Goal: Contribute content: Add original content to the website for others to see

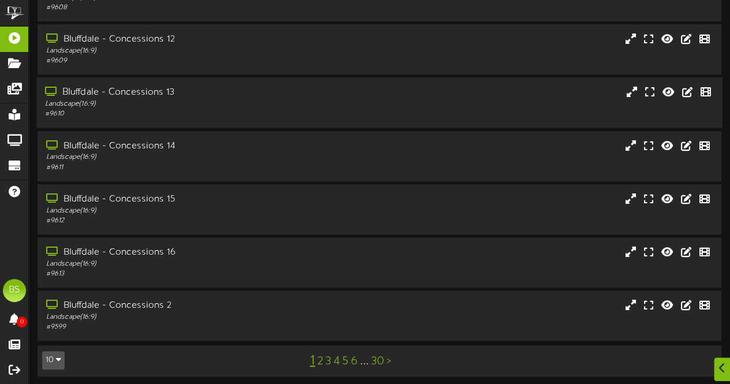
scroll to position [246, 0]
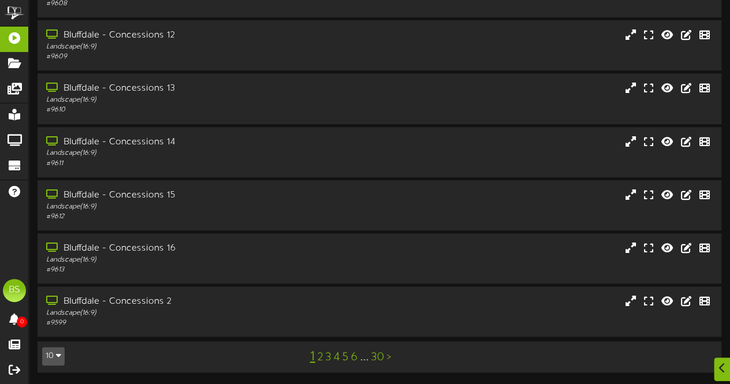
click at [61, 351] on button "10" at bounding box center [53, 356] width 23 height 18
drag, startPoint x: 57, startPoint y: 333, endPoint x: 91, endPoint y: 320, distance: 36.4
click at [57, 333] on div "100" at bounding box center [54, 333] width 22 height 17
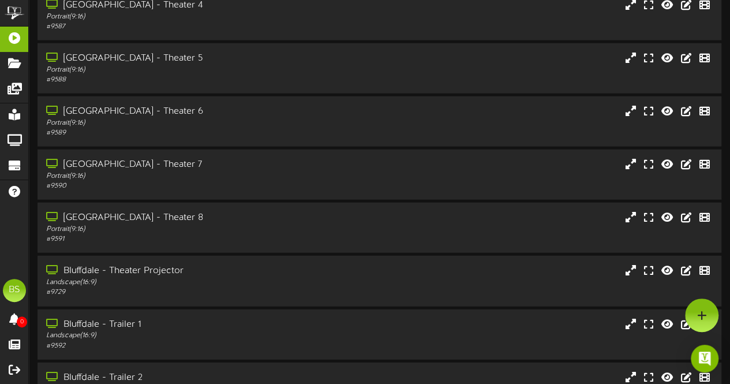
scroll to position [1328, 0]
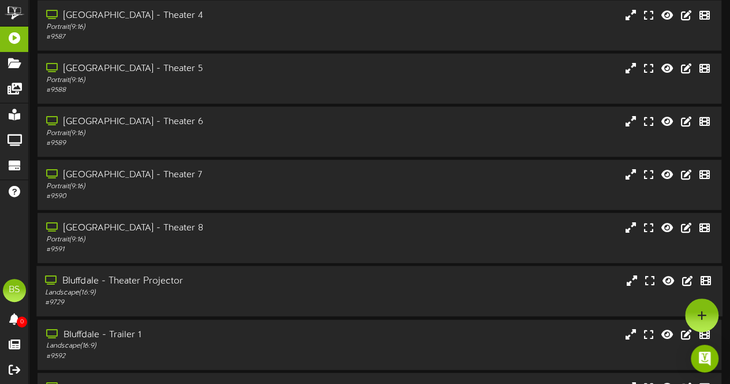
click at [150, 281] on div "Bluffdale - Theater Projector" at bounding box center [179, 281] width 269 height 13
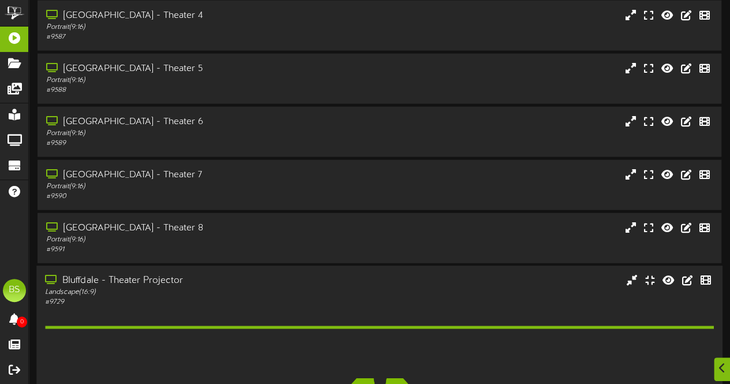
scroll to position [1617, 0]
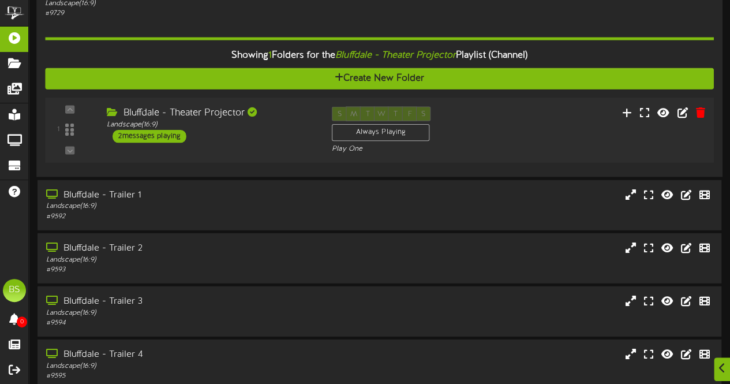
click at [170, 137] on div "2 messages playing" at bounding box center [150, 137] width 74 height 13
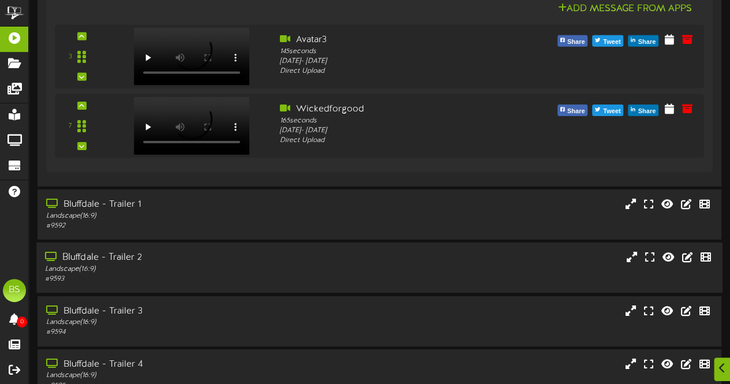
scroll to position [1905, 0]
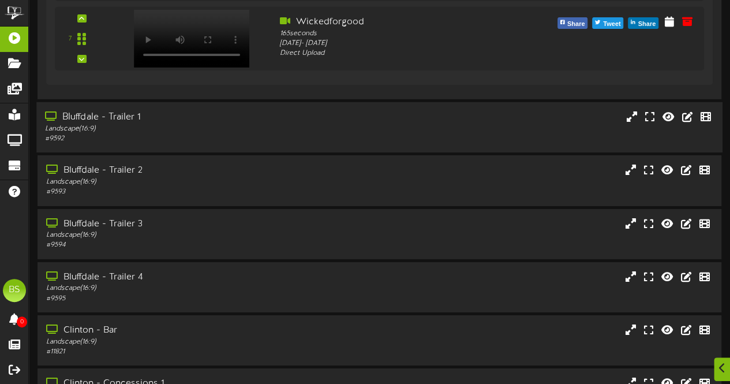
drag, startPoint x: 132, startPoint y: 116, endPoint x: 159, endPoint y: 124, distance: 28.9
click at [132, 117] on div "Bluffdale - Trailer 1" at bounding box center [179, 117] width 269 height 13
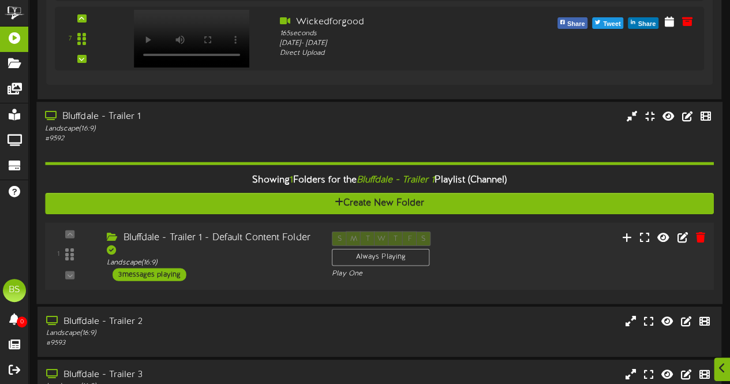
click at [172, 273] on div "3 messages playing" at bounding box center [150, 274] width 74 height 13
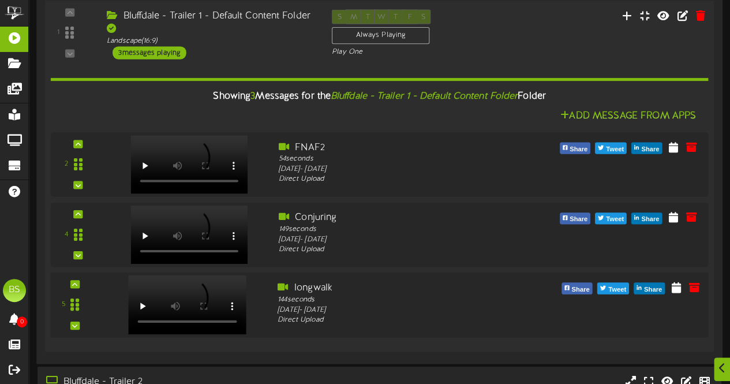
scroll to position [2136, 0]
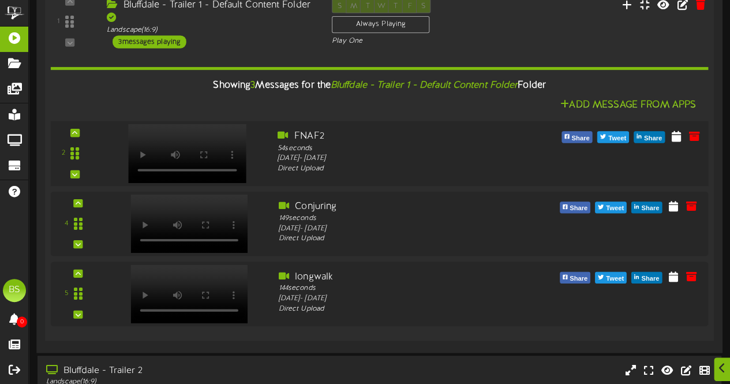
click at [251, 142] on div at bounding box center [186, 141] width 136 height 59
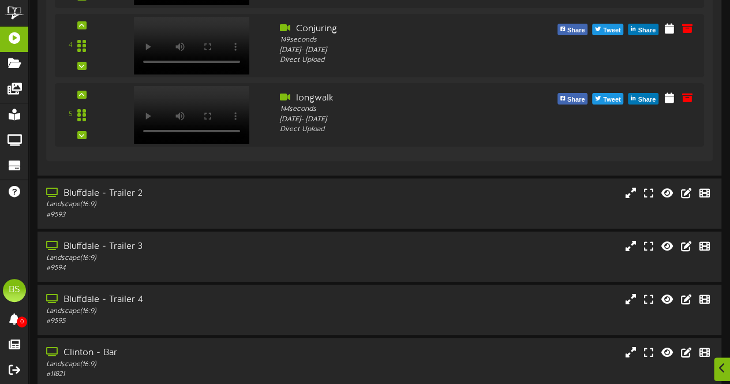
scroll to position [2367, 0]
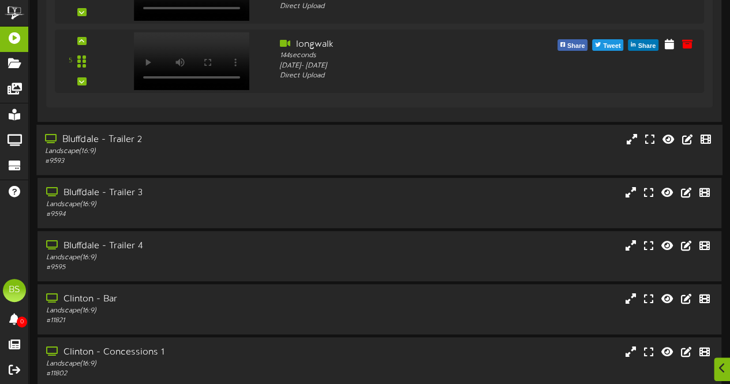
click at [131, 139] on div "Bluffdale - Trailer 2" at bounding box center [179, 139] width 269 height 13
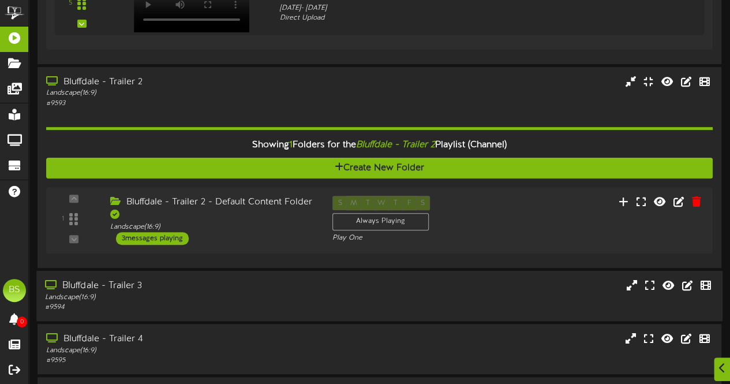
scroll to position [2482, 0]
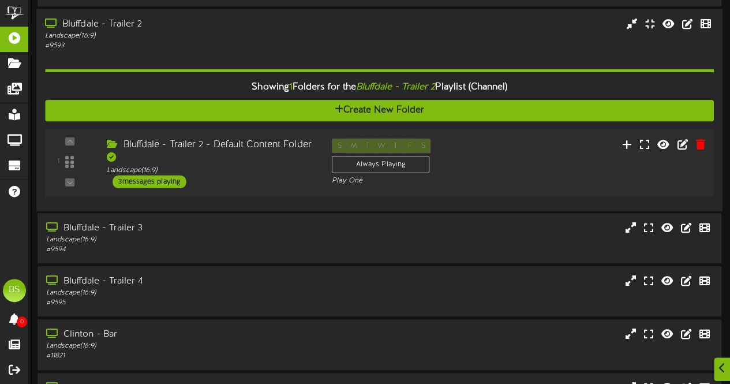
click at [165, 184] on div "3 messages playing" at bounding box center [150, 181] width 74 height 13
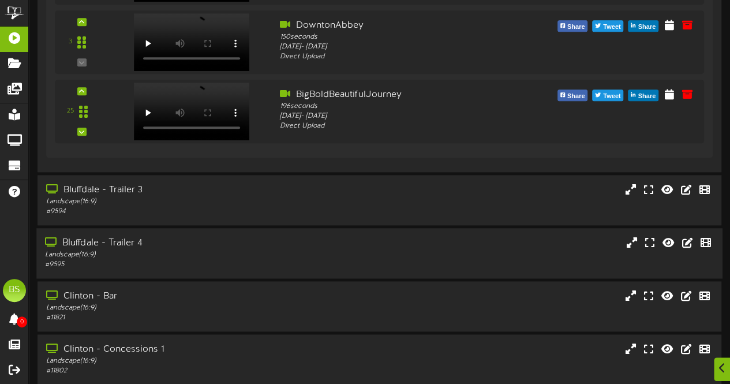
scroll to position [2829, 0]
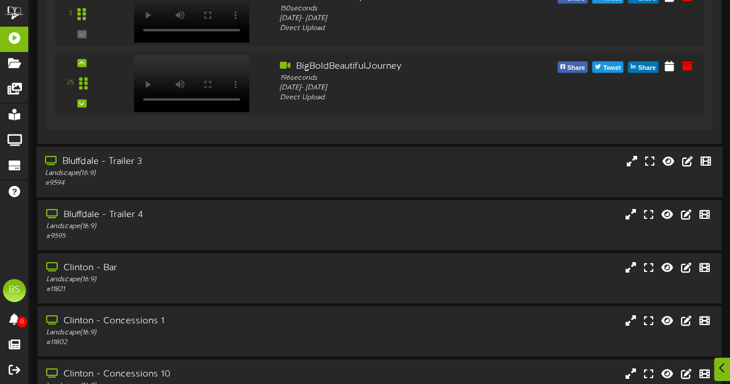
click at [127, 161] on div "Bluffdale - Trailer 3" at bounding box center [179, 161] width 269 height 13
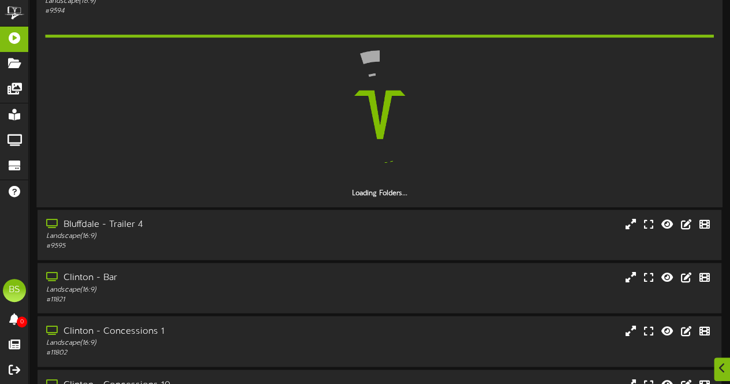
scroll to position [3002, 0]
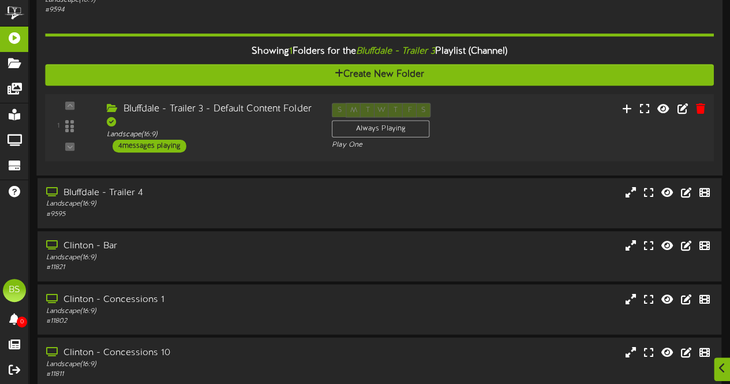
click at [164, 146] on div "4 messages playing" at bounding box center [150, 145] width 74 height 13
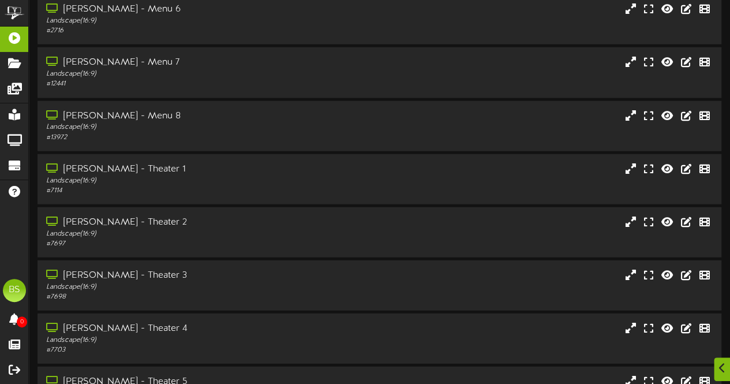
scroll to position [6120, 0]
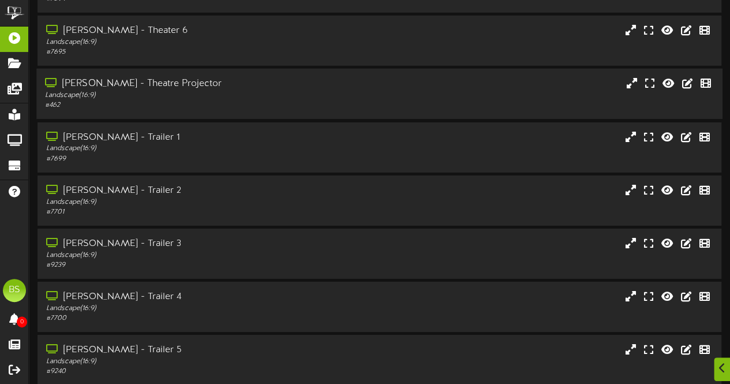
click at [160, 80] on div "[PERSON_NAME] - Theatre Projector" at bounding box center [179, 83] width 269 height 13
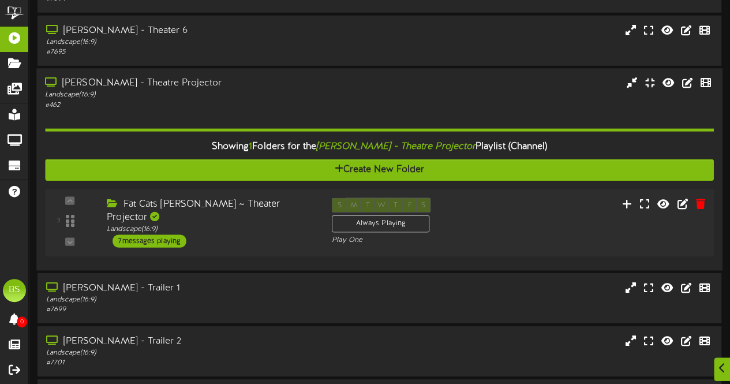
click at [176, 235] on div "7 messages playing" at bounding box center [150, 241] width 74 height 13
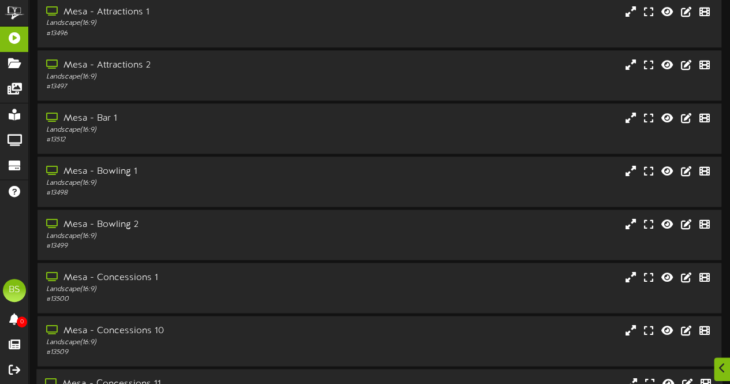
scroll to position [7456, 0]
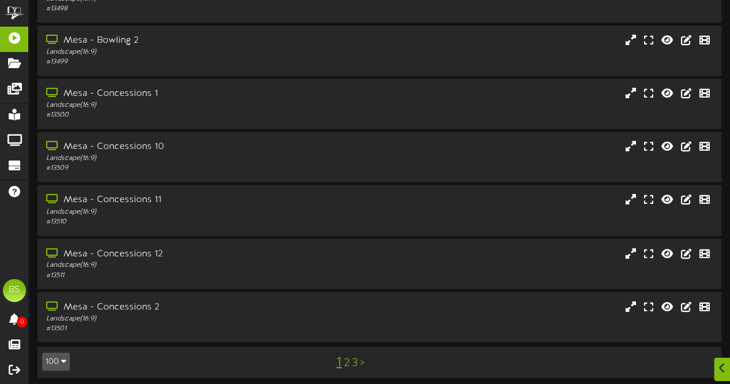
click at [348, 359] on link "2" at bounding box center [347, 362] width 6 height 13
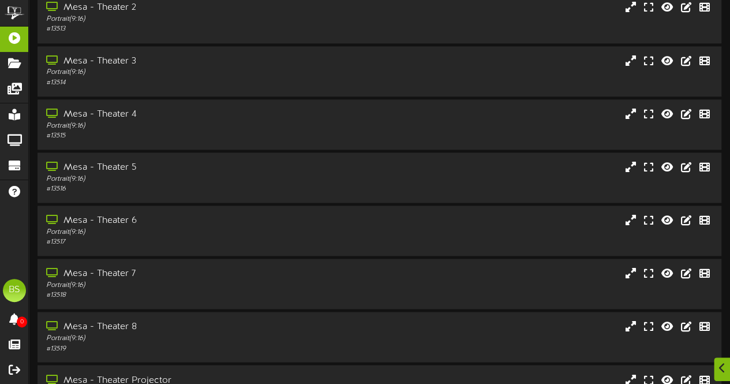
scroll to position [1039, 0]
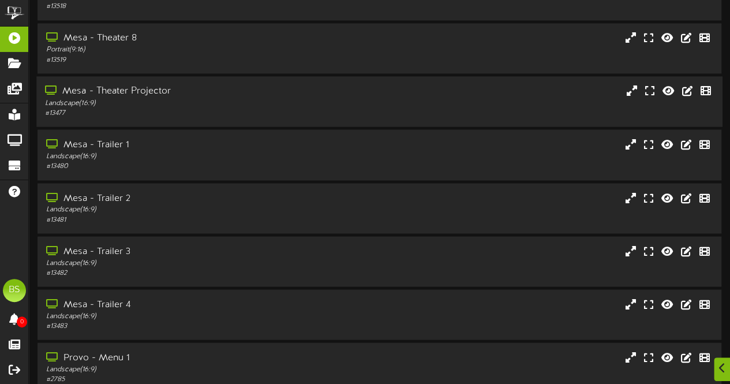
click at [155, 91] on div "Mesa - Theater Projector" at bounding box center [179, 91] width 269 height 13
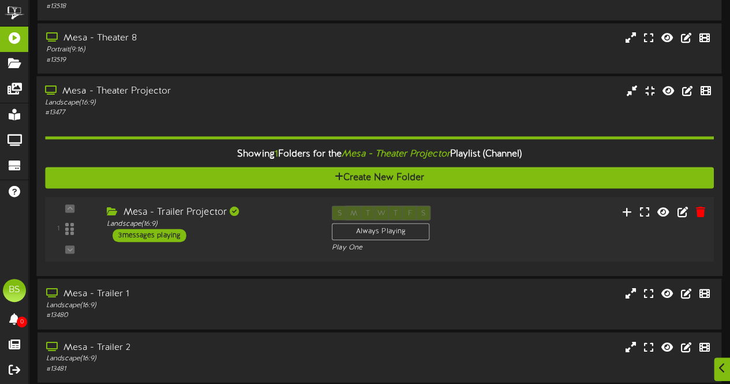
click at [154, 235] on div "3 messages playing" at bounding box center [150, 235] width 74 height 13
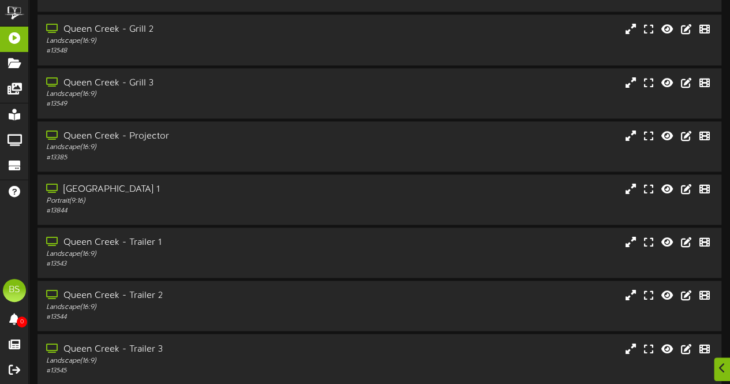
scroll to position [3002, 0]
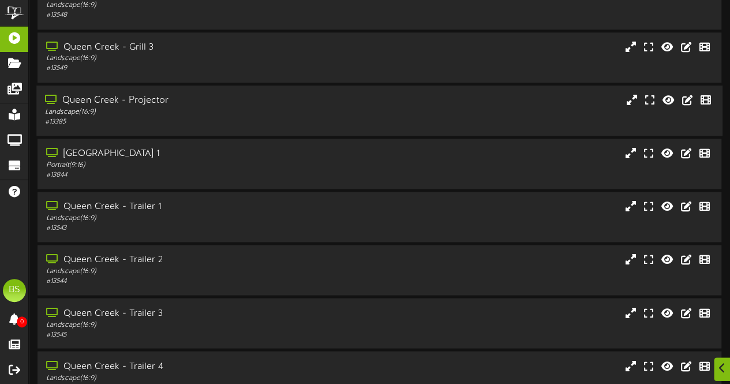
click at [149, 102] on div "Queen Creek - Projector" at bounding box center [179, 100] width 269 height 13
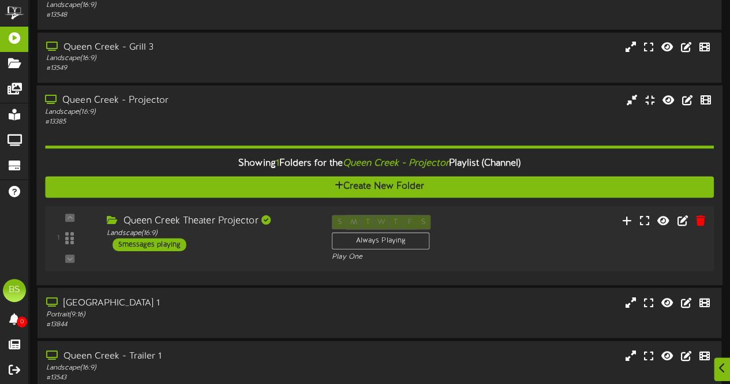
click at [151, 247] on div "5 messages playing" at bounding box center [150, 244] width 74 height 13
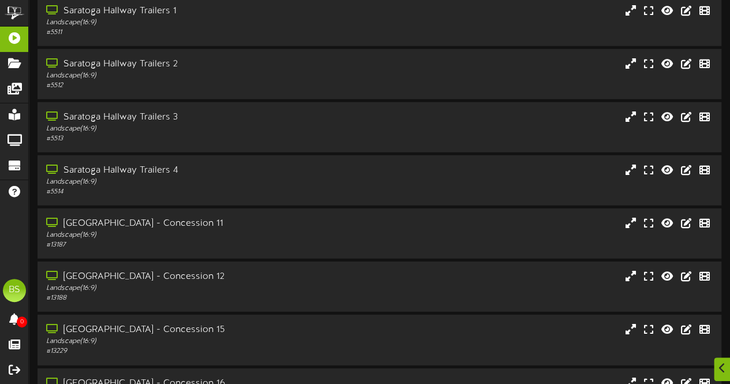
scroll to position [6027, 0]
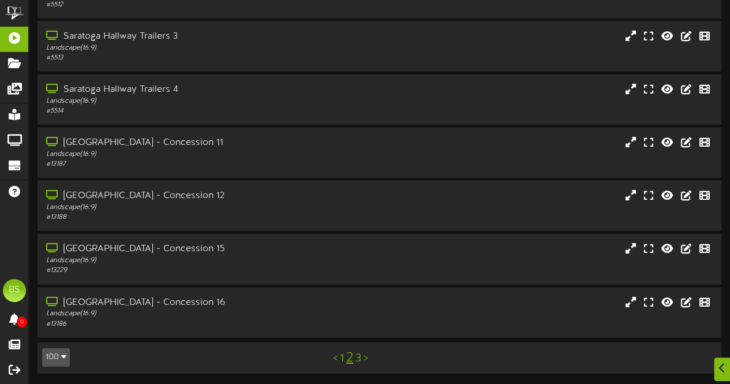
click at [361, 358] on link "3" at bounding box center [359, 358] width 6 height 13
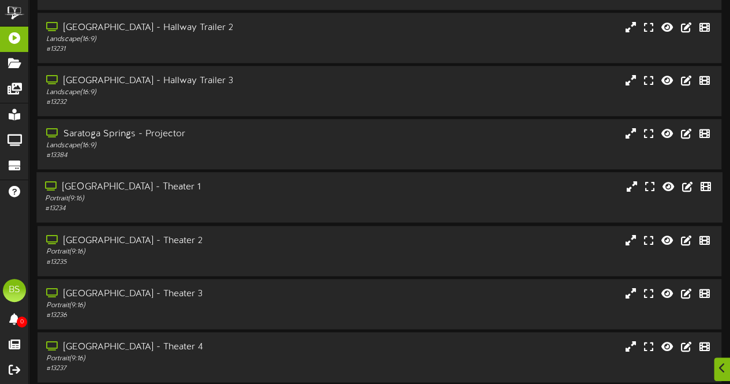
scroll to position [577, 0]
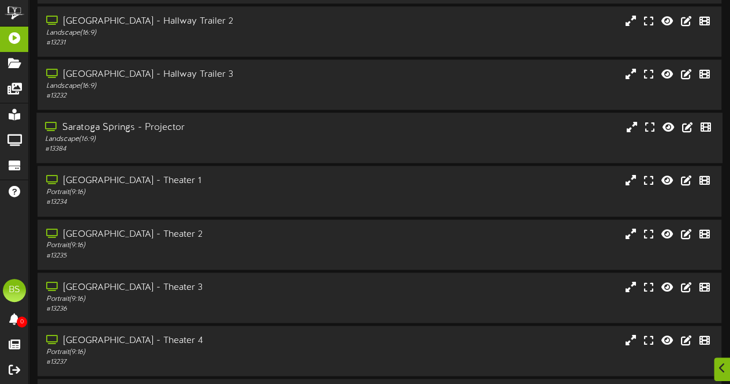
click at [170, 128] on div "Saratoga Springs - Projector" at bounding box center [179, 127] width 269 height 13
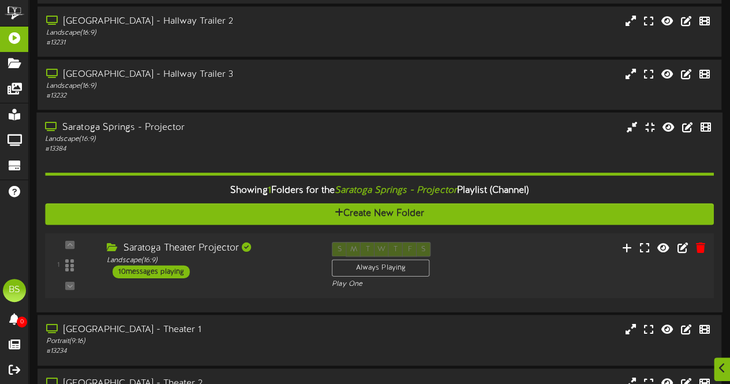
drag, startPoint x: 171, startPoint y: 274, endPoint x: 179, endPoint y: 267, distance: 10.3
click at [171, 274] on div "10 messages playing" at bounding box center [151, 271] width 77 height 13
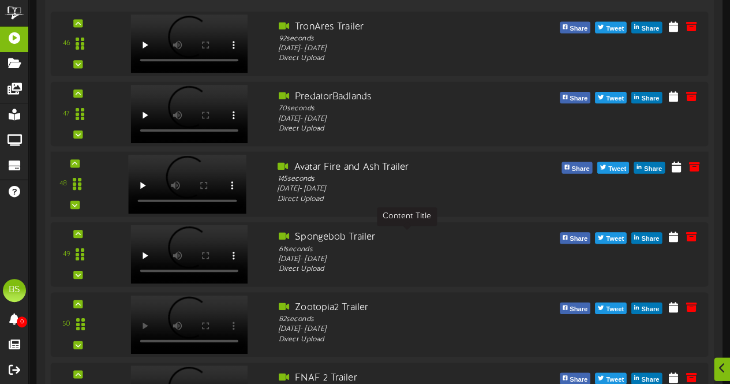
scroll to position [1038, 0]
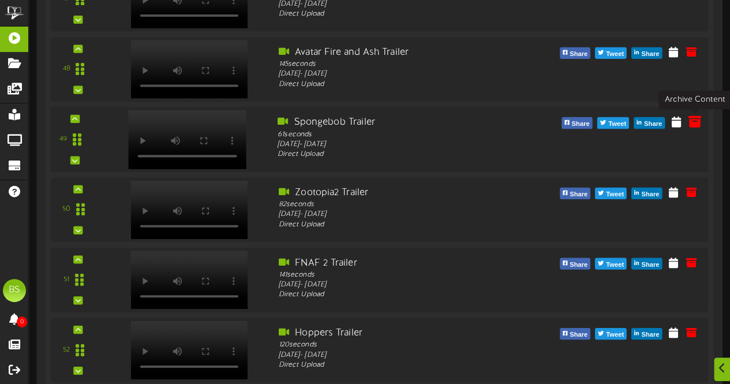
click at [694, 124] on icon at bounding box center [694, 121] width 13 height 13
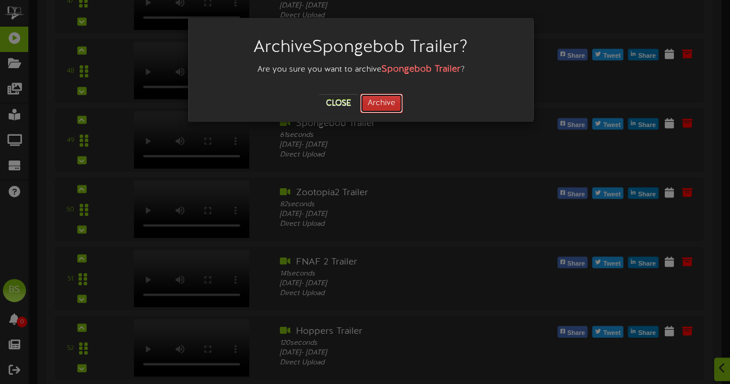
click at [382, 109] on button "Archive" at bounding box center [381, 104] width 43 height 20
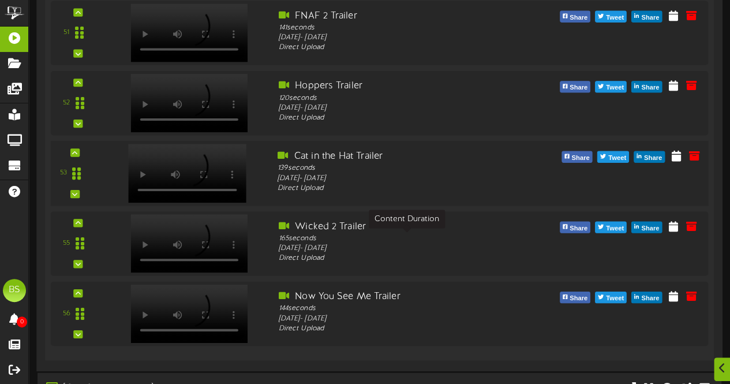
scroll to position [1269, 0]
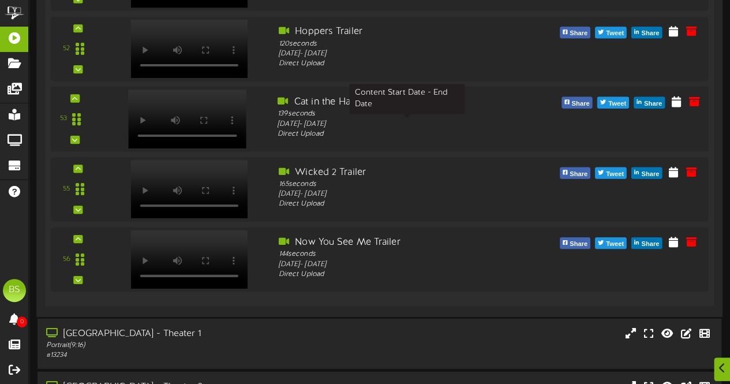
click at [461, 124] on div "Monday, 8/4/2025 - Saturday, 2/28/2026" at bounding box center [407, 125] width 259 height 10
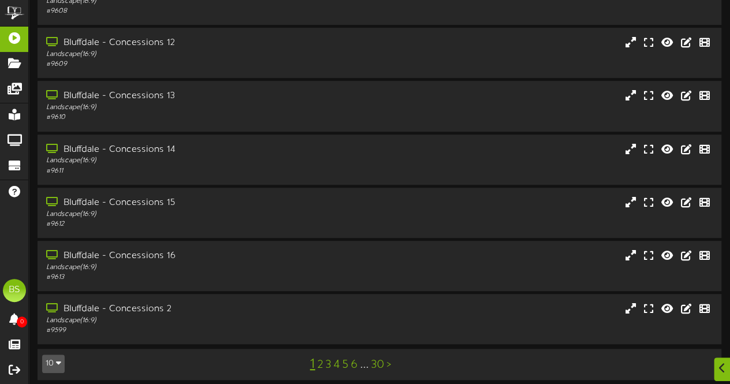
scroll to position [246, 0]
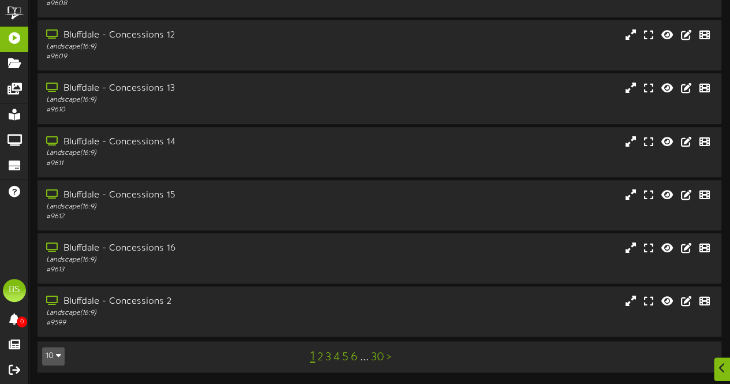
click at [57, 360] on button "10" at bounding box center [53, 356] width 23 height 18
click at [57, 337] on div "100" at bounding box center [54, 333] width 22 height 17
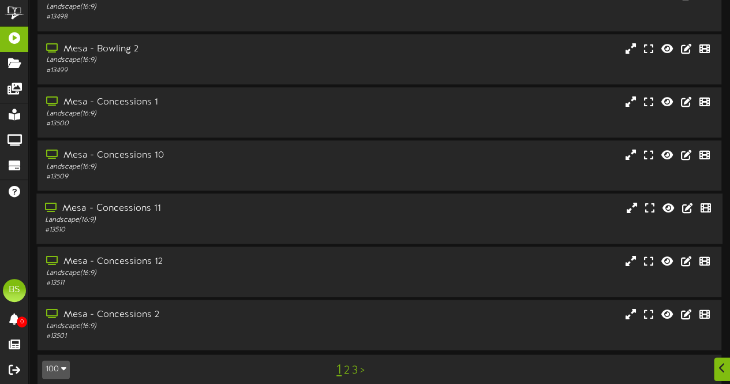
scroll to position [5034, 0]
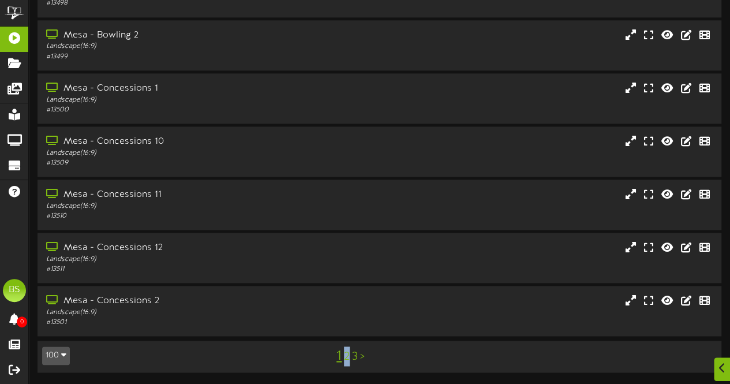
click at [348, 360] on link "2" at bounding box center [347, 357] width 6 height 13
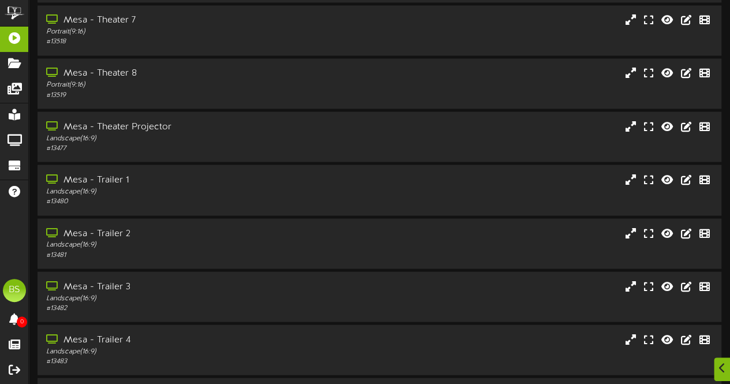
scroll to position [1039, 0]
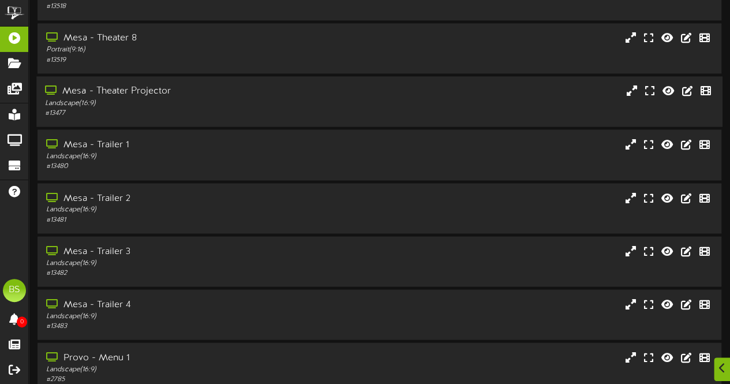
click at [156, 95] on div "Mesa - Theater Projector" at bounding box center [179, 91] width 269 height 13
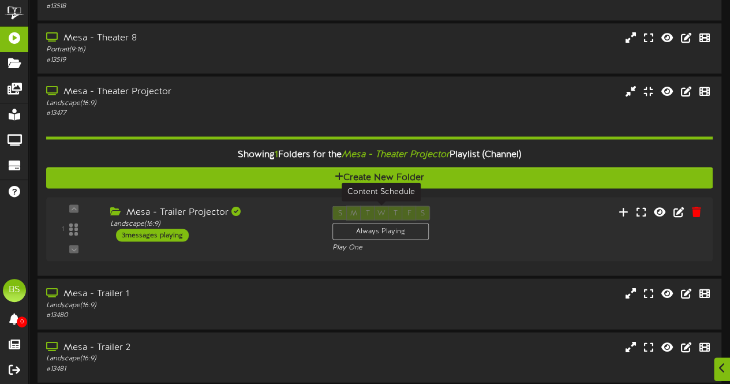
scroll to position [1097, 0]
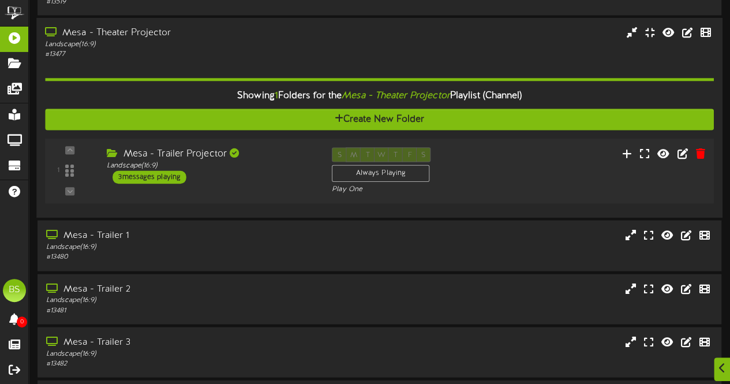
click at [167, 181] on div "3 messages playing" at bounding box center [150, 177] width 74 height 13
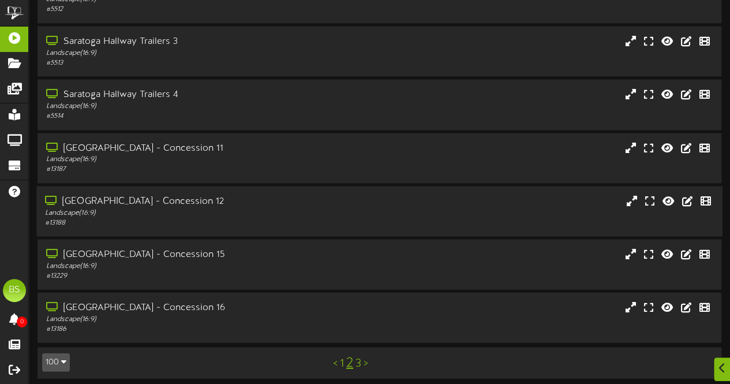
scroll to position [5461, 0]
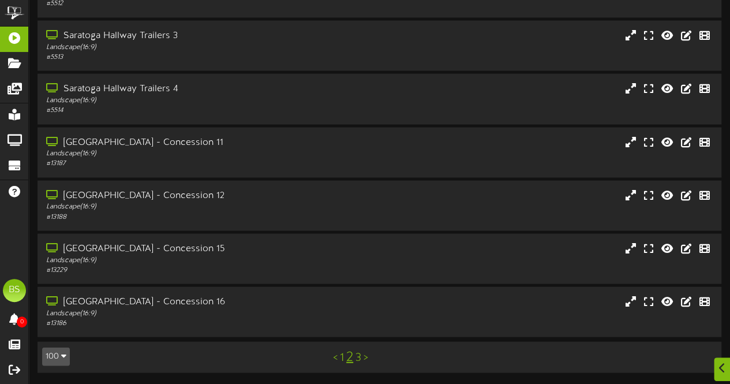
click at [358, 355] on link "3" at bounding box center [359, 357] width 6 height 13
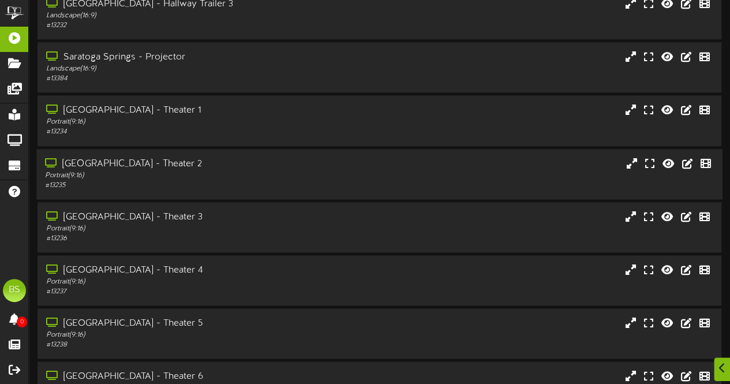
scroll to position [693, 0]
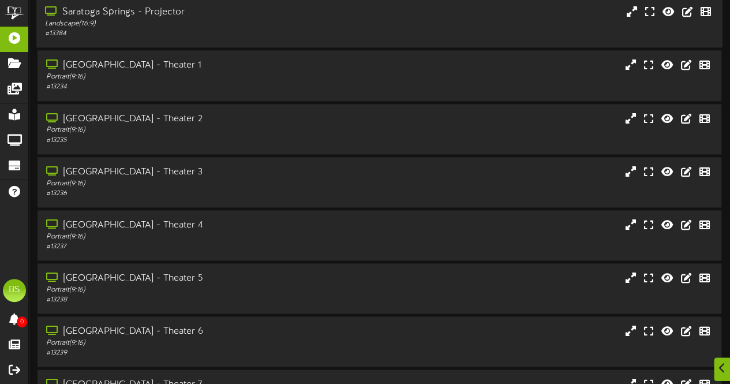
click at [159, 12] on div "Saratoga Springs - Projector" at bounding box center [179, 12] width 269 height 13
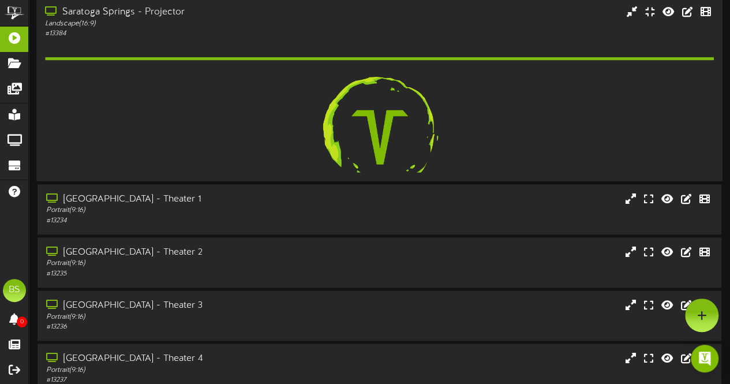
scroll to position [692, 0]
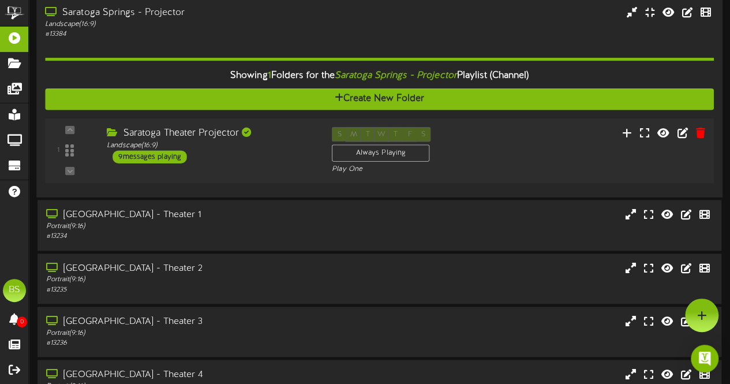
click at [169, 153] on div "9 messages playing" at bounding box center [150, 156] width 74 height 13
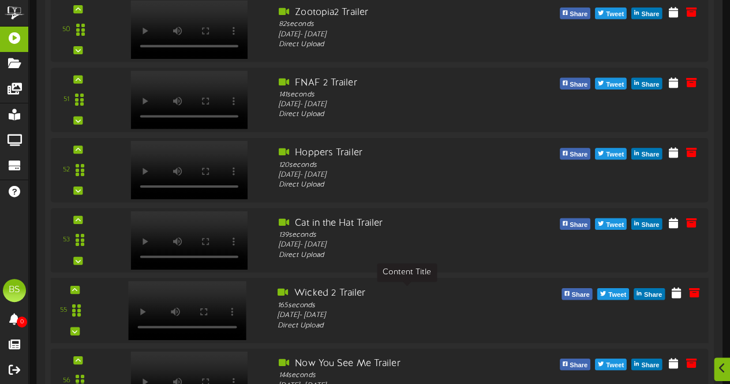
scroll to position [1153, 0]
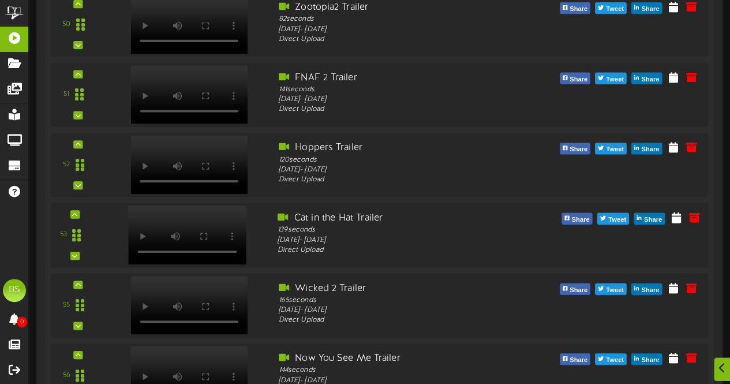
drag, startPoint x: 264, startPoint y: 245, endPoint x: 258, endPoint y: 245, distance: 6.4
click at [263, 245] on div at bounding box center [186, 233] width 166 height 42
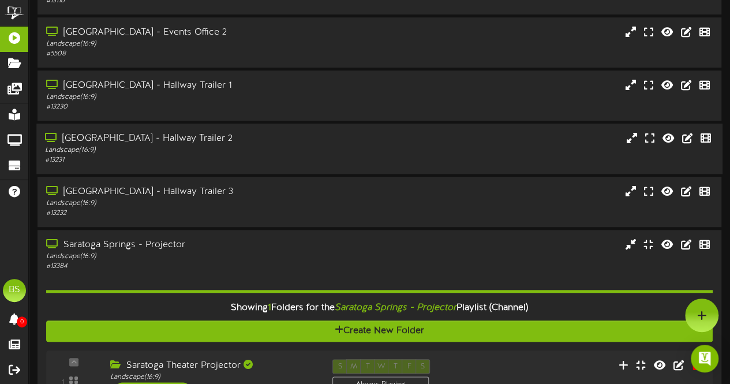
scroll to position [5451, 0]
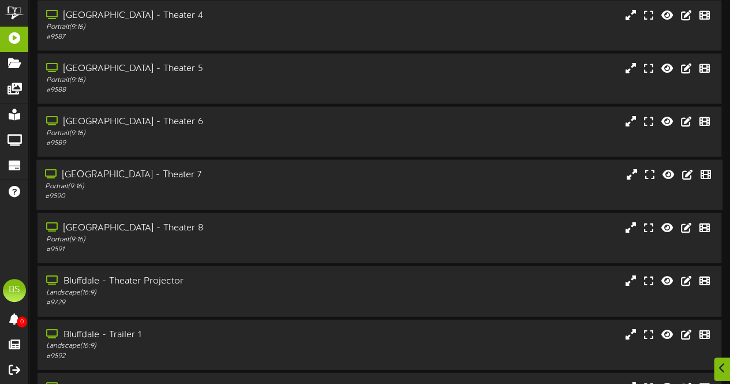
scroll to position [1444, 0]
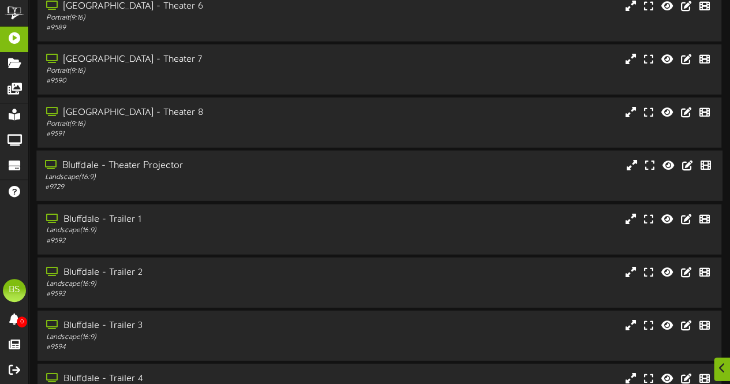
click at [154, 168] on div "Bluffdale - Theater Projector" at bounding box center [179, 165] width 269 height 13
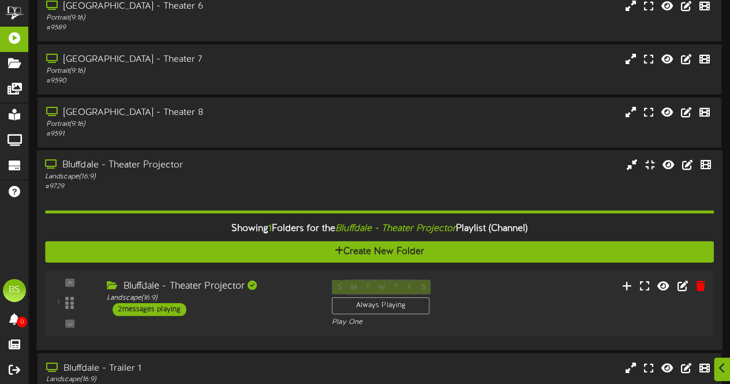
click at [166, 314] on div "2 messages playing" at bounding box center [150, 310] width 74 height 13
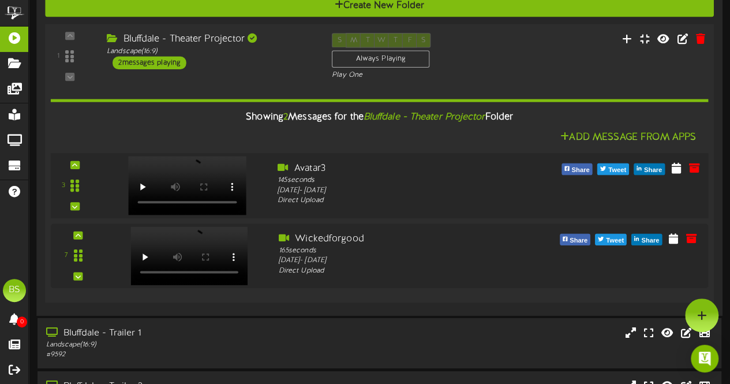
scroll to position [1617, 0]
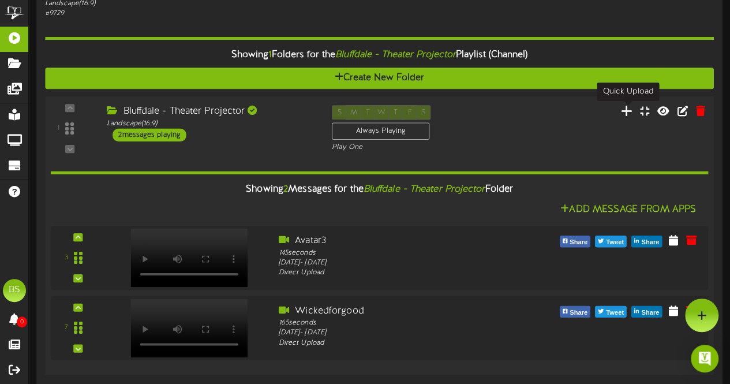
click at [630, 114] on icon at bounding box center [627, 111] width 12 height 13
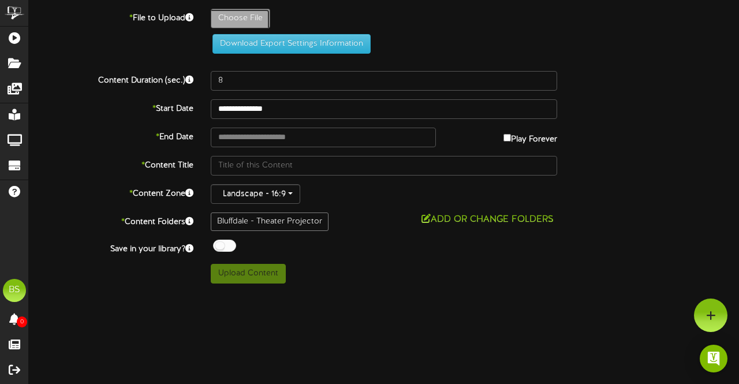
type input "**********"
type input "GabbysDollhouse"
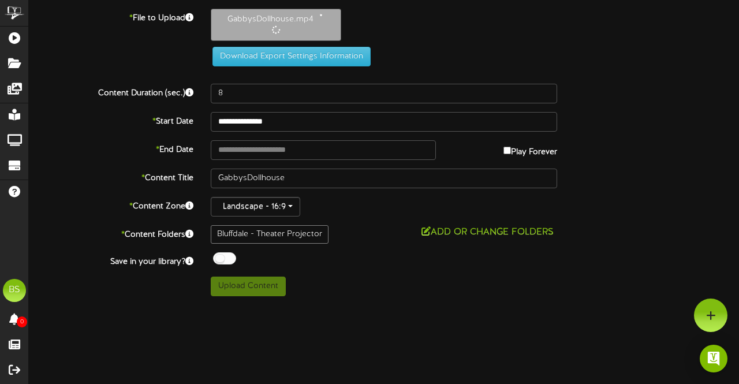
click at [215, 257] on div at bounding box center [224, 258] width 23 height 12
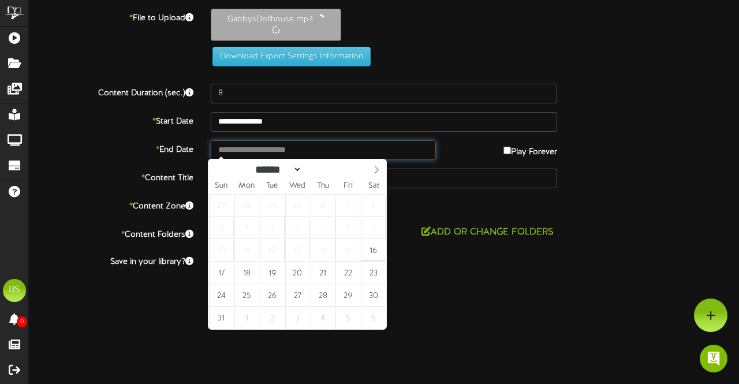
click at [274, 147] on input "text" at bounding box center [323, 150] width 225 height 20
type input "**********"
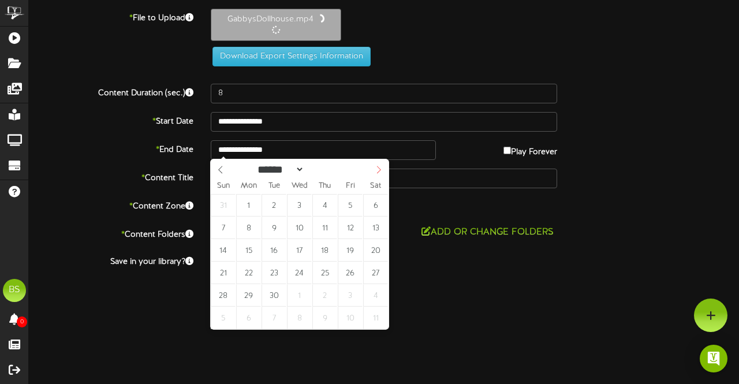
click at [382, 171] on icon at bounding box center [379, 170] width 8 height 8
select select "*"
click at [383, 166] on span at bounding box center [379, 169] width 20 height 20
type input "**********"
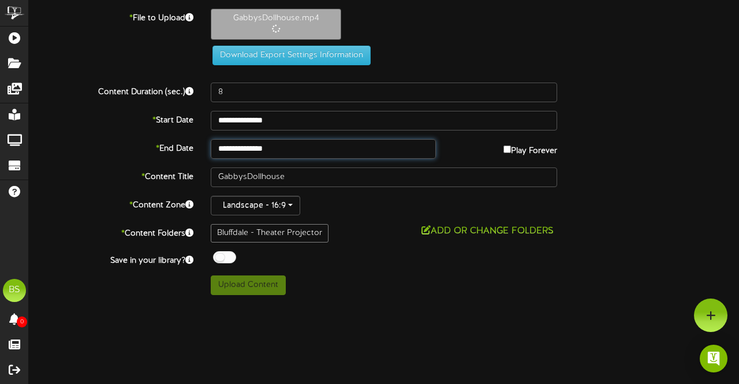
type input "132"
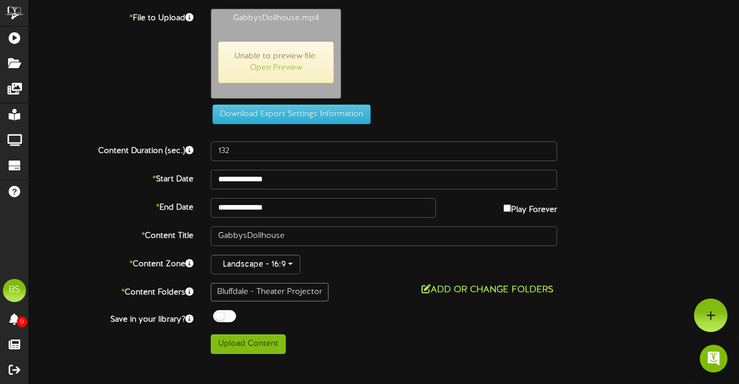
click at [486, 286] on button "Add or Change Folders" at bounding box center [487, 290] width 139 height 14
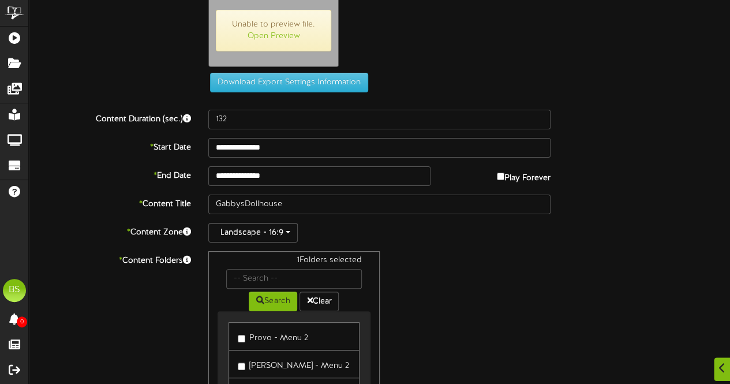
scroll to position [58, 0]
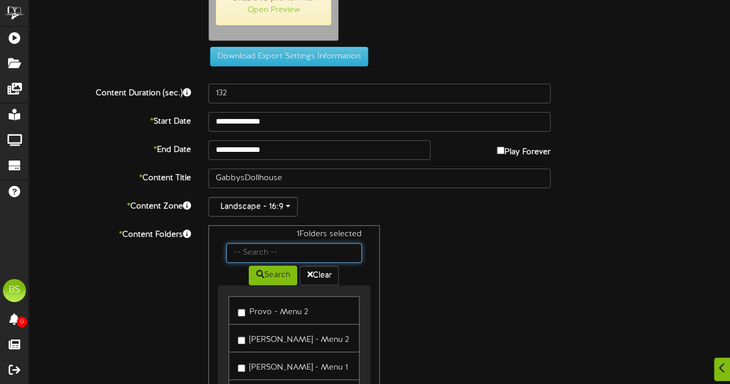
click at [270, 253] on input "text" at bounding box center [293, 253] width 135 height 20
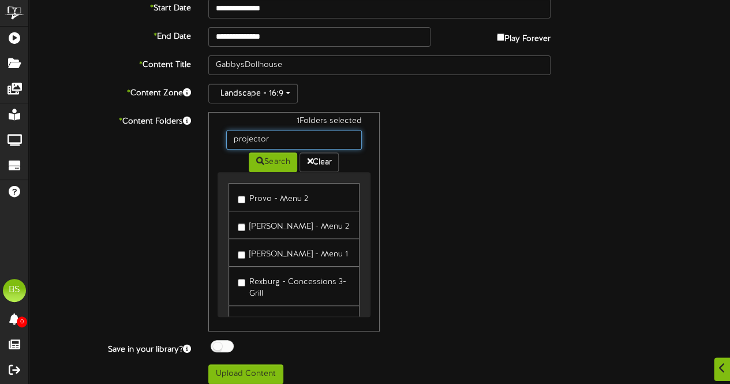
scroll to position [177, 0]
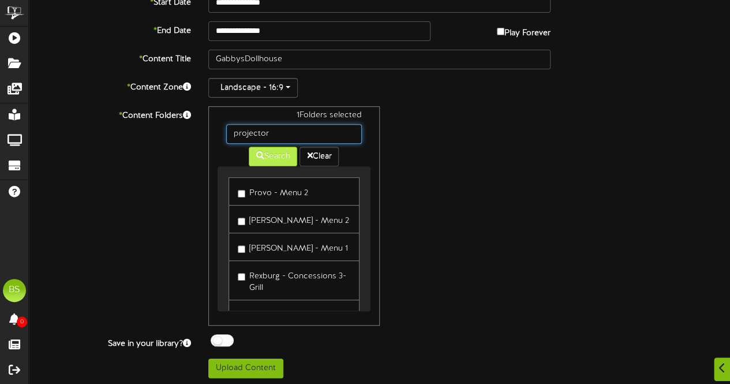
type input "projector"
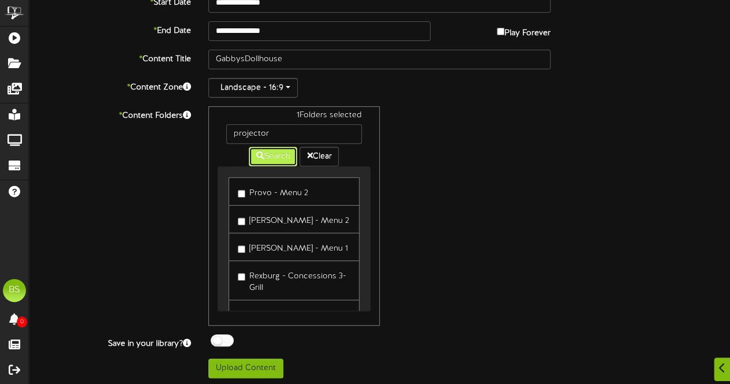
click at [279, 153] on button "Search" at bounding box center [273, 157] width 49 height 20
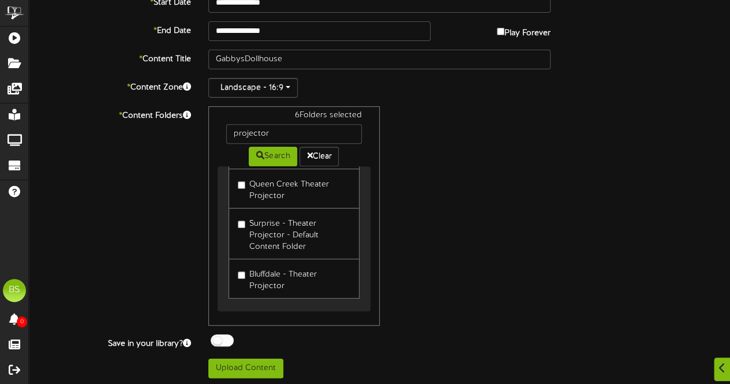
scroll to position [123, 0]
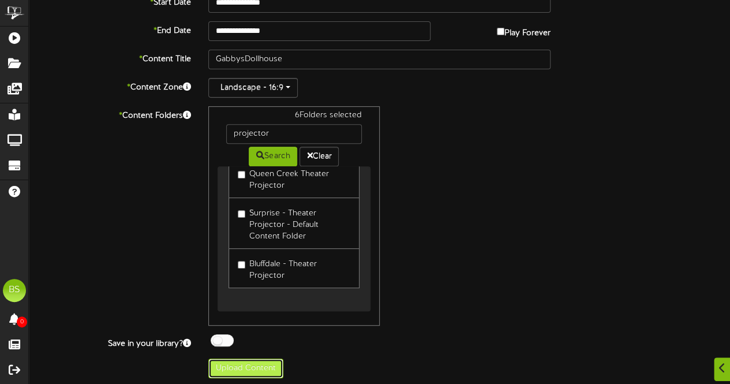
click at [254, 368] on button "Upload Content" at bounding box center [245, 369] width 75 height 20
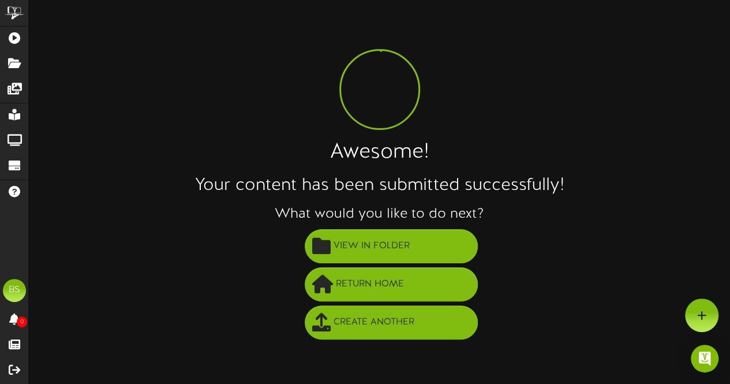
scroll to position [0, 0]
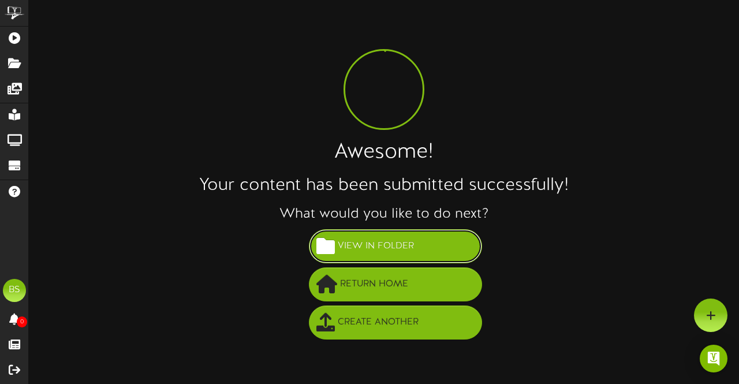
click at [383, 247] on span "View in Folder" at bounding box center [376, 246] width 82 height 19
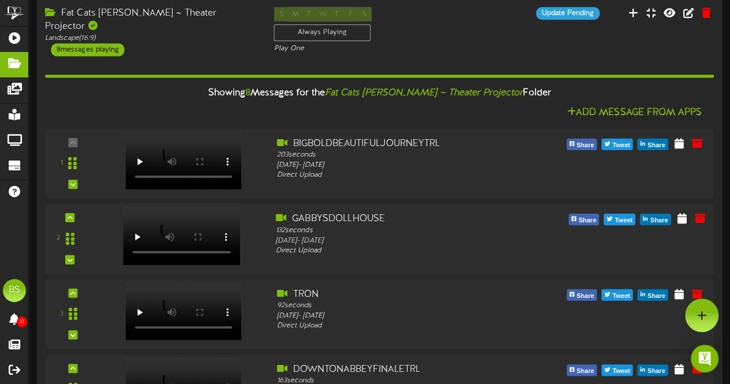
scroll to position [115, 0]
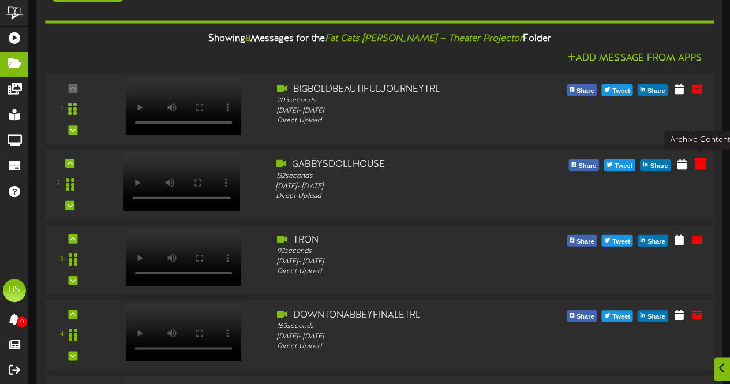
click at [699, 164] on icon at bounding box center [700, 163] width 13 height 13
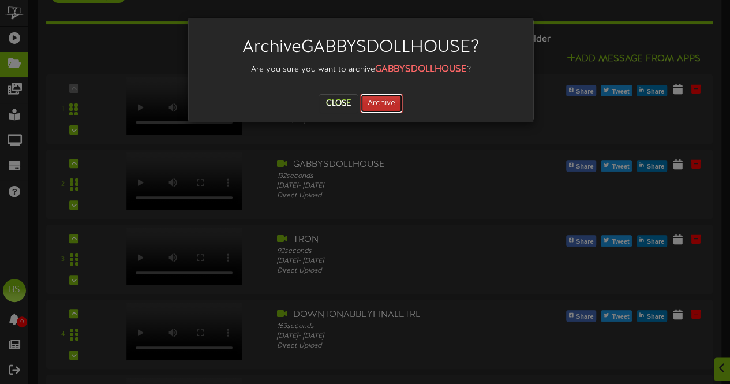
click at [389, 102] on button "Archive" at bounding box center [381, 104] width 43 height 20
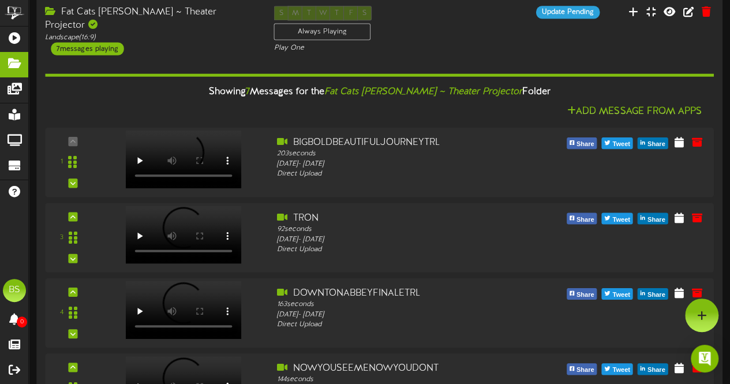
scroll to position [0, 0]
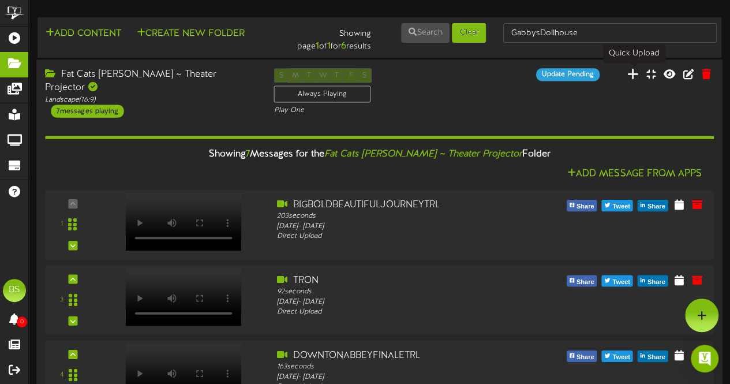
click at [637, 74] on icon at bounding box center [634, 74] width 12 height 13
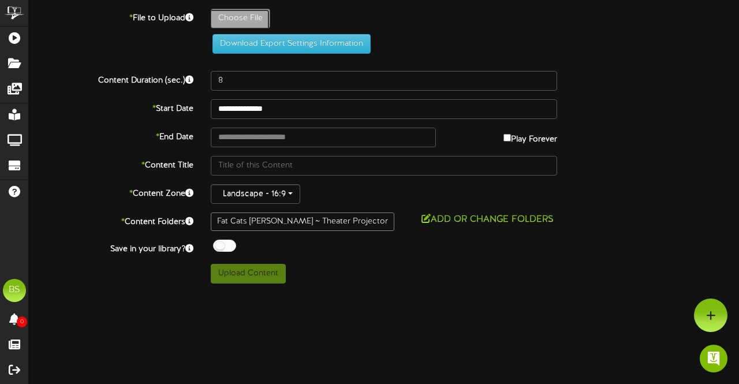
type input "**********"
type input "MorningMovieGabbysDollhouse1920x1080"
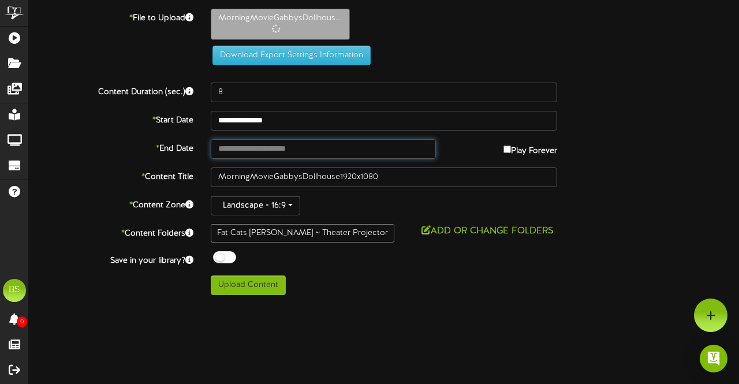
click at [275, 145] on input "text" at bounding box center [323, 149] width 225 height 20
type input "**********"
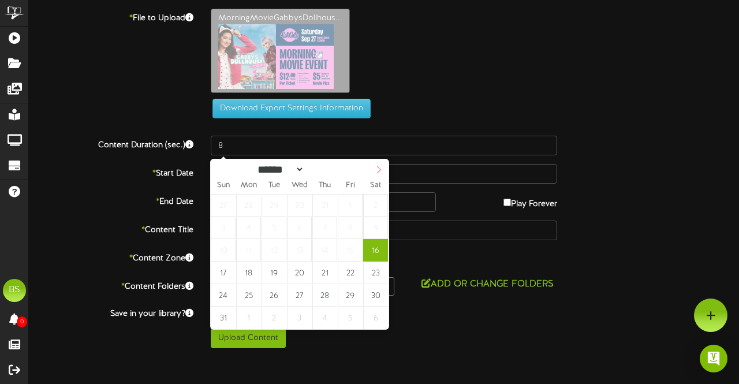
select select "*"
click at [376, 171] on icon at bounding box center [379, 170] width 8 height 8
type input "**********"
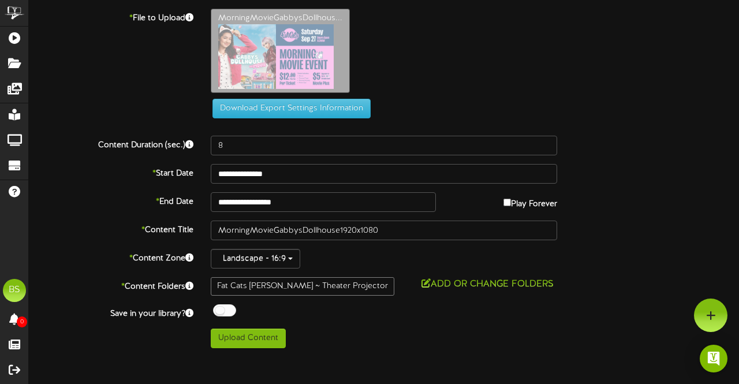
click at [222, 310] on div at bounding box center [224, 310] width 23 height 12
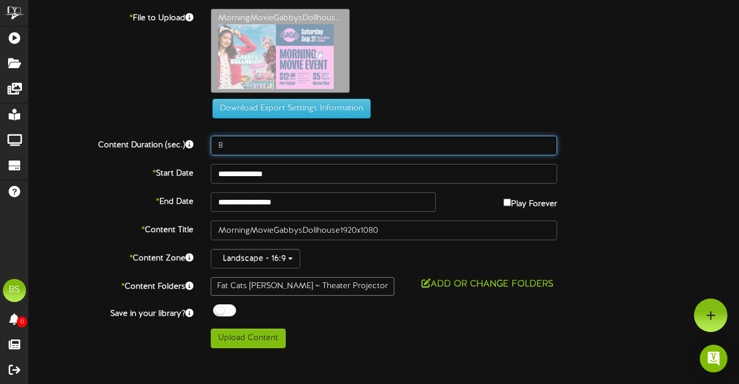
click at [230, 150] on input "8" at bounding box center [384, 146] width 346 height 20
type input "15"
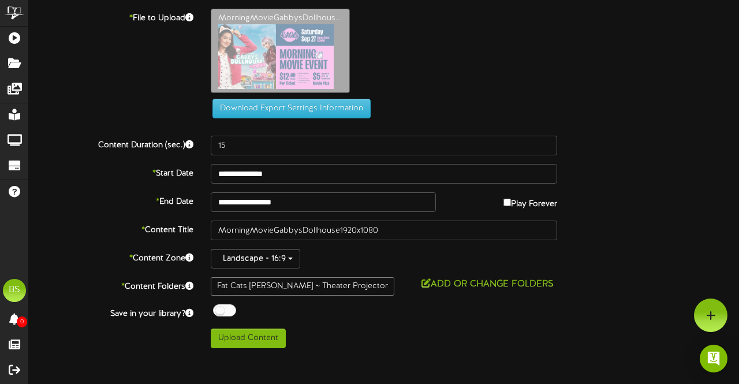
click at [484, 279] on button "Add or Change Folders" at bounding box center [487, 284] width 139 height 14
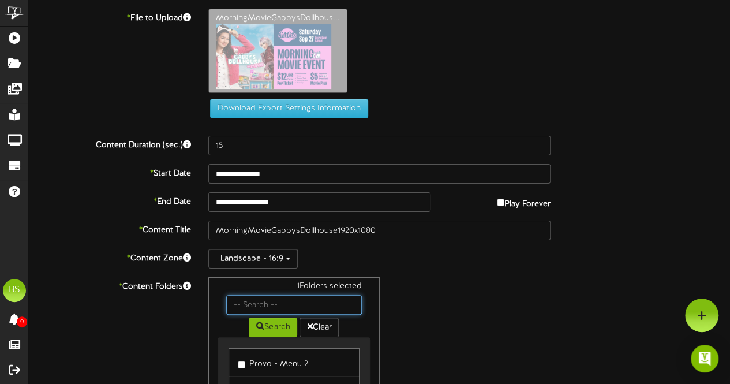
click at [274, 308] on input "text" at bounding box center [293, 305] width 135 height 20
type input "projector"
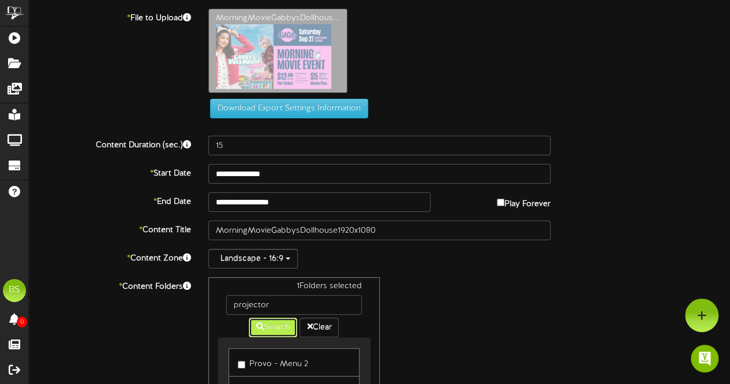
click at [263, 325] on button "Search" at bounding box center [273, 328] width 49 height 20
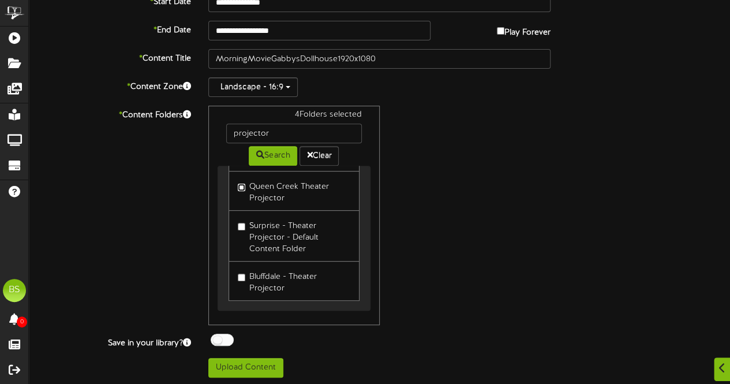
scroll to position [115, 0]
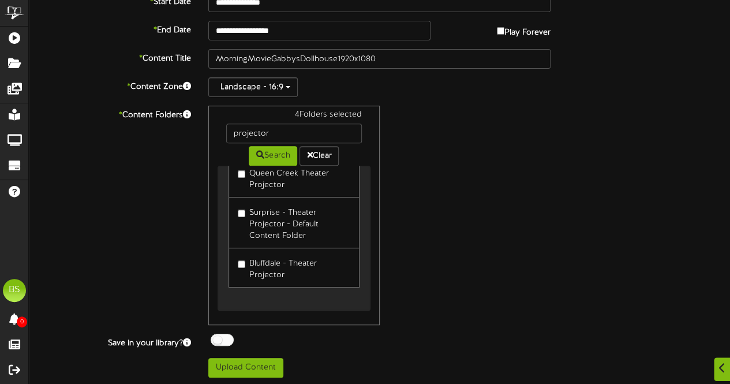
click at [246, 221] on label "Surprise - Theater Projector - Default Content Folder" at bounding box center [294, 222] width 112 height 39
drag, startPoint x: 252, startPoint y: 364, endPoint x: 259, endPoint y: 362, distance: 7.7
click at [252, 364] on button "Upload Content" at bounding box center [245, 368] width 75 height 20
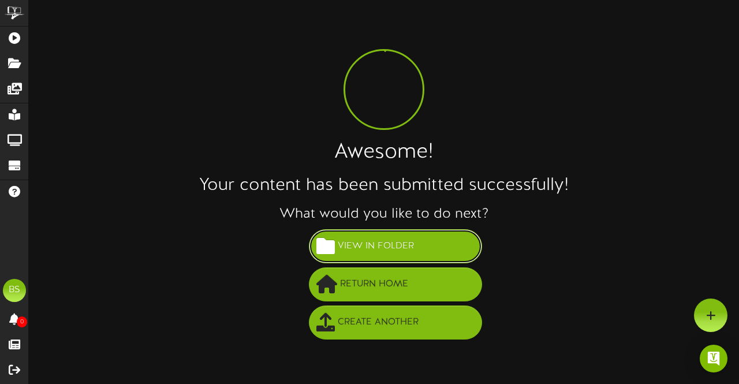
click at [395, 242] on span "View in Folder" at bounding box center [376, 246] width 82 height 19
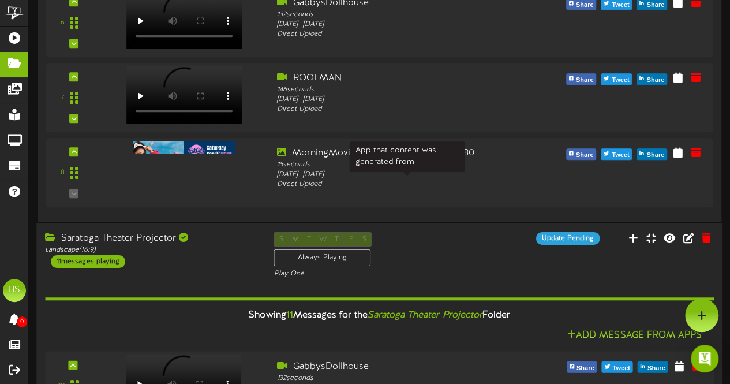
scroll to position [404, 0]
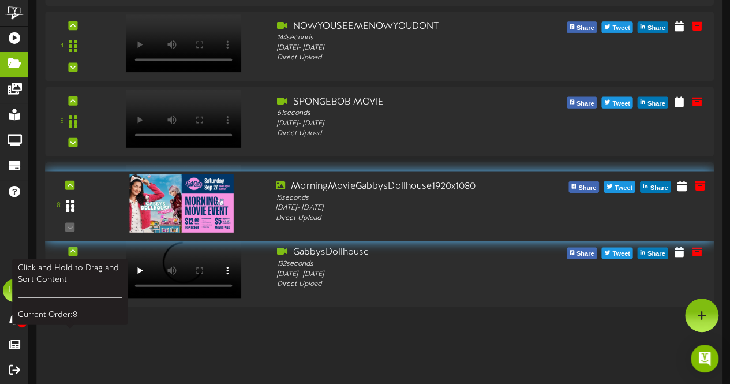
drag, startPoint x: 68, startPoint y: 345, endPoint x: 79, endPoint y: 204, distance: 141.3
click at [79, 204] on div at bounding box center [70, 205] width 27 height 29
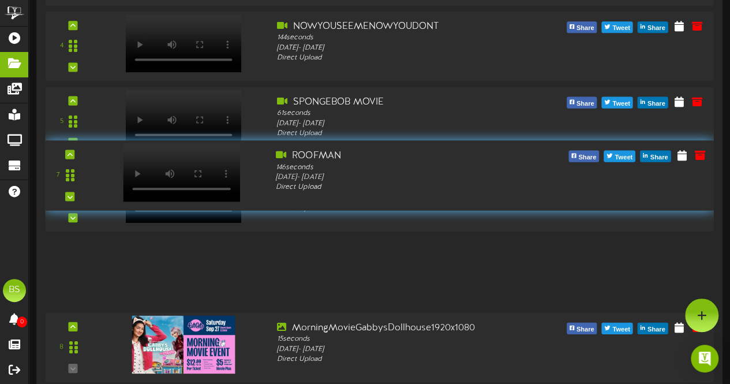
drag, startPoint x: 72, startPoint y: 268, endPoint x: 96, endPoint y: 171, distance: 99.3
click at [96, 171] on div "7" at bounding box center [70, 175] width 57 height 53
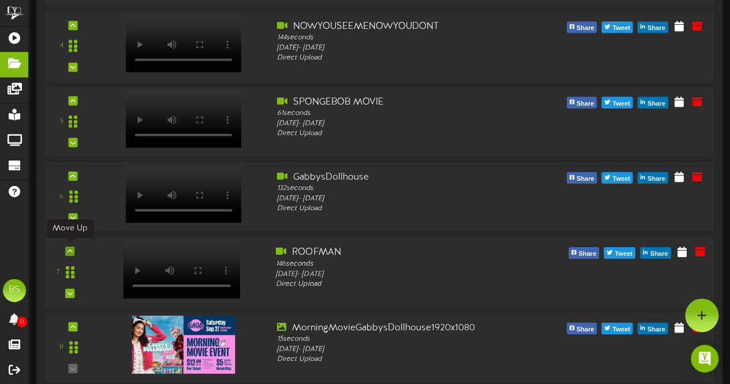
click at [70, 250] on icon at bounding box center [70, 251] width 5 height 6
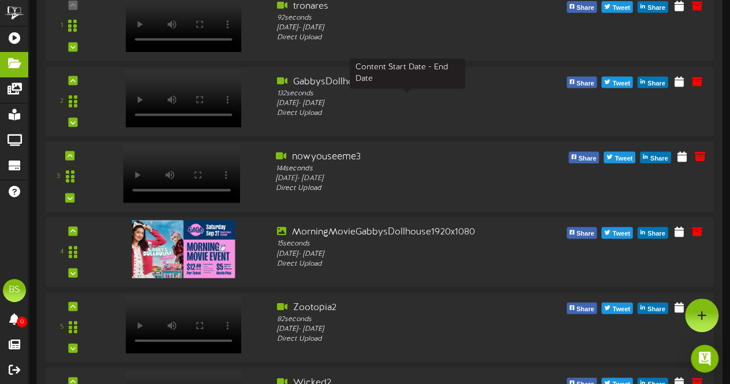
scroll to position [2310, 0]
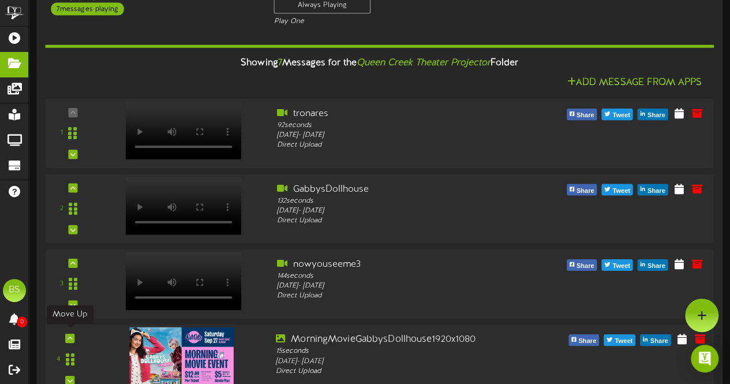
click at [69, 335] on icon at bounding box center [70, 338] width 5 height 6
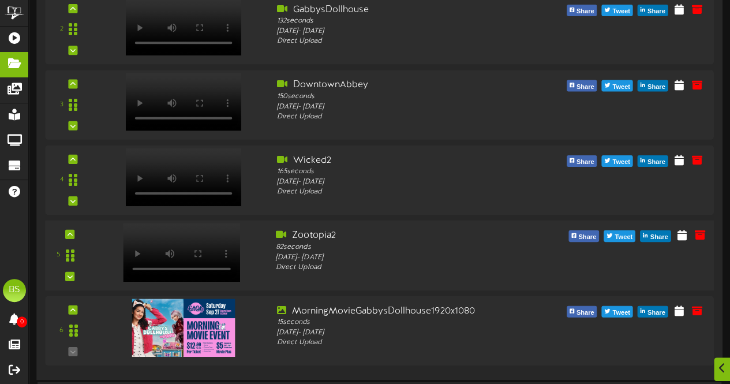
scroll to position [3176, 0]
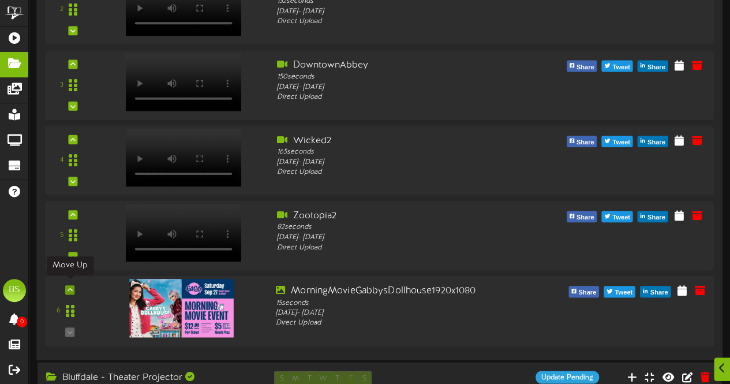
click at [73, 287] on icon at bounding box center [70, 290] width 5 height 6
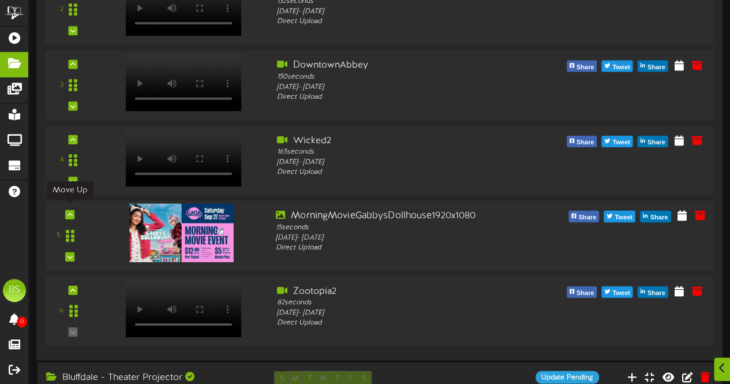
drag, startPoint x: 70, startPoint y: 210, endPoint x: 101, endPoint y: 217, distance: 31.3
click at [70, 211] on icon at bounding box center [70, 214] width 5 height 6
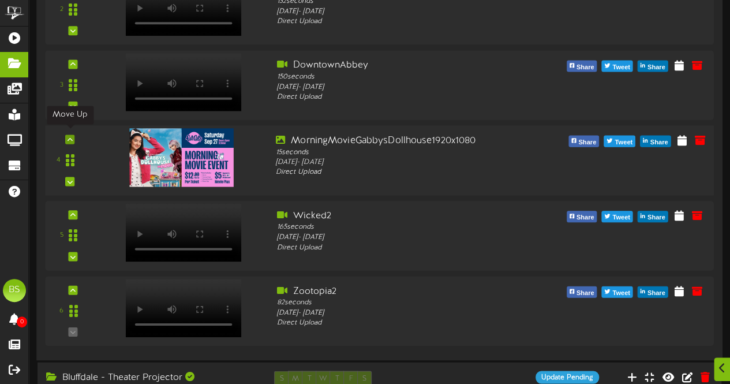
click at [72, 136] on icon at bounding box center [70, 139] width 5 height 6
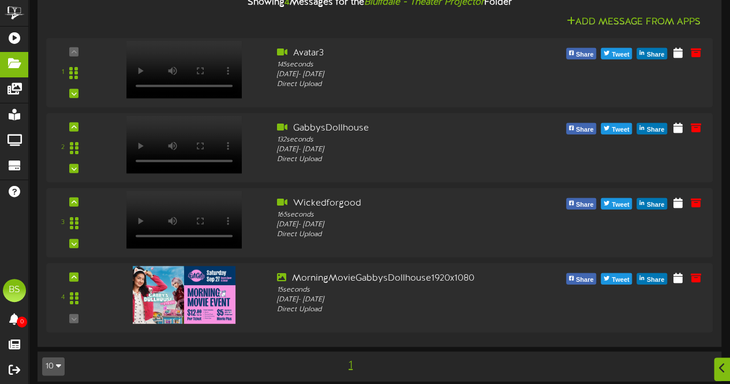
scroll to position [3631, 0]
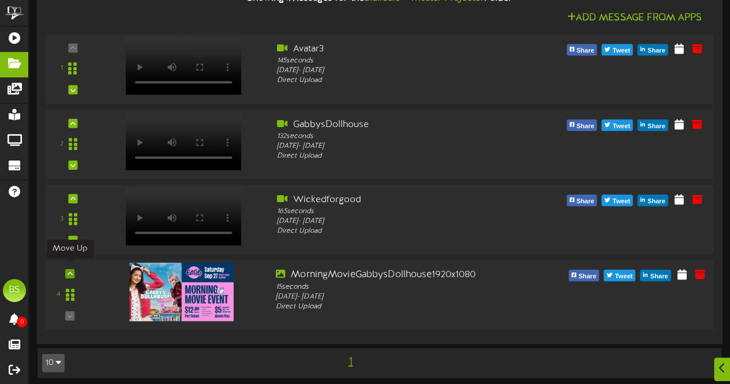
click at [70, 271] on icon at bounding box center [70, 274] width 5 height 6
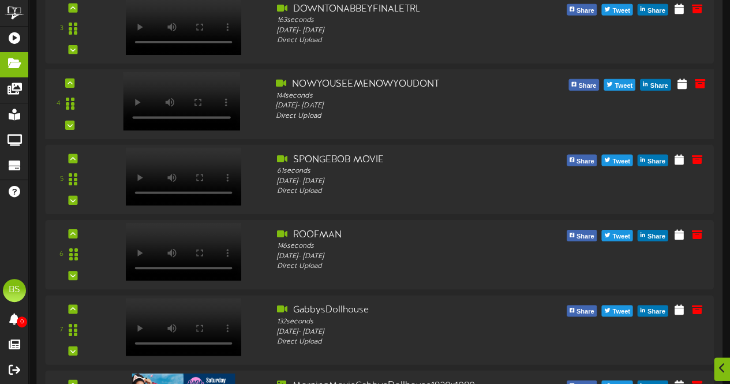
scroll to position [289, 0]
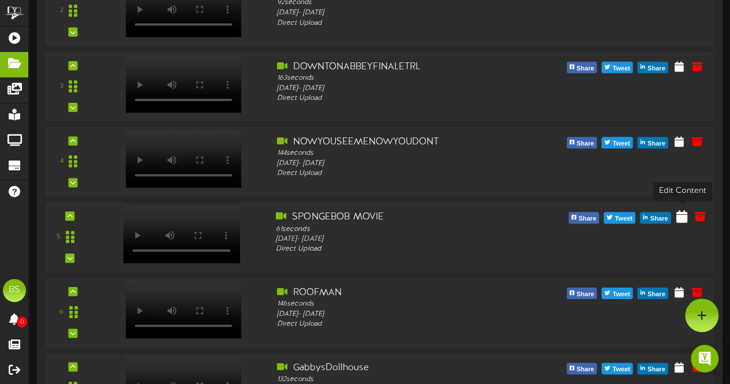
click at [681, 214] on icon at bounding box center [682, 216] width 11 height 13
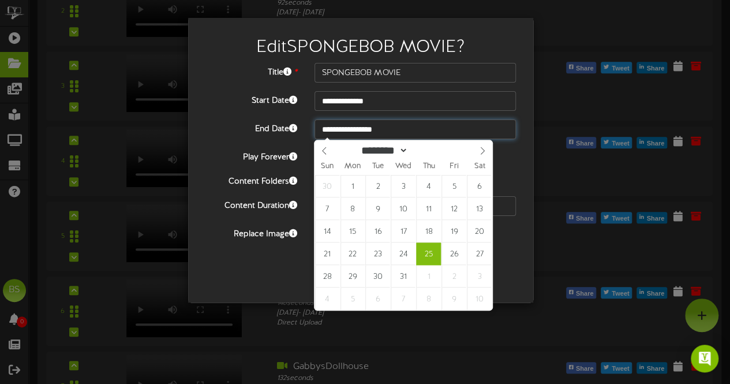
click at [372, 131] on input "**********" at bounding box center [416, 130] width 202 height 20
type input "**********"
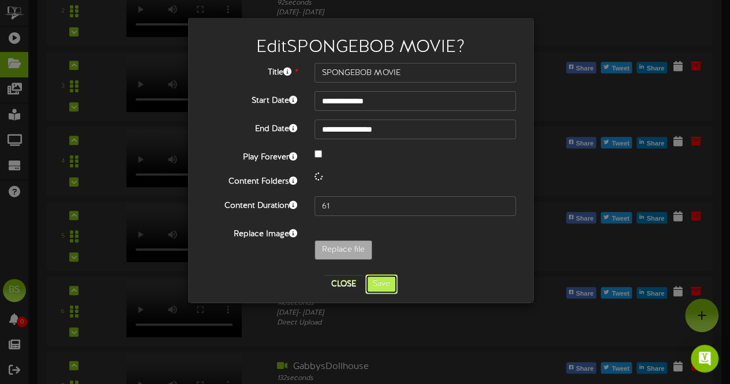
click at [379, 285] on button "Save" at bounding box center [382, 284] width 32 height 20
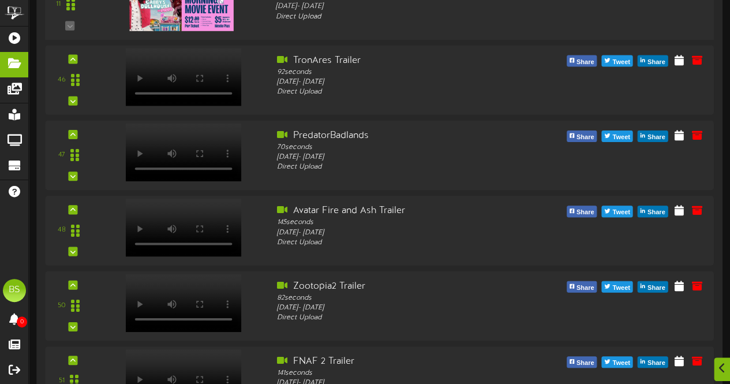
scroll to position [1068, 0]
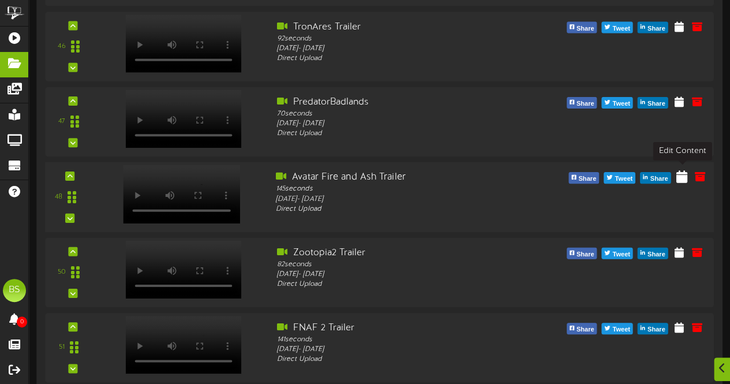
click at [681, 175] on icon at bounding box center [682, 176] width 11 height 13
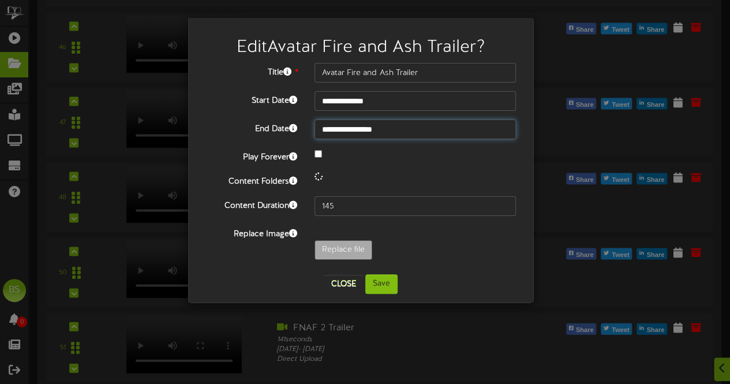
click at [375, 132] on input "**********" at bounding box center [416, 130] width 202 height 20
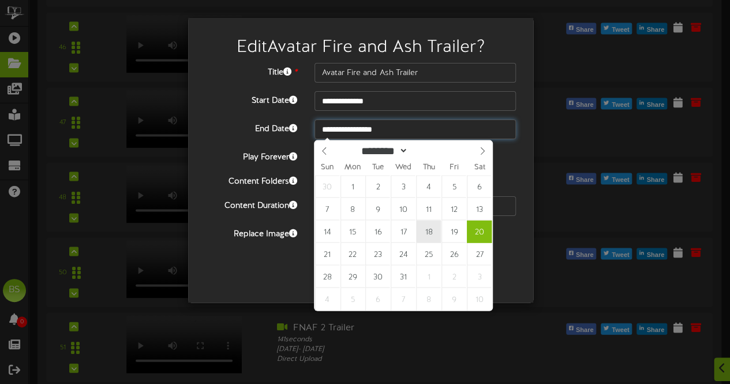
type input "**********"
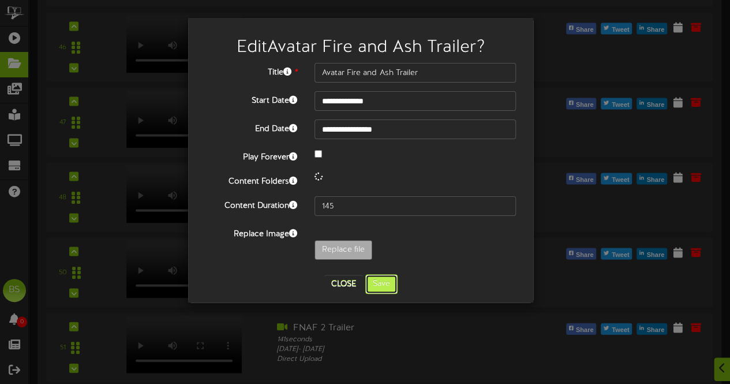
click at [380, 285] on button "Save" at bounding box center [382, 284] width 32 height 20
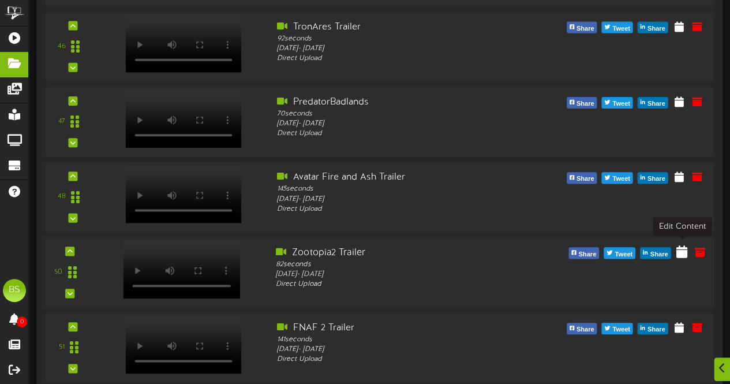
click at [681, 251] on icon at bounding box center [682, 251] width 11 height 13
select select "**"
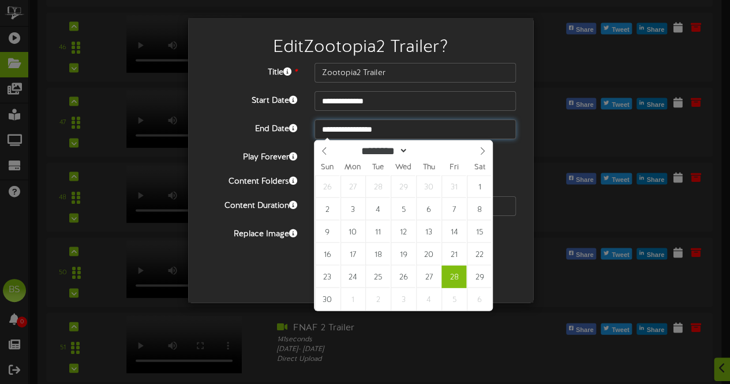
click at [360, 129] on input "**********" at bounding box center [416, 130] width 202 height 20
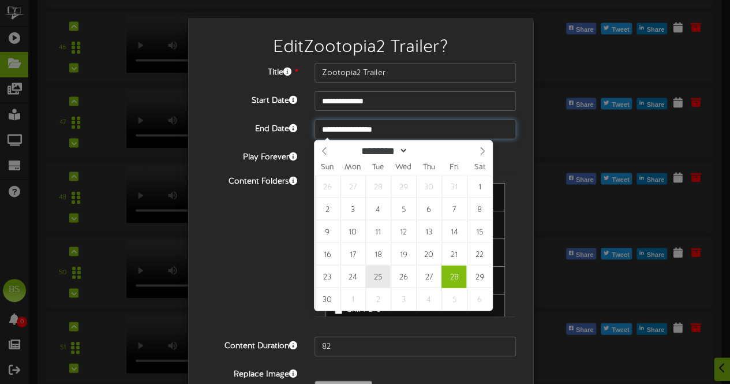
type input "**********"
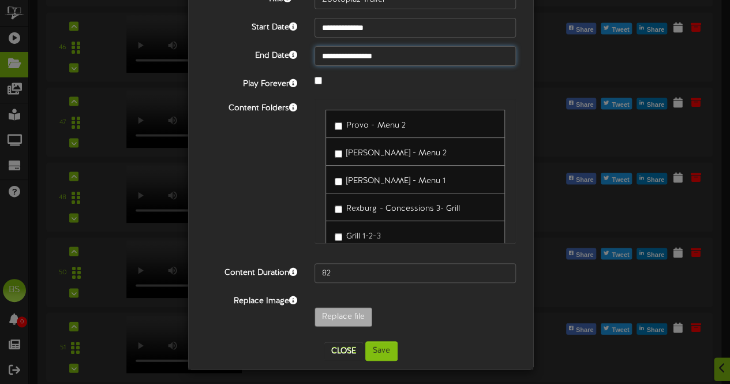
scroll to position [75, 0]
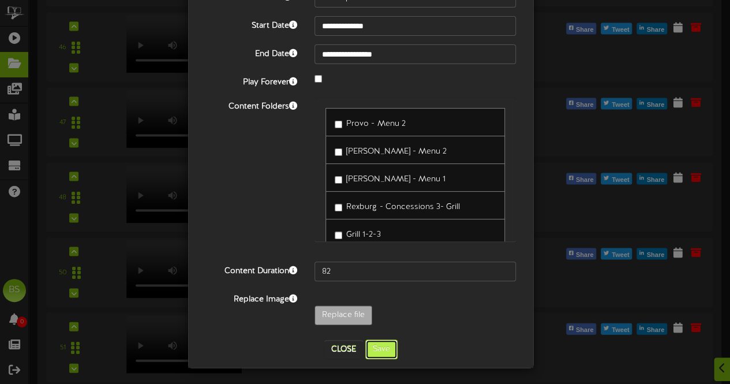
click at [374, 347] on button "Save" at bounding box center [382, 350] width 32 height 20
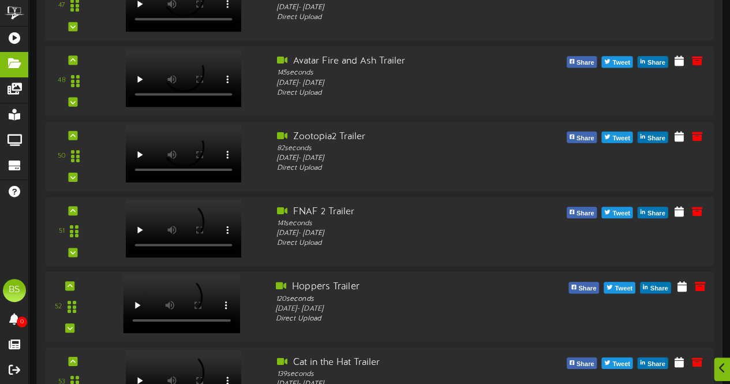
scroll to position [1299, 0]
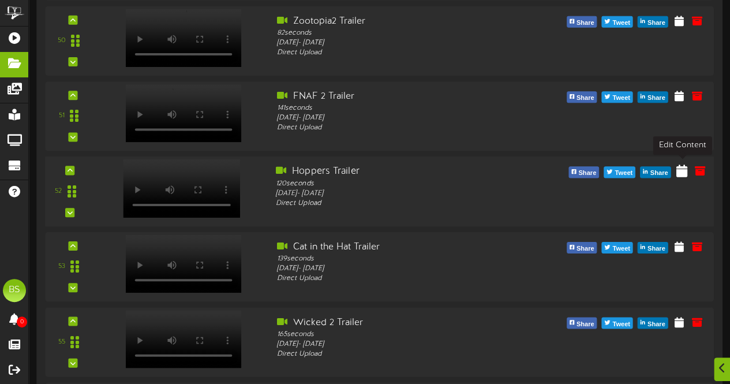
click at [682, 169] on icon at bounding box center [682, 171] width 11 height 13
select select "*"
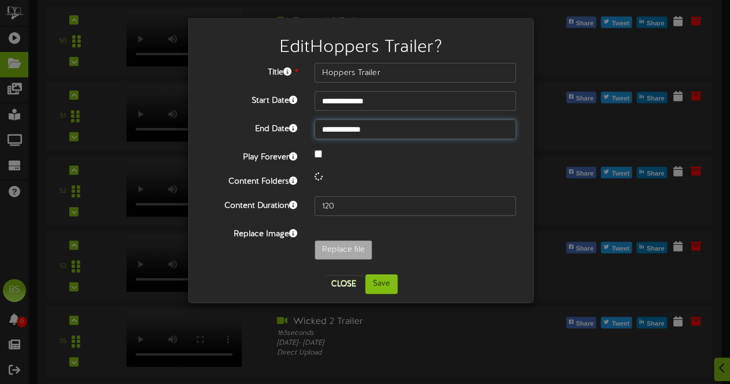
click at [351, 129] on input "**********" at bounding box center [416, 130] width 202 height 20
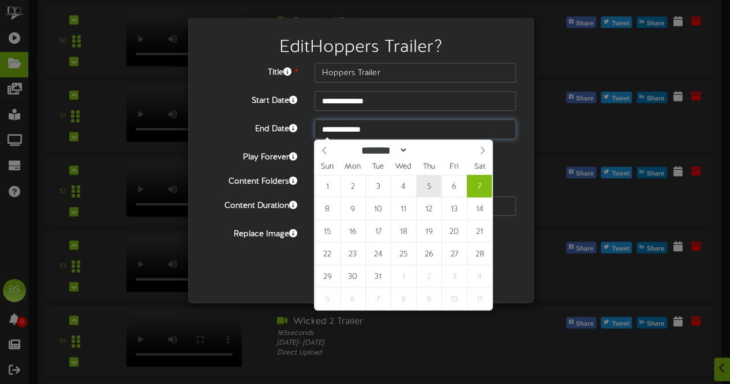
type input "**********"
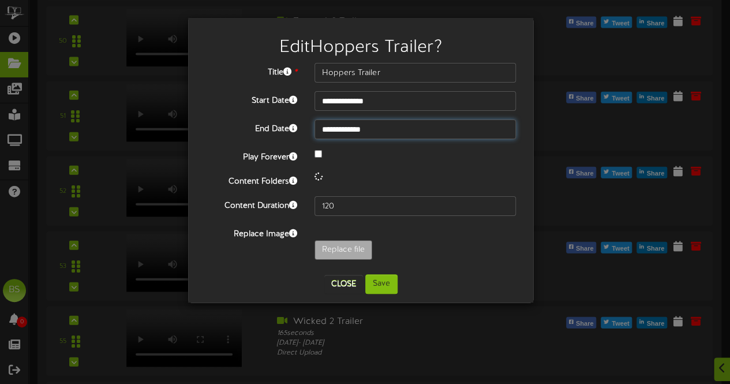
drag, startPoint x: 430, startPoint y: 185, endPoint x: 427, endPoint y: 192, distance: 7.5
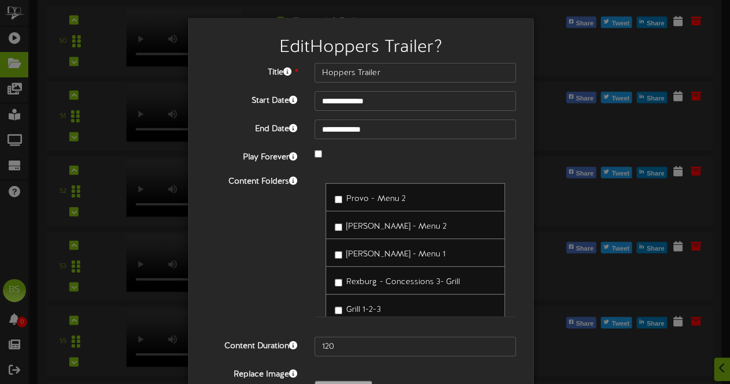
click at [382, 279] on span "Rexburg - Concessions 3- Grill" at bounding box center [402, 282] width 113 height 9
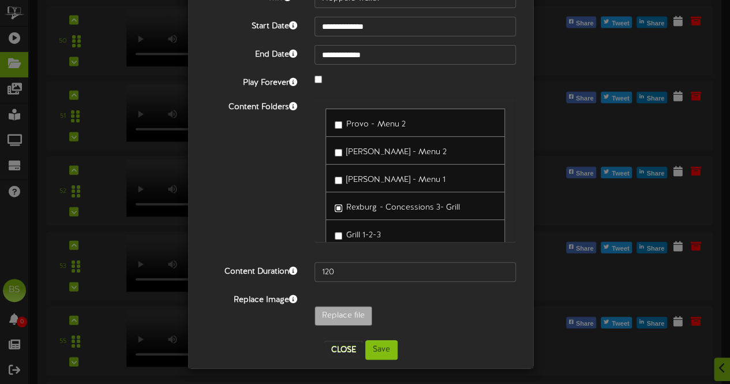
scroll to position [75, 0]
drag, startPoint x: 386, startPoint y: 353, endPoint x: 389, endPoint y: 330, distance: 23.4
click at [386, 353] on button "Save" at bounding box center [382, 350] width 32 height 20
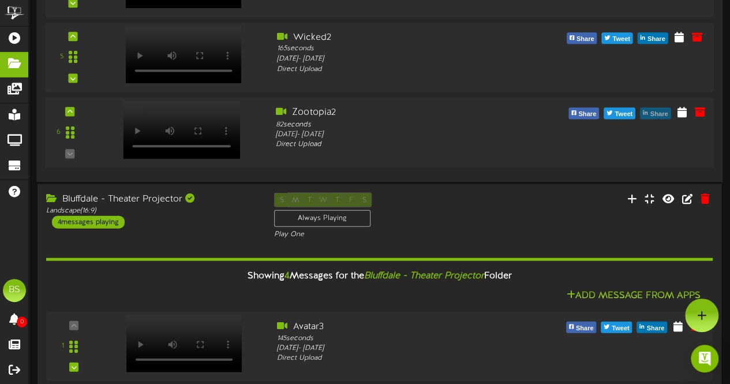
scroll to position [3342, 0]
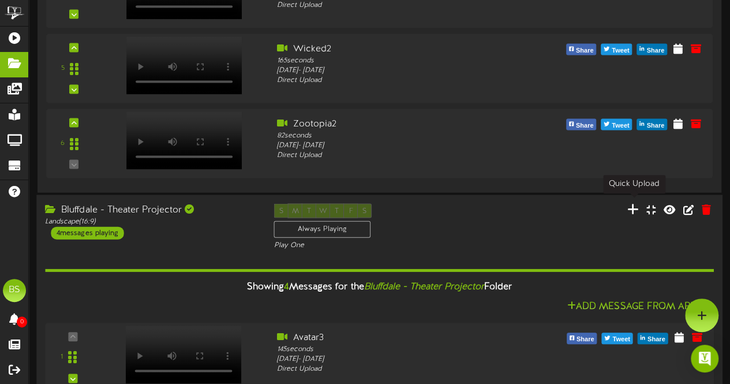
click at [634, 208] on icon at bounding box center [634, 209] width 12 height 13
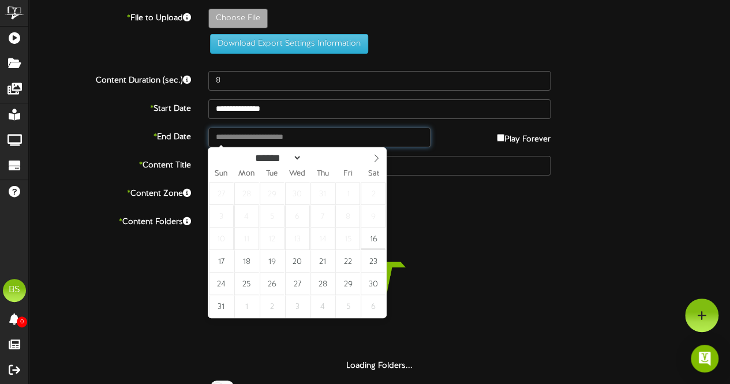
click at [270, 139] on input "text" at bounding box center [319, 138] width 222 height 20
type input "**********"
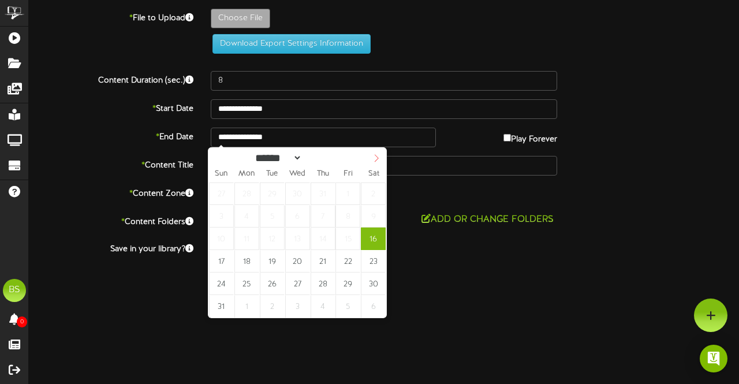
click at [374, 157] on icon at bounding box center [376, 158] width 8 height 8
select select "**"
click at [374, 158] on icon at bounding box center [376, 158] width 8 height 8
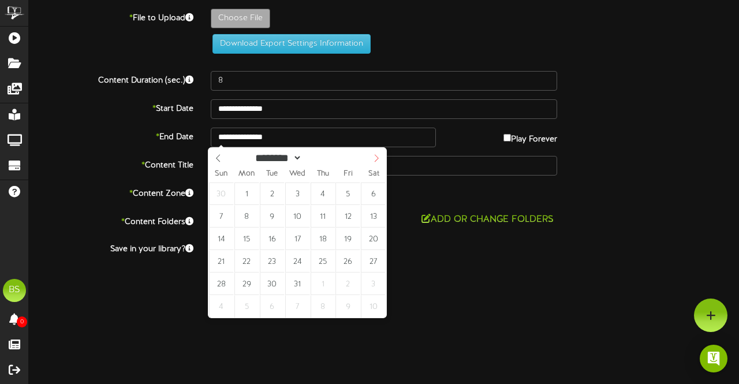
type input "****"
click at [374, 158] on icon at bounding box center [376, 158] width 8 height 8
click at [374, 159] on icon at bounding box center [376, 158] width 8 height 8
select select "*"
click at [374, 159] on icon at bounding box center [376, 158] width 8 height 8
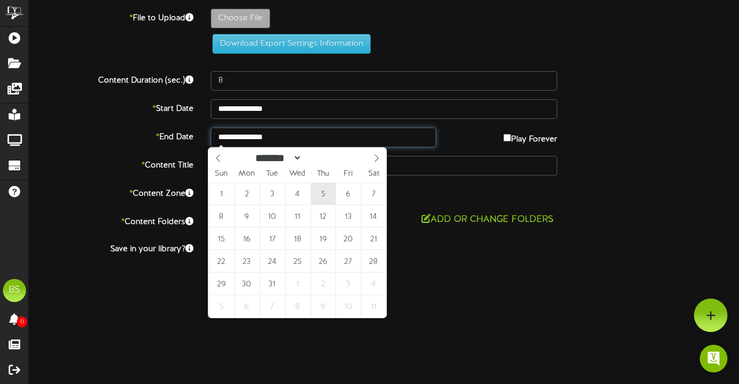
type input "**********"
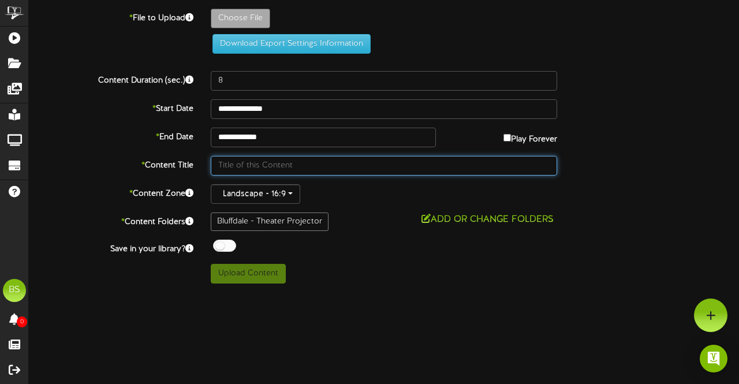
click at [244, 166] on input "text" at bounding box center [384, 166] width 346 height 20
type input "Hoppers"
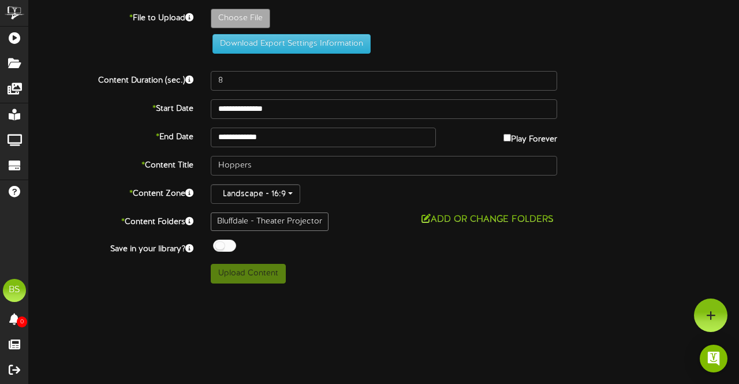
click at [218, 247] on div at bounding box center [224, 246] width 23 height 12
type input "**********"
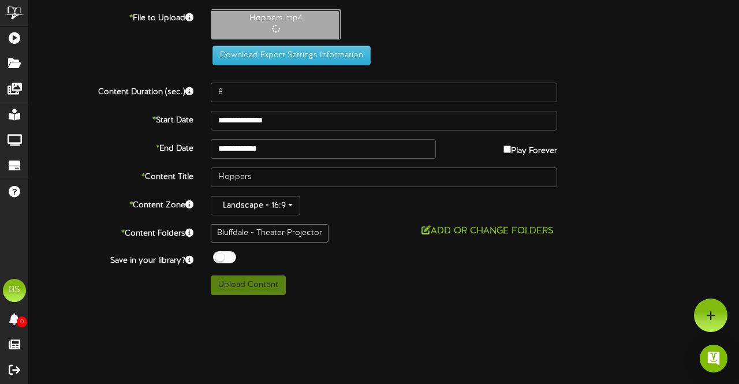
type input "120"
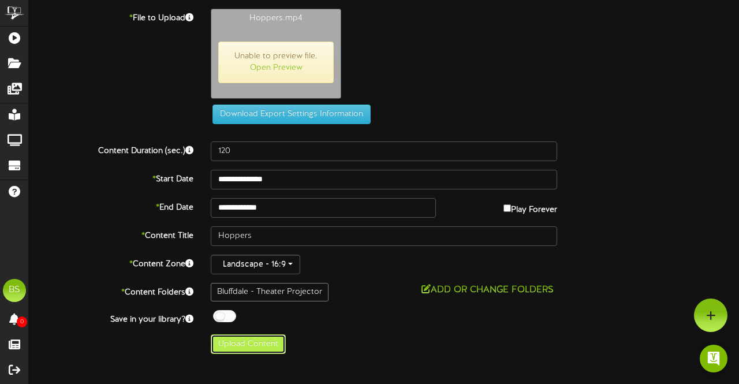
click at [255, 346] on button "Upload Content" at bounding box center [248, 344] width 75 height 20
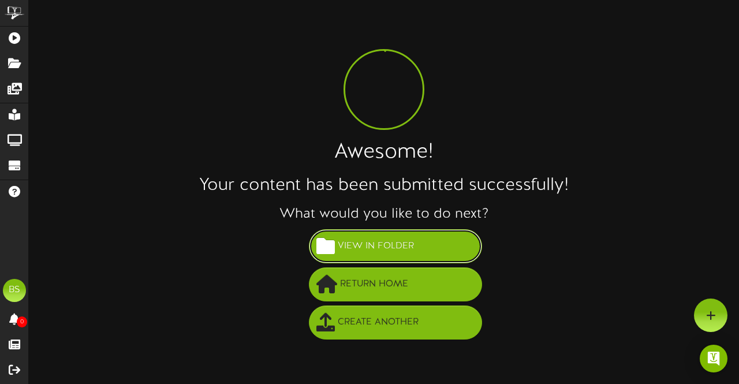
click at [385, 243] on span "View in Folder" at bounding box center [376, 246] width 82 height 19
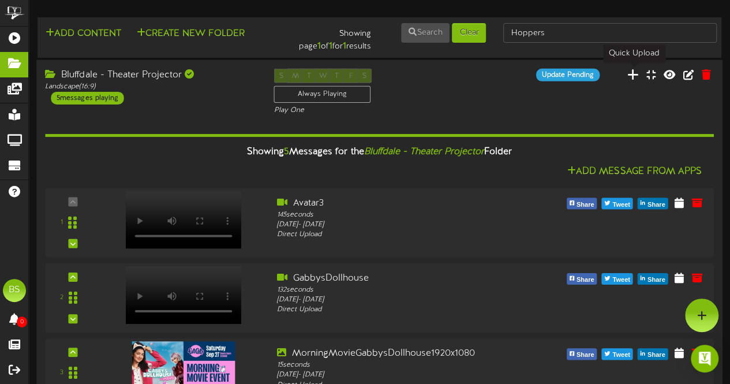
click at [631, 74] on icon at bounding box center [634, 74] width 12 height 13
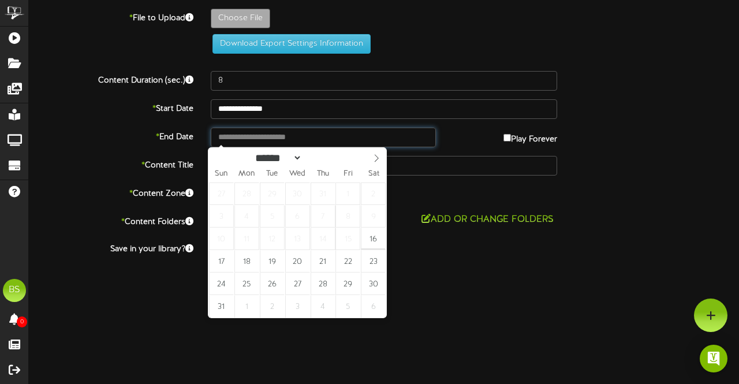
click at [240, 136] on input "text" at bounding box center [323, 138] width 225 height 20
type input "**********"
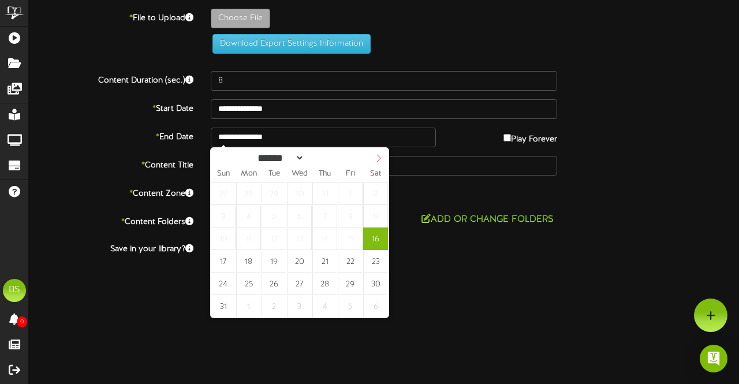
click at [377, 158] on icon at bounding box center [379, 158] width 8 height 8
click at [378, 158] on icon at bounding box center [379, 158] width 8 height 8
select select "**"
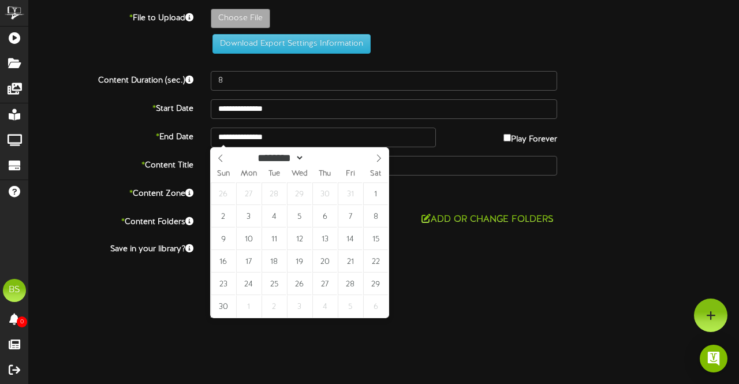
drag, startPoint x: 219, startPoint y: 158, endPoint x: 249, endPoint y: 181, distance: 37.5
click at [220, 158] on icon at bounding box center [221, 158] width 8 height 8
type input "**********"
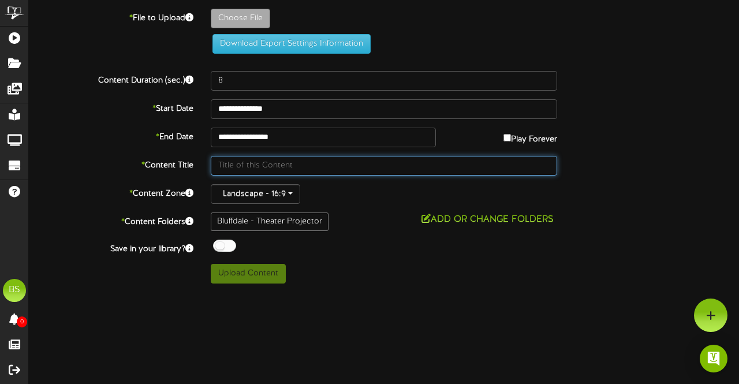
click at [237, 165] on input "text" at bounding box center [384, 166] width 346 height 20
type input "Zootopia 2"
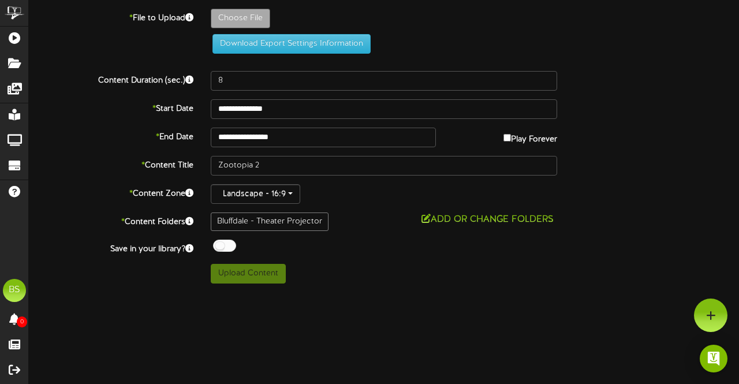
click at [218, 245] on div at bounding box center [224, 246] width 23 height 12
type input "**********"
type input "Zootopia"
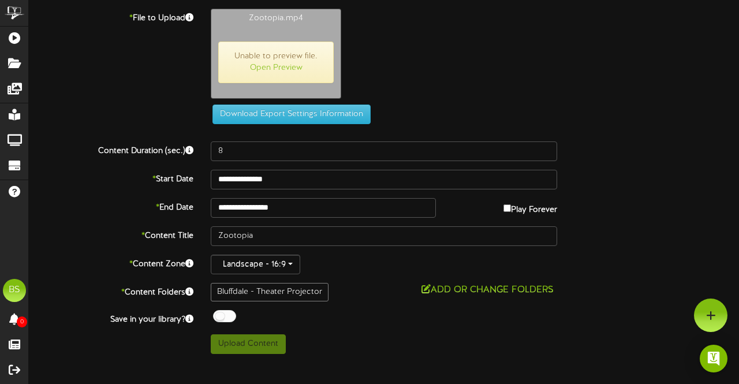
drag, startPoint x: 382, startPoint y: 320, endPoint x: 338, endPoint y: 330, distance: 44.4
click at [382, 321] on div "Off On" at bounding box center [384, 317] width 346 height 15
type input "141"
click at [261, 342] on button "Upload Content" at bounding box center [248, 344] width 75 height 20
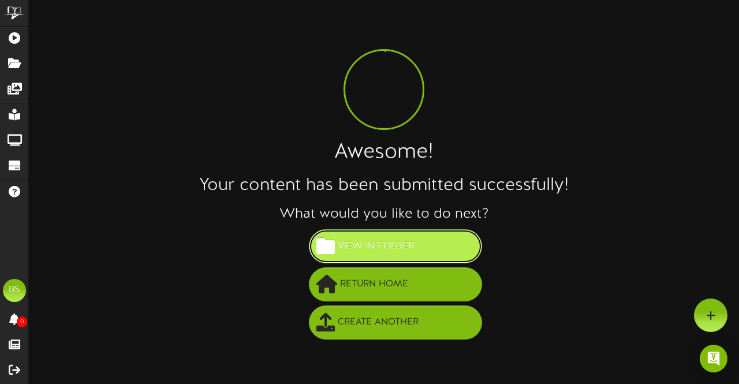
click at [390, 251] on span "View in Folder" at bounding box center [376, 246] width 82 height 19
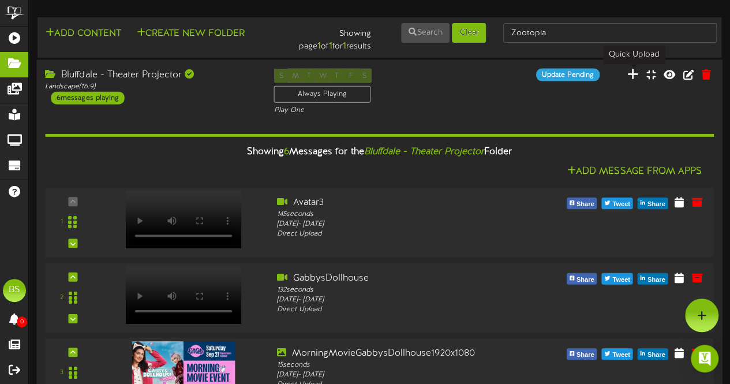
click at [637, 74] on icon at bounding box center [634, 74] width 12 height 13
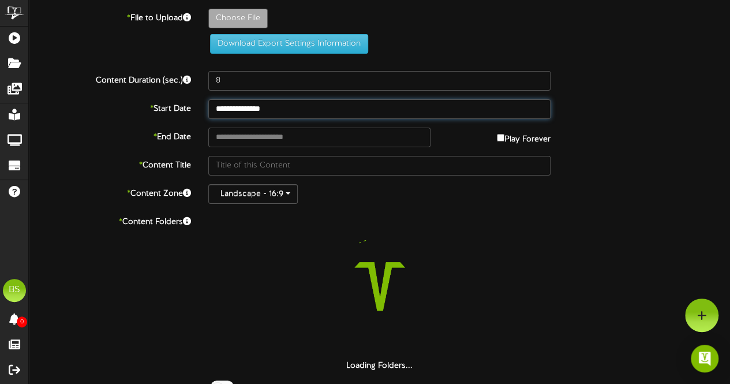
click at [260, 109] on input "**********" at bounding box center [379, 109] width 342 height 20
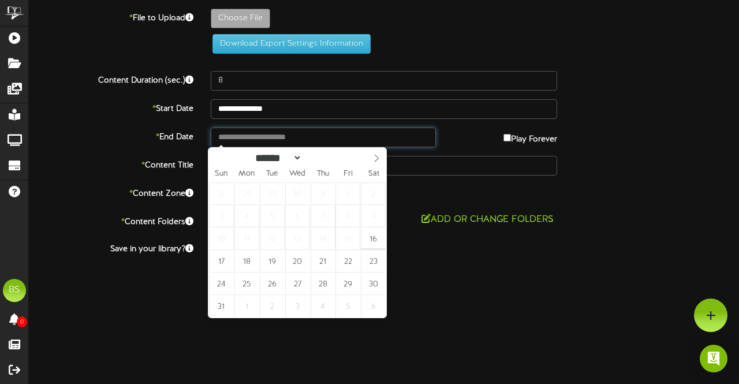
click at [427, 132] on input "text" at bounding box center [323, 138] width 225 height 20
type input "**********"
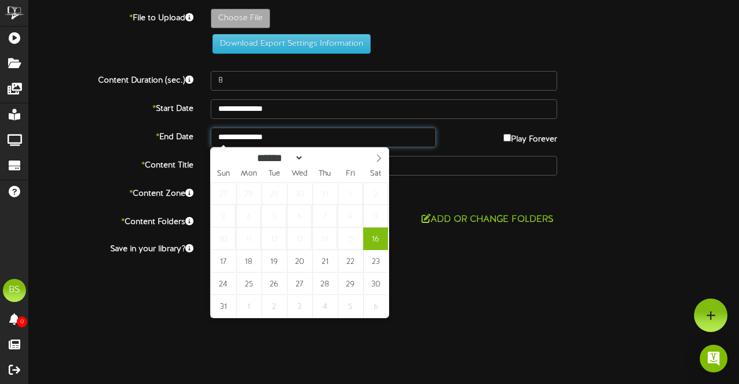
click at [282, 133] on input "**********" at bounding box center [323, 138] width 225 height 20
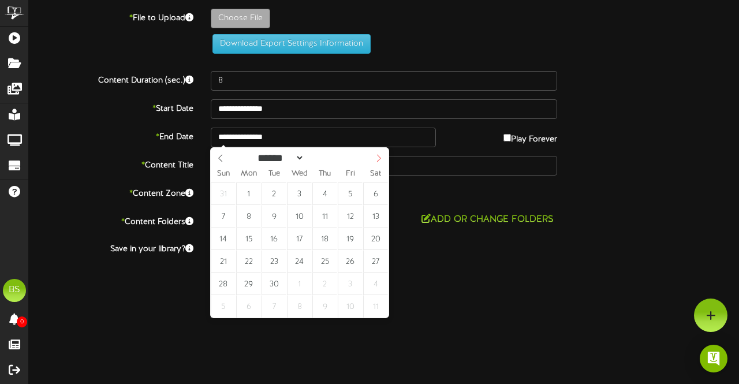
click at [376, 158] on icon at bounding box center [379, 158] width 8 height 8
select select "*"
click at [376, 158] on icon at bounding box center [379, 158] width 8 height 8
type input "**********"
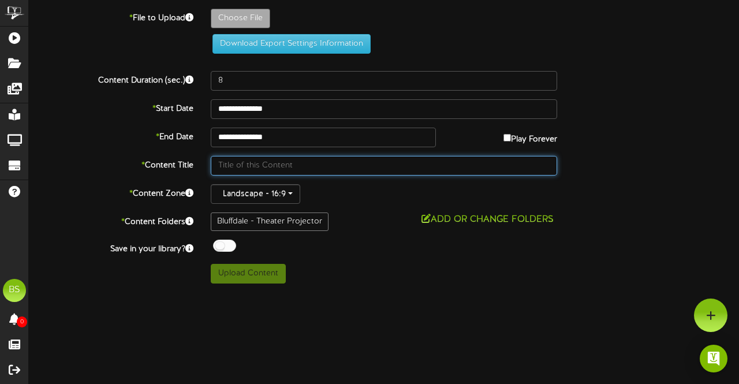
click at [241, 168] on input "text" at bounding box center [384, 166] width 346 height 20
type input "Roofman"
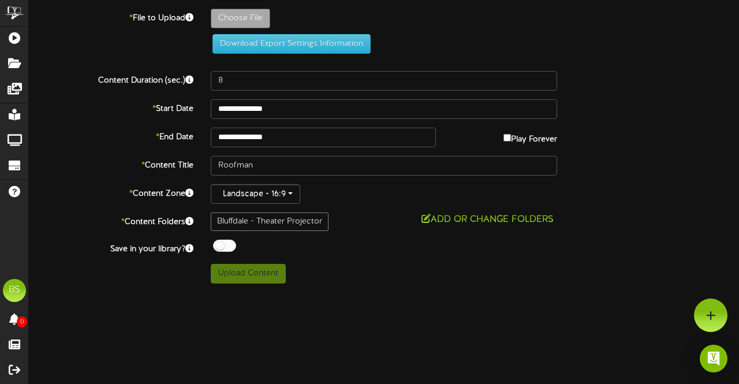
click at [219, 247] on div at bounding box center [224, 246] width 23 height 12
type input "**********"
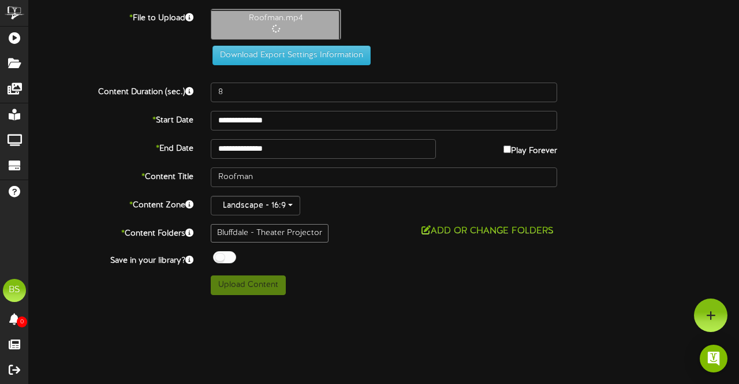
type input "146"
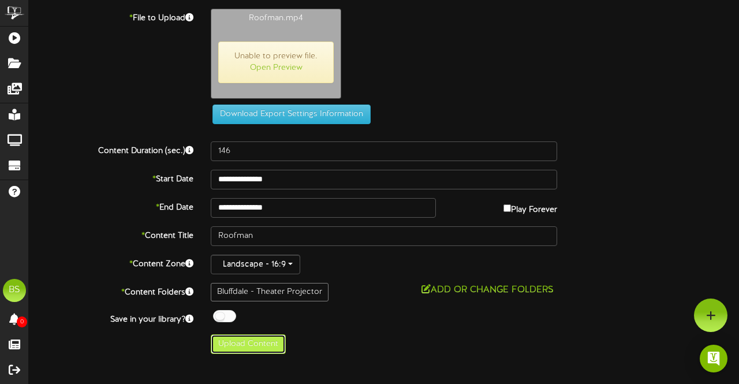
drag, startPoint x: 248, startPoint y: 345, endPoint x: 308, endPoint y: 341, distance: 59.6
click at [248, 345] on button "Upload Content" at bounding box center [248, 344] width 75 height 20
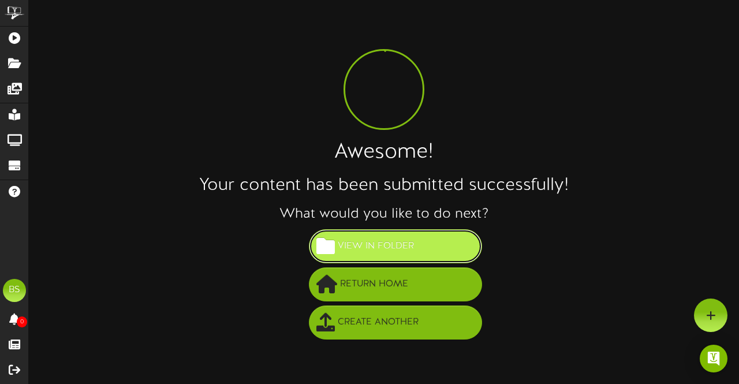
click at [388, 237] on span "View in Folder" at bounding box center [376, 246] width 82 height 19
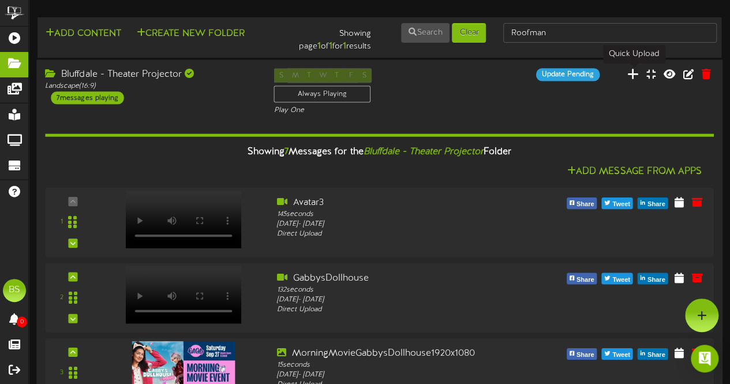
click at [632, 78] on icon at bounding box center [634, 74] width 12 height 13
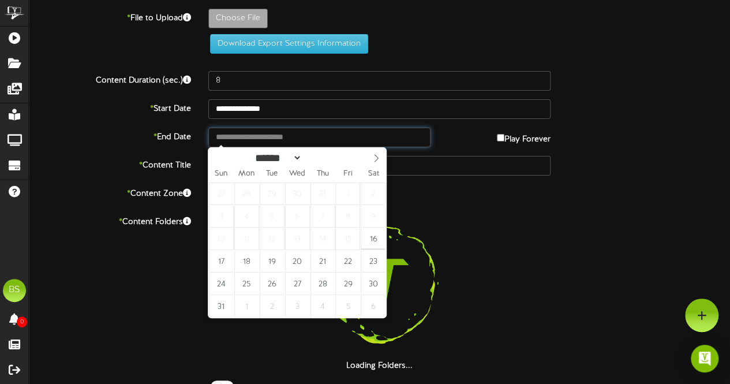
click at [248, 130] on input "text" at bounding box center [319, 138] width 222 height 20
type input "**********"
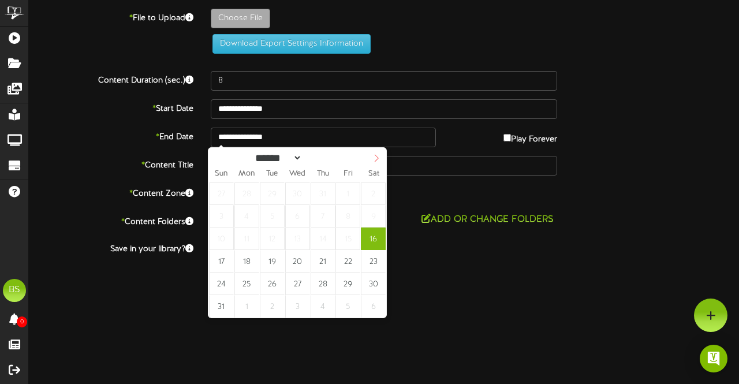
click at [380, 158] on icon at bounding box center [376, 158] width 8 height 8
click at [376, 158] on icon at bounding box center [376, 158] width 8 height 8
select select "**"
drag, startPoint x: 378, startPoint y: 155, endPoint x: 374, endPoint y: 160, distance: 6.5
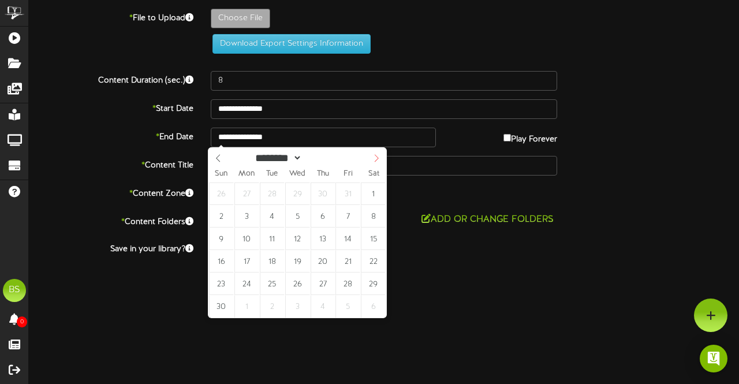
click at [378, 155] on icon at bounding box center [376, 158] width 8 height 8
type input "**********"
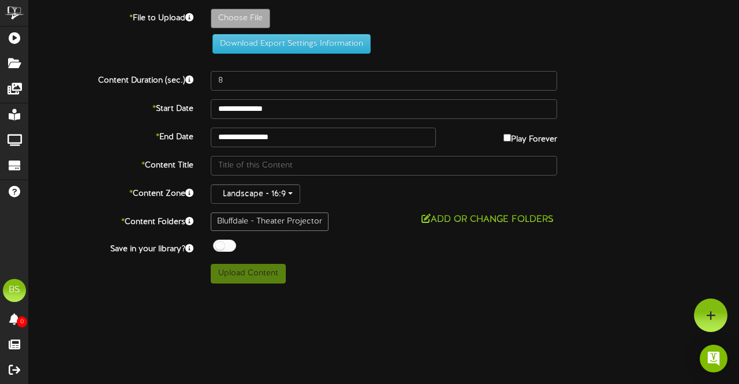
click at [217, 242] on div at bounding box center [224, 246] width 23 height 12
type input "**********"
type input "SpongebobMovie"
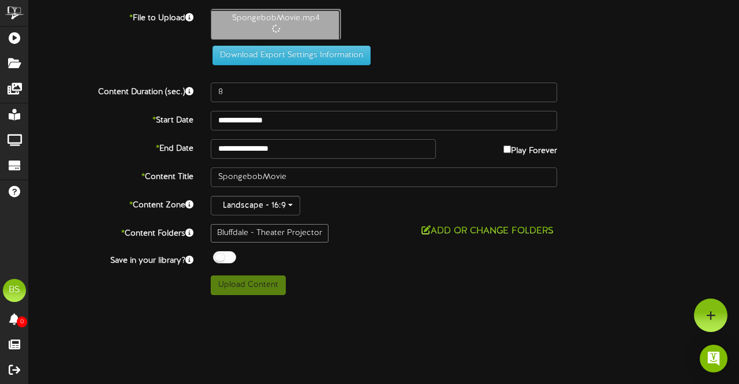
type input "61"
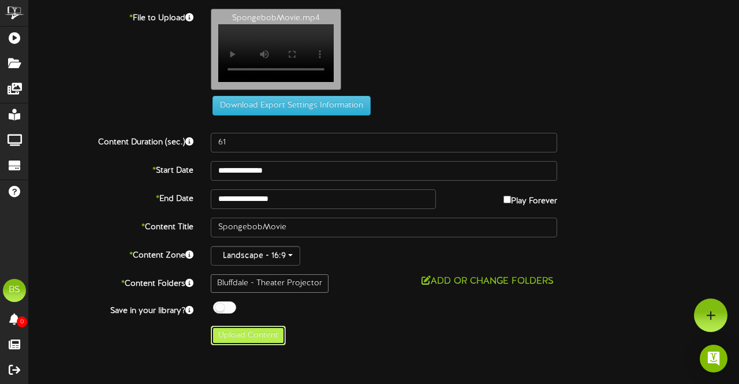
click at [270, 337] on button "Upload Content" at bounding box center [248, 336] width 75 height 20
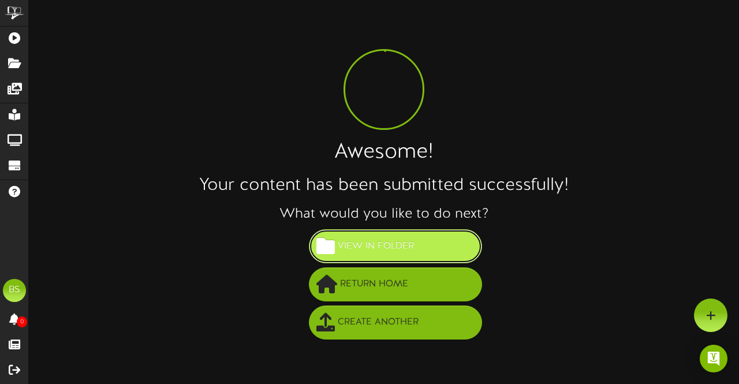
click at [398, 252] on span "View in Folder" at bounding box center [376, 246] width 82 height 19
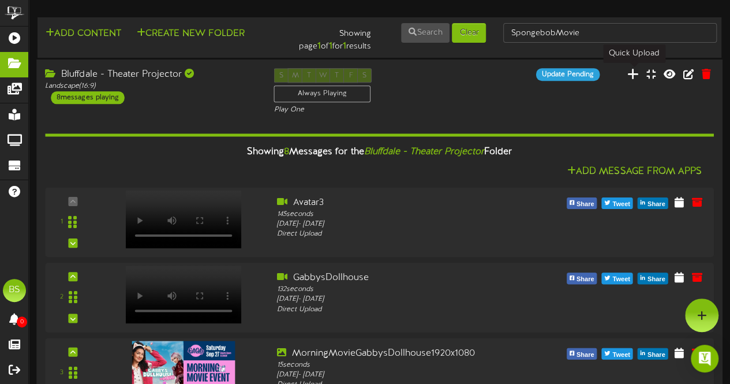
click at [633, 79] on icon at bounding box center [634, 74] width 12 height 13
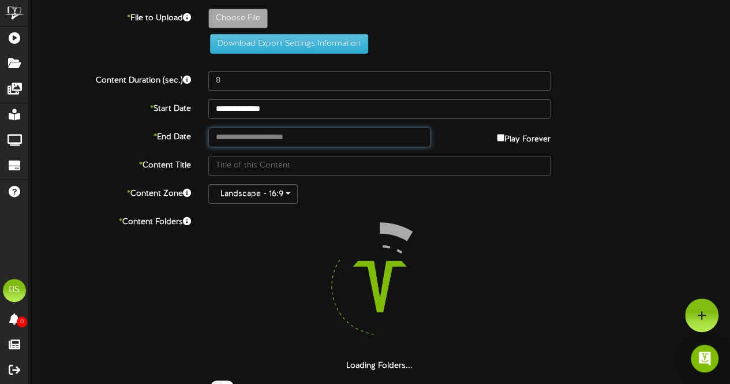
click at [241, 137] on input "text" at bounding box center [319, 138] width 222 height 20
type input "**********"
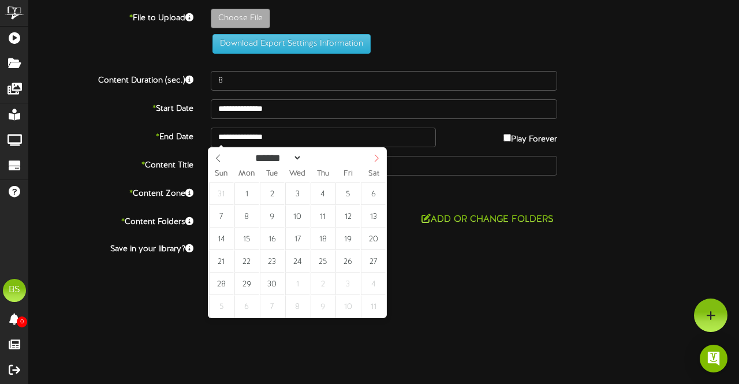
click at [378, 156] on icon at bounding box center [376, 158] width 8 height 8
click at [378, 155] on icon at bounding box center [376, 158] width 8 height 8
select select "**"
click at [378, 155] on icon at bounding box center [376, 158] width 8 height 8
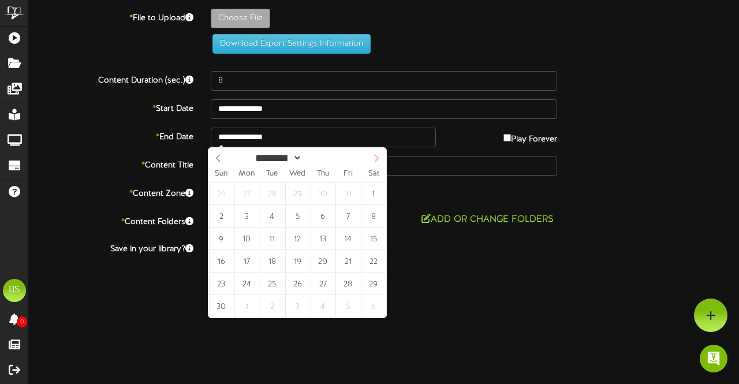
type input "****"
click at [378, 155] on icon at bounding box center [376, 158] width 8 height 8
select select "*"
click at [378, 155] on icon at bounding box center [376, 158] width 8 height 8
type input "**********"
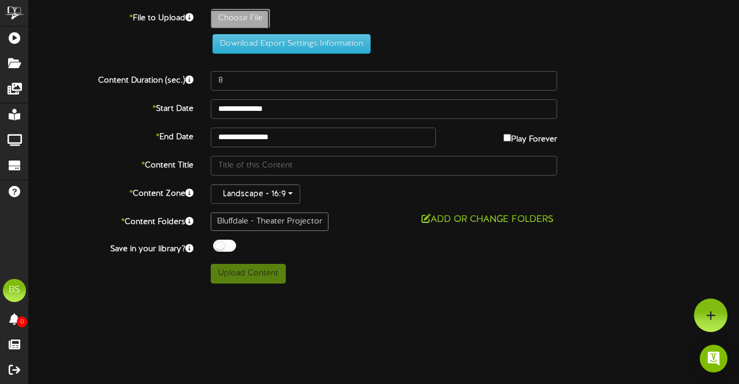
type input "**********"
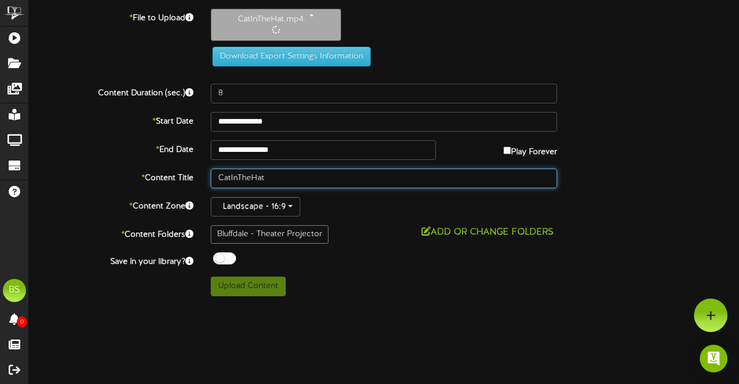
click at [230, 176] on input "CatInTheHat" at bounding box center [384, 179] width 346 height 20
click at [241, 177] on input "Cat InTheHat" at bounding box center [384, 179] width 346 height 20
click at [256, 175] on input "Cat In TheHat" at bounding box center [384, 179] width 346 height 20
type input "Cat In The Hat"
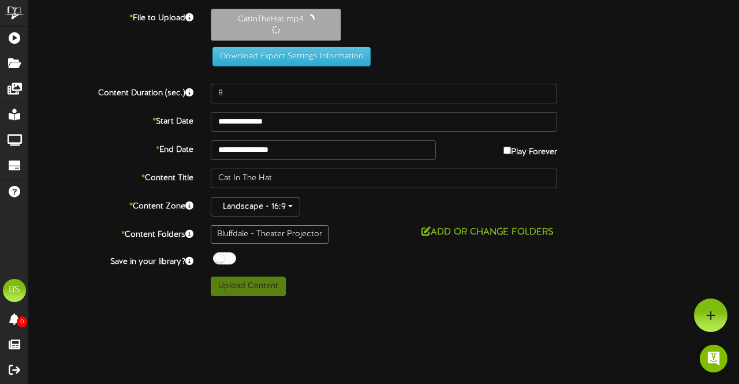
click at [220, 258] on div at bounding box center [224, 258] width 23 height 12
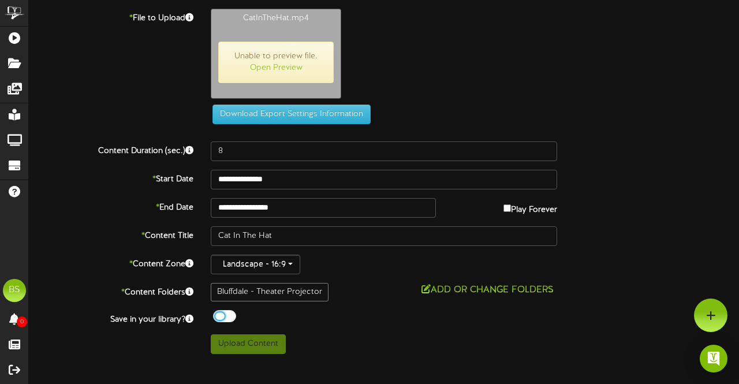
type input "139"
drag, startPoint x: 252, startPoint y: 342, endPoint x: 310, endPoint y: 329, distance: 58.8
click at [255, 340] on button "Upload Content" at bounding box center [248, 344] width 75 height 20
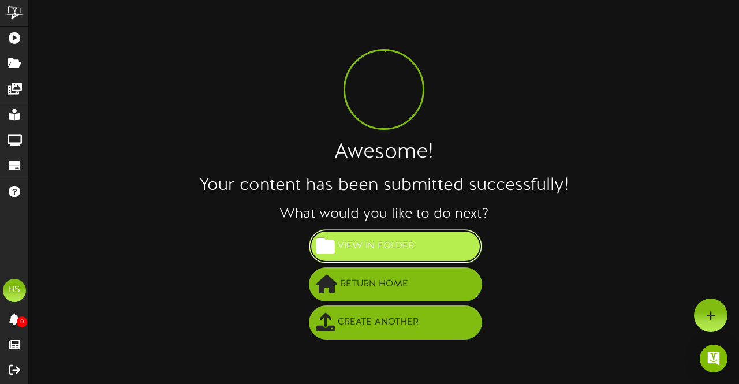
click at [407, 249] on span "View in Folder" at bounding box center [376, 246] width 82 height 19
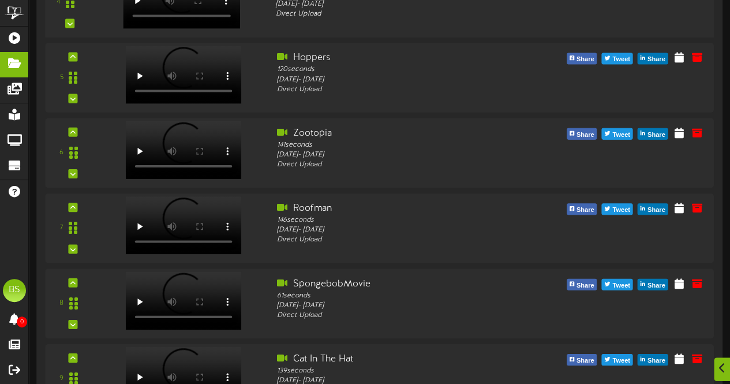
scroll to position [462, 0]
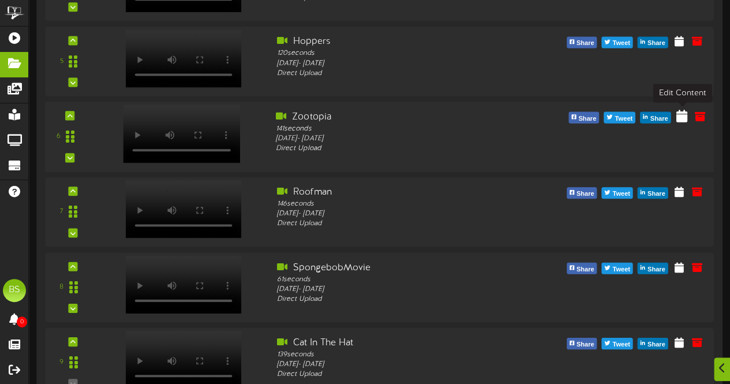
click at [679, 123] on button at bounding box center [682, 118] width 18 height 18
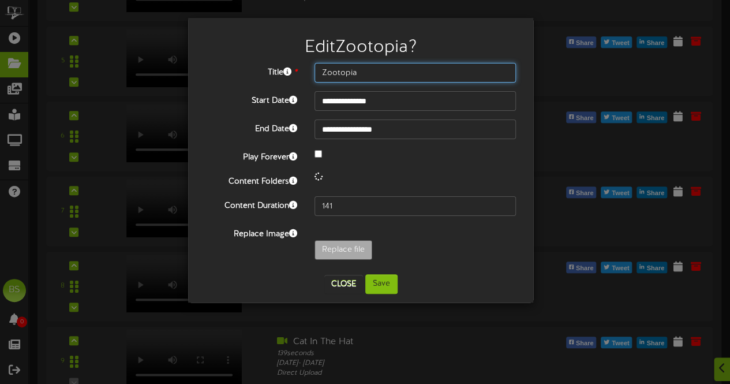
drag, startPoint x: 381, startPoint y: 70, endPoint x: 388, endPoint y: 110, distance: 40.4
click at [385, 100] on div "**********" at bounding box center [361, 164] width 311 height 203
type input "Zootopia 2"
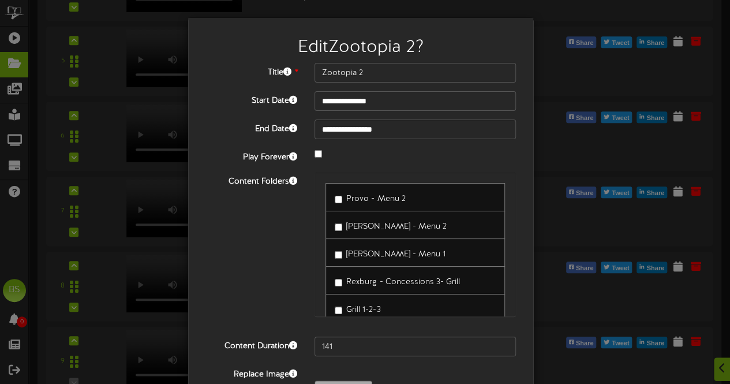
click at [394, 281] on span "Rexburg - Concessions 3- Grill" at bounding box center [402, 282] width 113 height 9
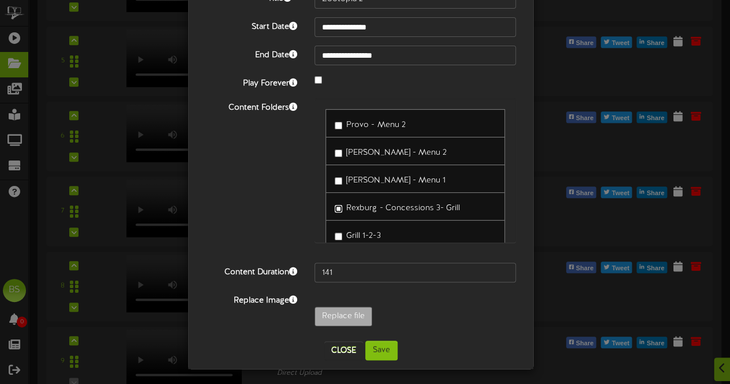
scroll to position [75, 0]
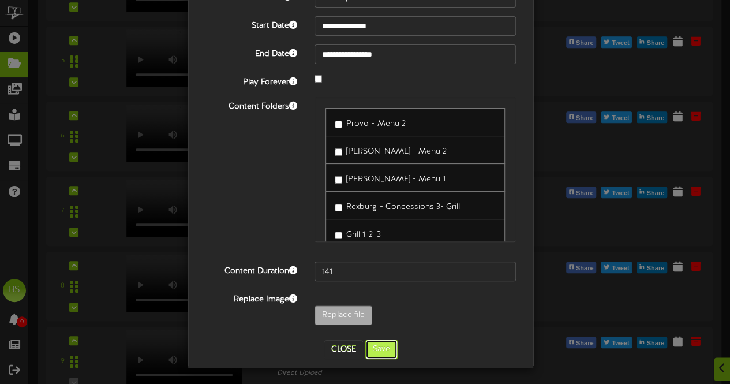
click at [383, 349] on button "Save" at bounding box center [382, 350] width 32 height 20
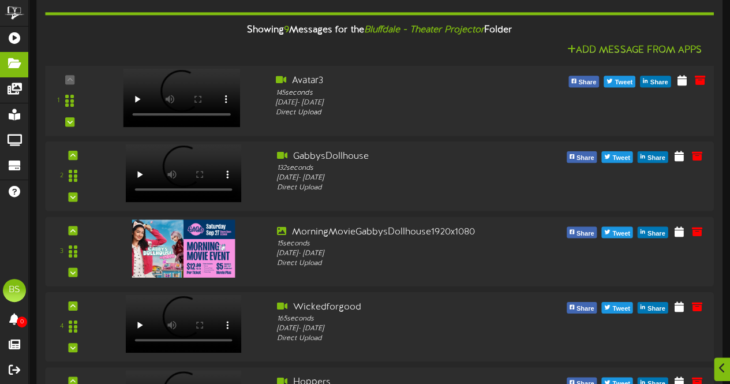
scroll to position [231, 0]
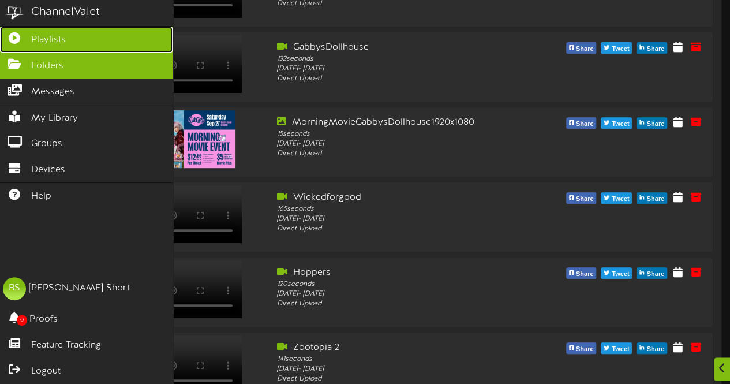
click at [58, 39] on span "Playlists" at bounding box center [48, 39] width 35 height 13
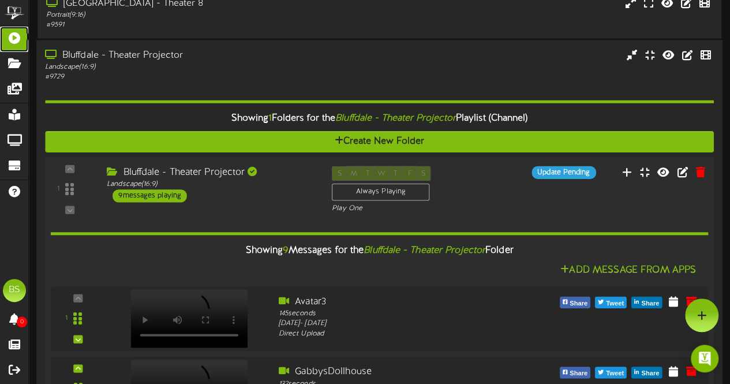
scroll to position [1444, 0]
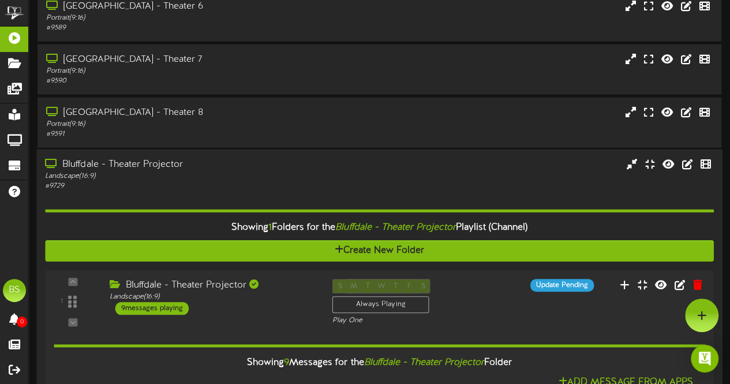
drag, startPoint x: 131, startPoint y: 165, endPoint x: 264, endPoint y: 118, distance: 141.4
click at [131, 163] on div "Bluffdale - Theater Projector" at bounding box center [179, 164] width 269 height 13
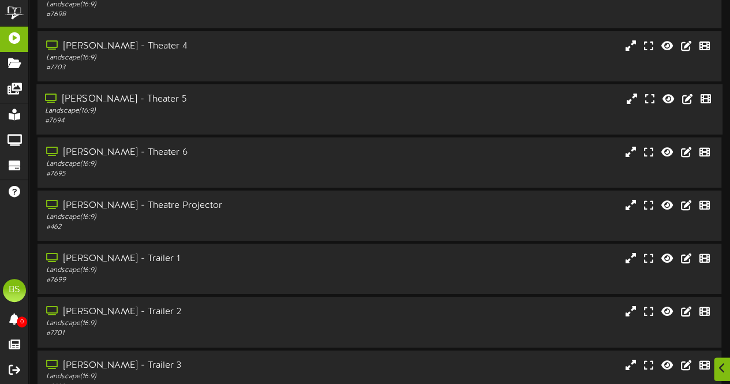
scroll to position [4389, 0]
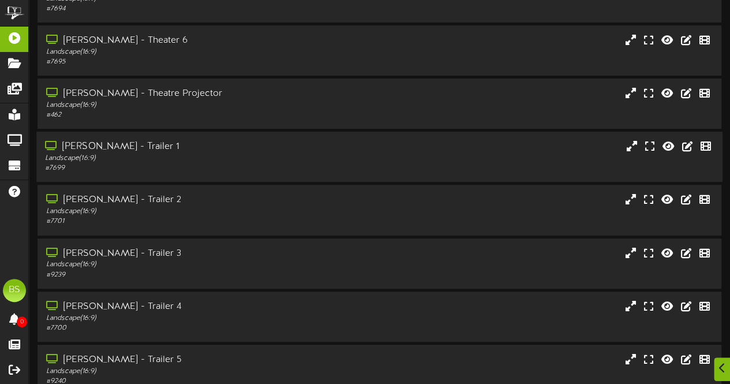
drag, startPoint x: 115, startPoint y: 148, endPoint x: 125, endPoint y: 162, distance: 16.5
click at [115, 148] on div "[PERSON_NAME] - Trailer 1" at bounding box center [179, 146] width 269 height 13
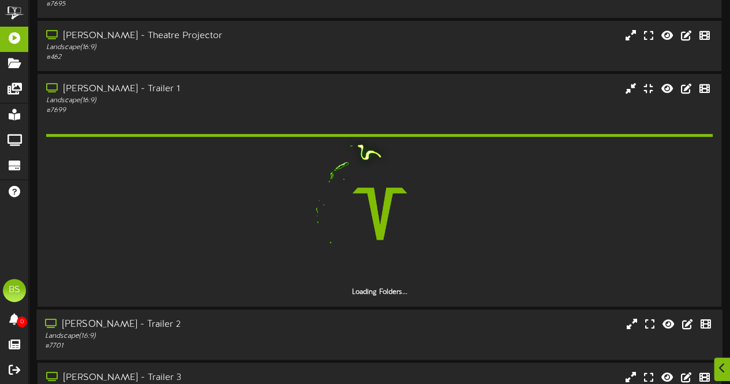
scroll to position [4562, 0]
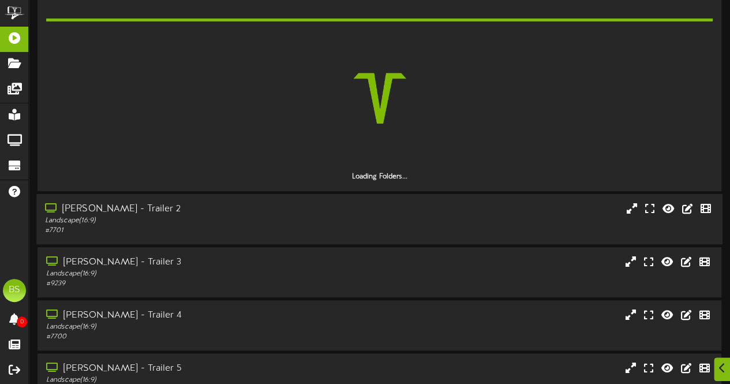
click at [114, 208] on div "[PERSON_NAME] - Trailer 2" at bounding box center [179, 209] width 269 height 13
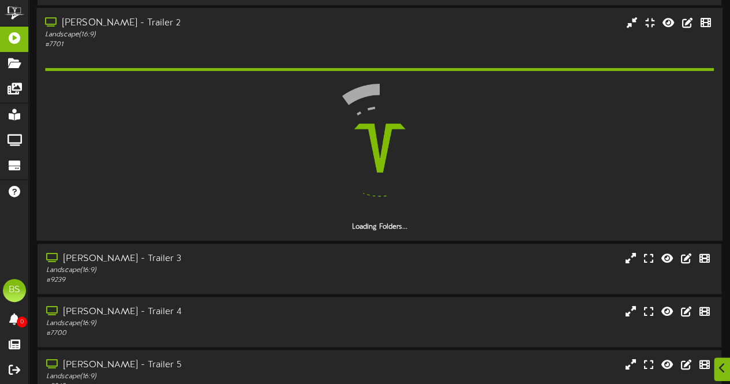
scroll to position [4793, 0]
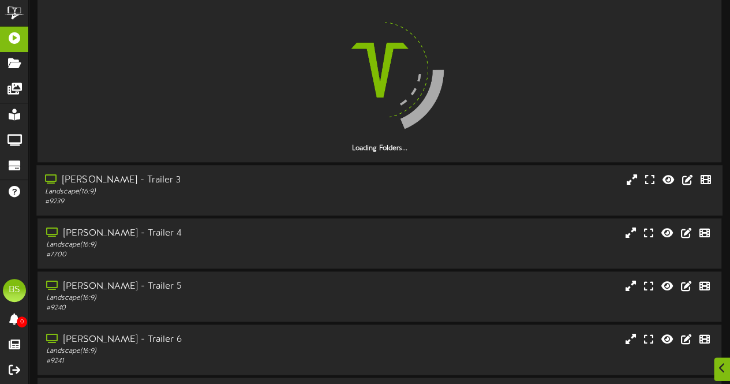
click at [114, 181] on div "[PERSON_NAME] - Trailer 3" at bounding box center [179, 180] width 269 height 13
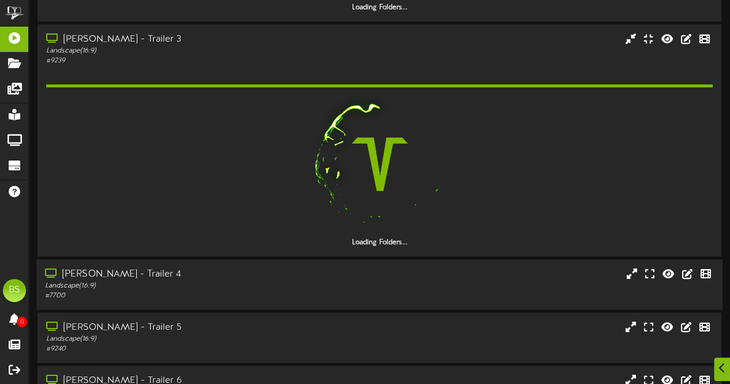
scroll to position [5024, 0]
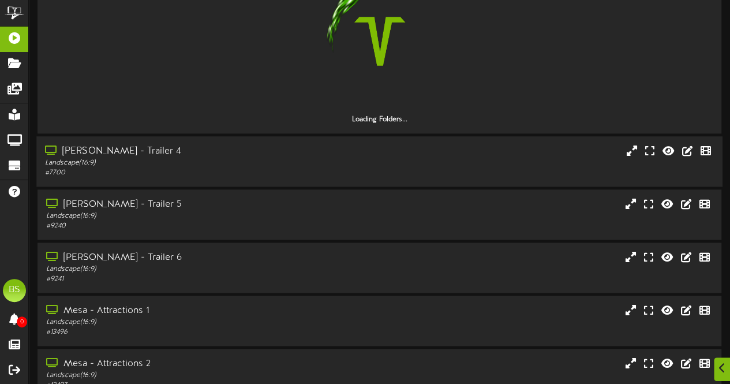
drag, startPoint x: 119, startPoint y: 151, endPoint x: 230, endPoint y: 140, distance: 111.4
click at [119, 150] on div "[PERSON_NAME] - Trailer 4" at bounding box center [179, 151] width 269 height 13
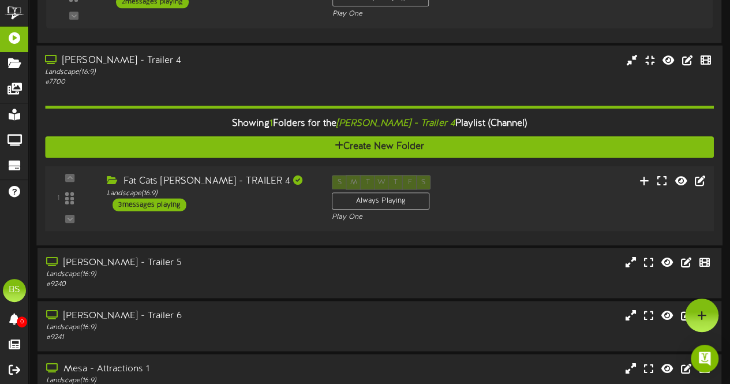
scroll to position [5081, 0]
click at [165, 205] on div "3 messages playing" at bounding box center [150, 204] width 74 height 13
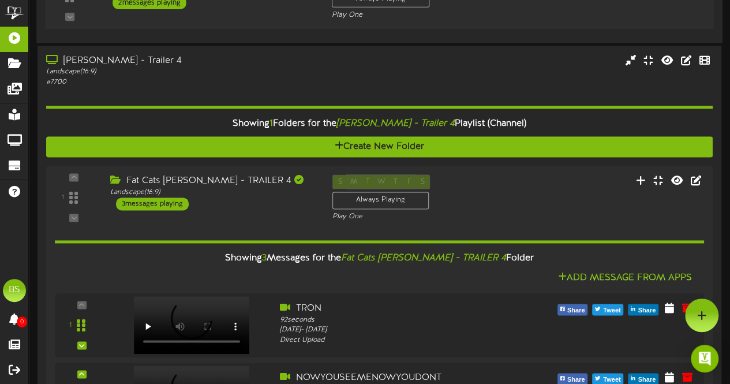
scroll to position [4966, 0]
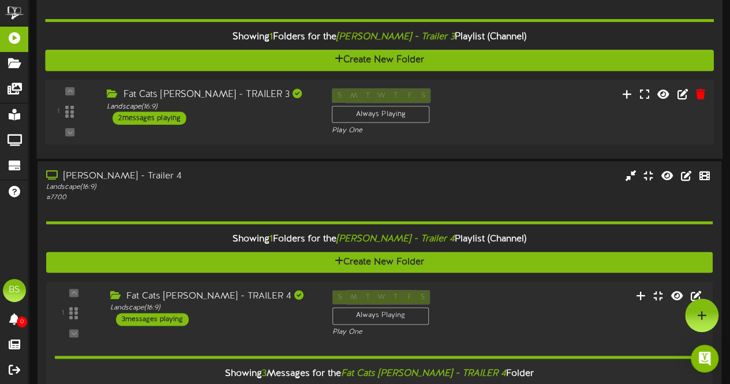
click at [173, 118] on div "2 messages playing" at bounding box center [150, 117] width 74 height 13
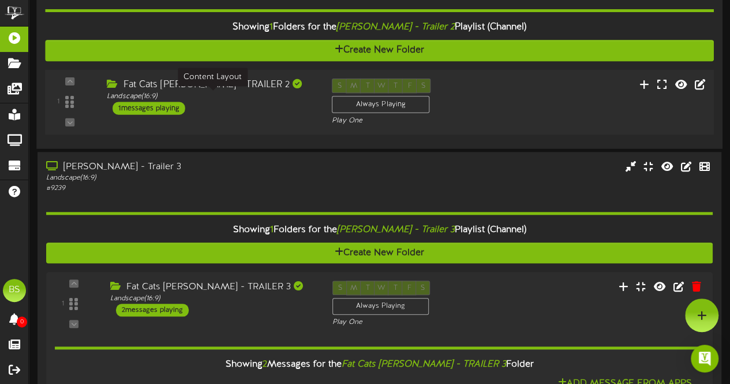
scroll to position [4734, 0]
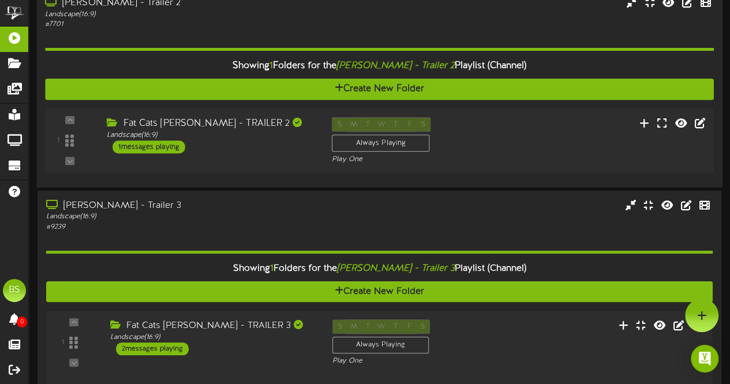
click at [166, 144] on div "1 messages playing" at bounding box center [149, 147] width 73 height 13
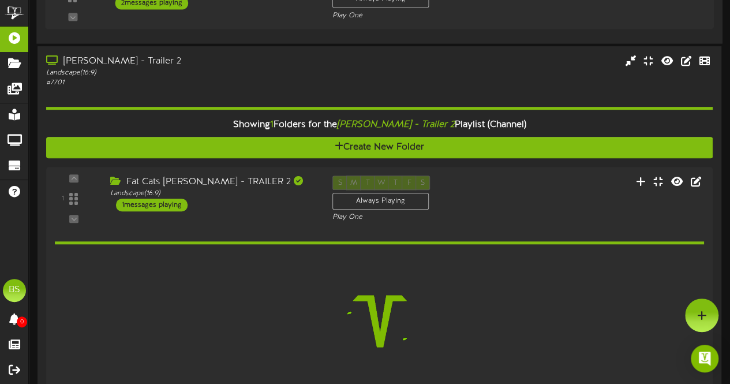
scroll to position [4561, 0]
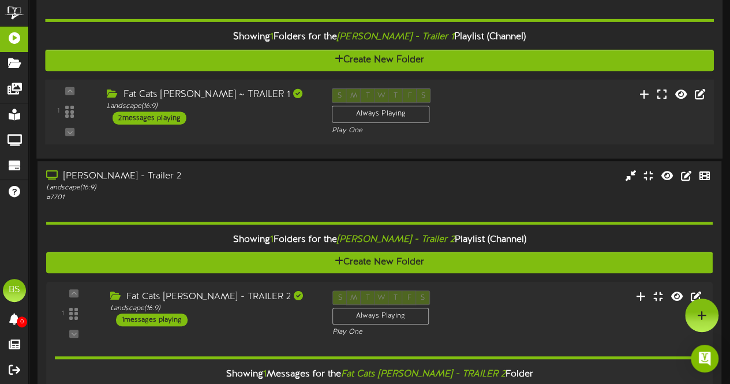
click at [166, 117] on div "2 messages playing" at bounding box center [150, 117] width 74 height 13
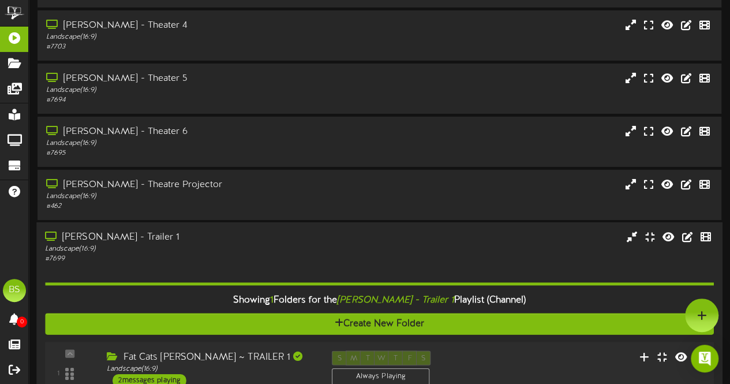
scroll to position [4272, 0]
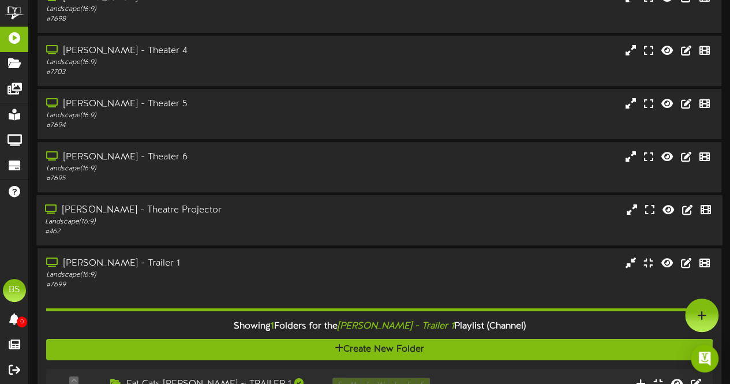
drag, startPoint x: 152, startPoint y: 212, endPoint x: 246, endPoint y: 212, distance: 93.5
click at [153, 212] on div "[PERSON_NAME] - Theatre Projector" at bounding box center [179, 210] width 269 height 13
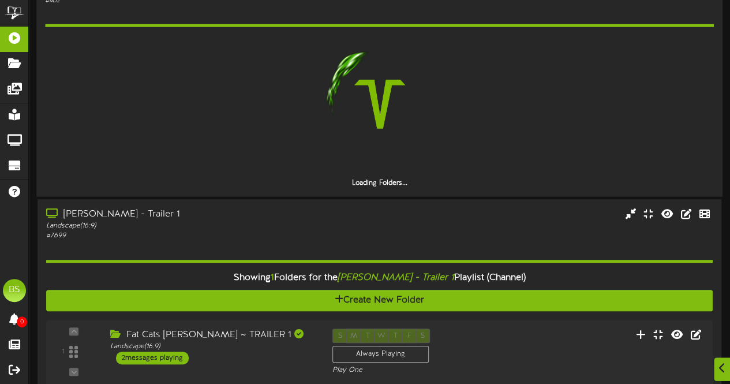
scroll to position [4503, 0]
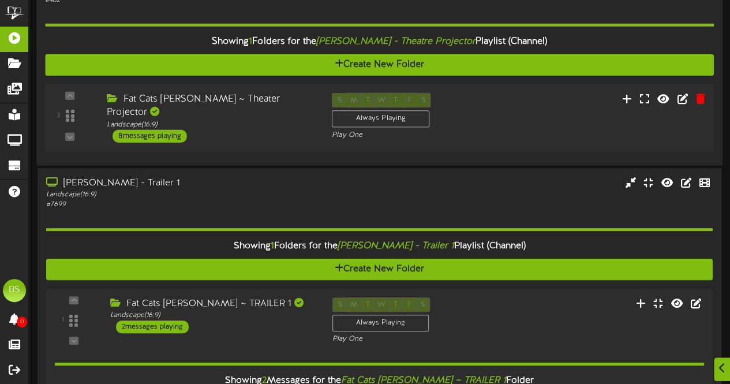
drag, startPoint x: 177, startPoint y: 123, endPoint x: 212, endPoint y: 128, distance: 35.5
click at [178, 129] on div "8 messages playing" at bounding box center [150, 135] width 74 height 13
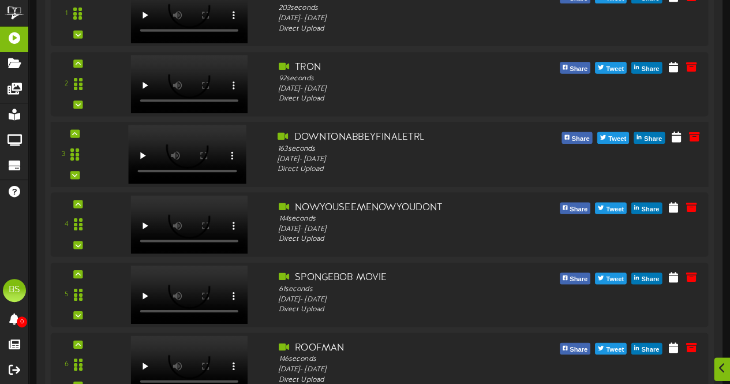
scroll to position [4906, 0]
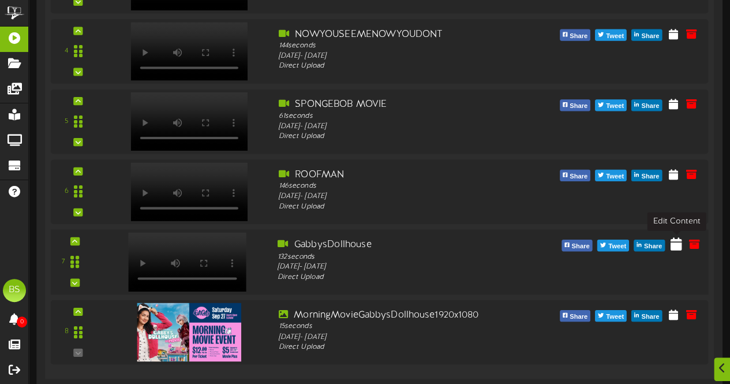
click at [677, 241] on icon at bounding box center [677, 243] width 12 height 13
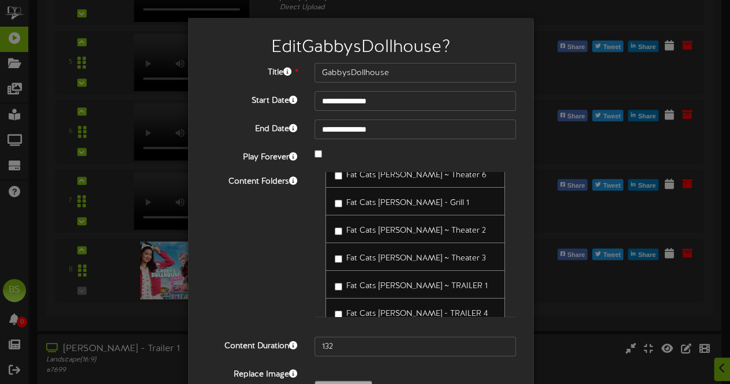
scroll to position [2194, 0]
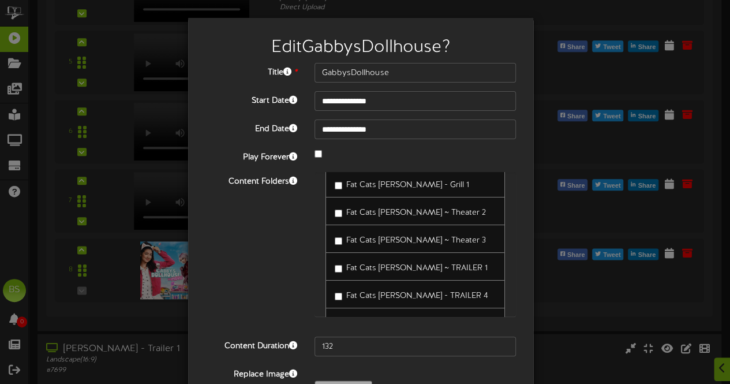
click at [254, 267] on div "Content Folders Provo - Menu 2 [PERSON_NAME] - Menu 2 [PERSON_NAME] - Menu 1" at bounding box center [361, 250] width 328 height 156
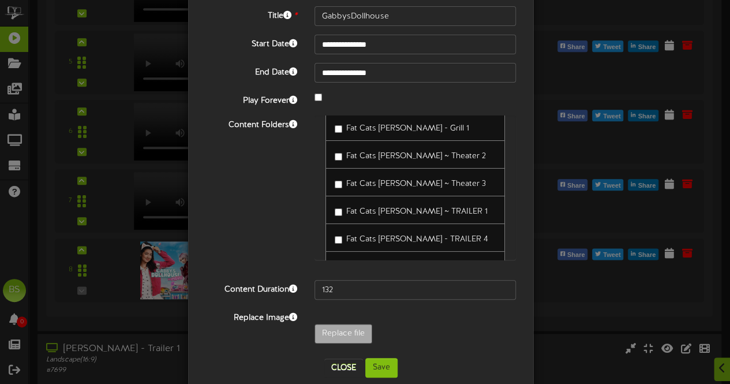
scroll to position [75, 0]
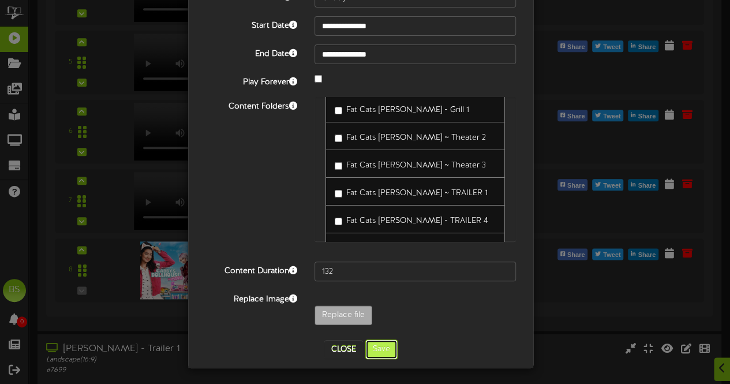
click at [378, 344] on button "Save" at bounding box center [382, 350] width 32 height 20
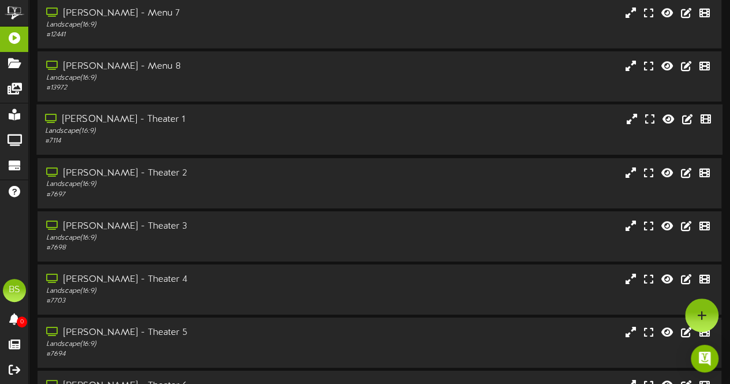
scroll to position [4040, 0]
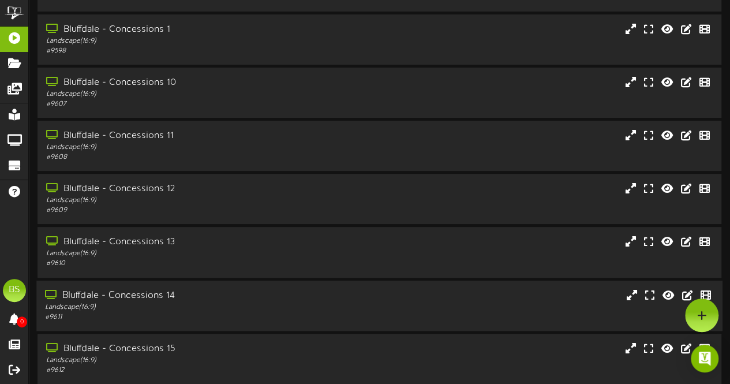
scroll to position [246, 0]
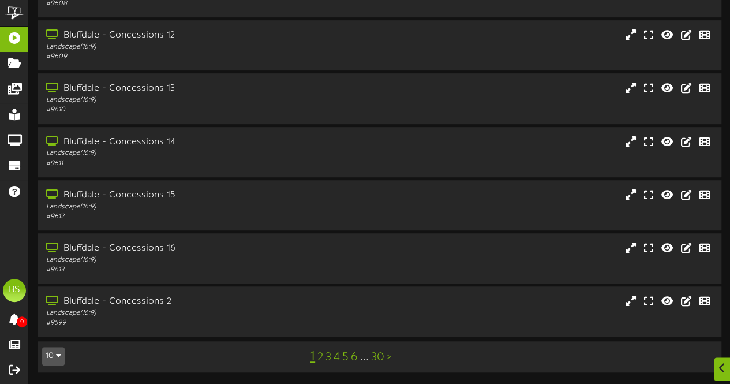
click at [58, 356] on icon "button" at bounding box center [58, 355] width 5 height 8
click at [58, 337] on div "100" at bounding box center [54, 333] width 22 height 17
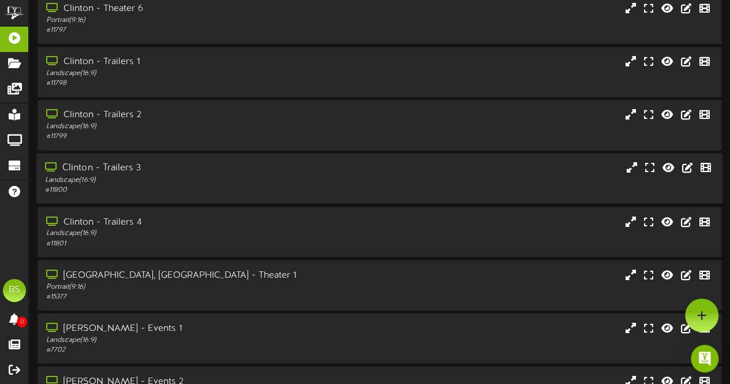
scroll to position [3118, 0]
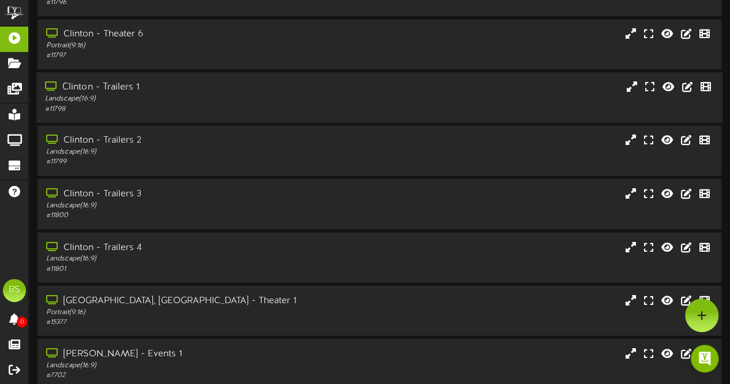
click at [122, 91] on div "Clinton - Trailers 1" at bounding box center [179, 87] width 269 height 13
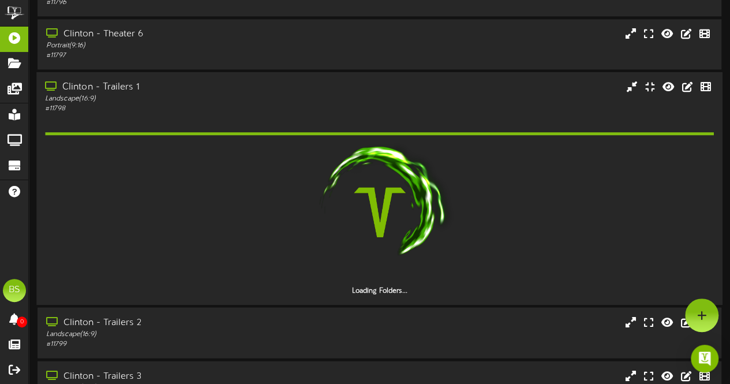
drag, startPoint x: 124, startPoint y: 323, endPoint x: 143, endPoint y: 288, distance: 40.6
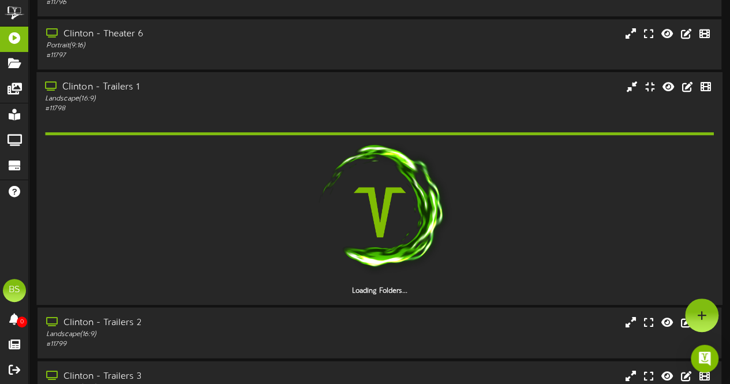
click at [126, 322] on div "Clinton - Trailers 2" at bounding box center [180, 322] width 268 height 13
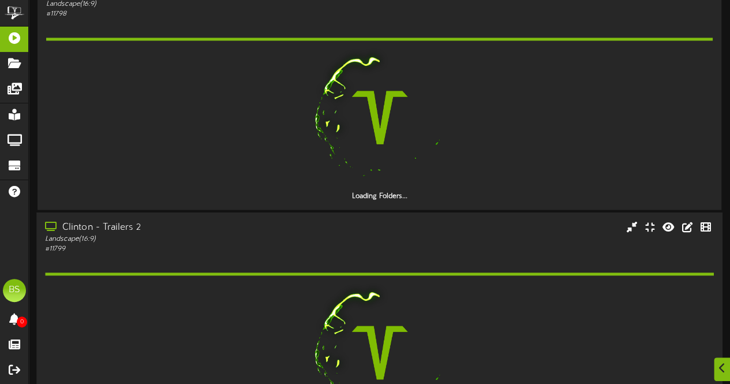
scroll to position [3291, 0]
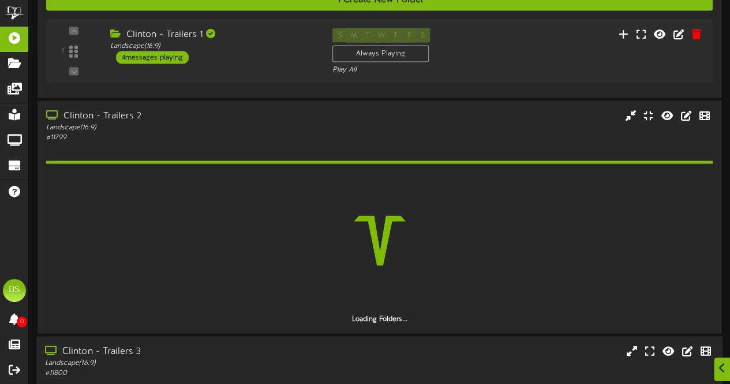
click at [117, 355] on div "Clinton - Trailers 3" at bounding box center [179, 351] width 269 height 13
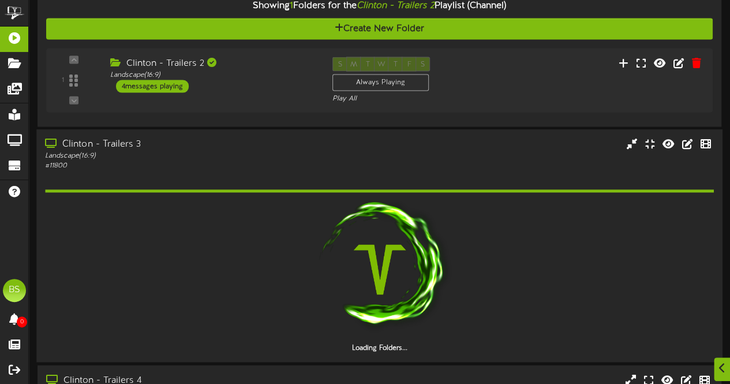
scroll to position [3638, 0]
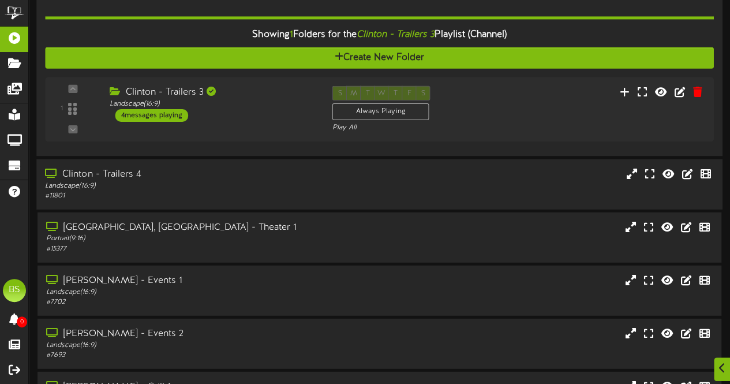
click at [129, 170] on div "Clinton - Trailers 4" at bounding box center [179, 173] width 269 height 13
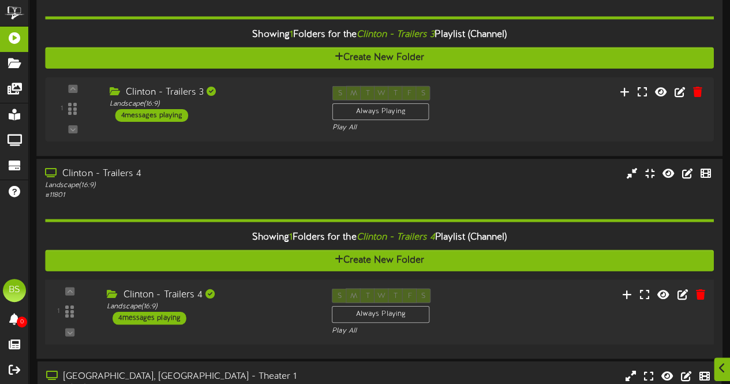
drag, startPoint x: 162, startPoint y: 319, endPoint x: 163, endPoint y: 311, distance: 7.6
click at [162, 318] on div "4 messages playing" at bounding box center [150, 318] width 74 height 13
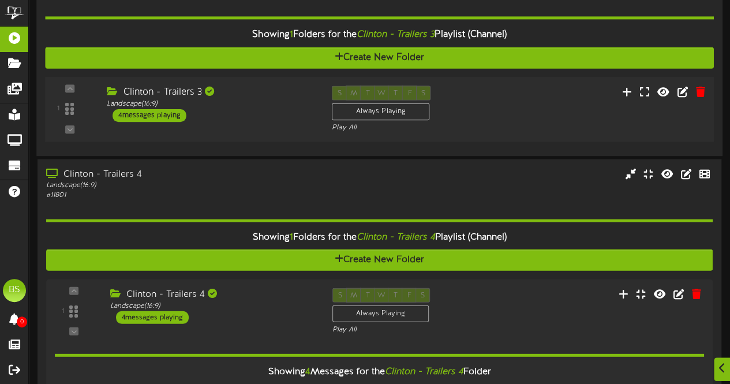
click at [170, 115] on div "4 messages playing" at bounding box center [150, 115] width 74 height 13
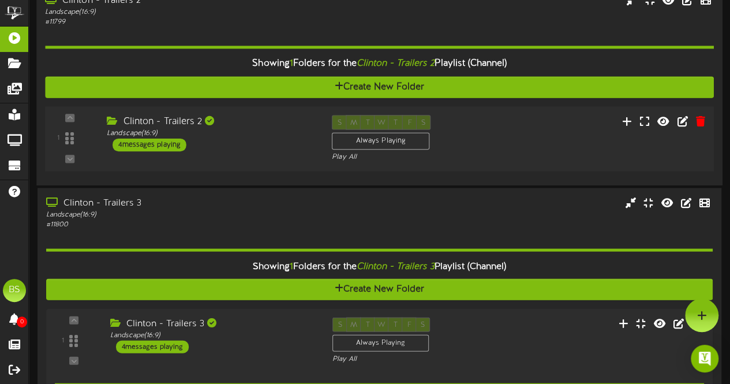
click at [165, 143] on div "4 messages playing" at bounding box center [150, 145] width 74 height 13
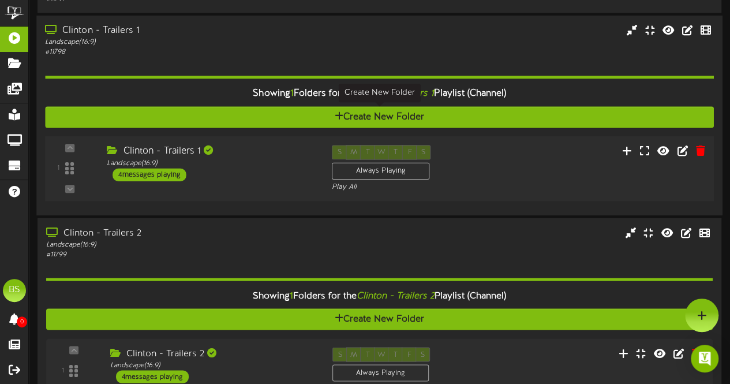
scroll to position [3175, 0]
drag, startPoint x: 163, startPoint y: 176, endPoint x: 169, endPoint y: 170, distance: 8.2
click at [165, 173] on div "4 messages playing" at bounding box center [150, 174] width 74 height 13
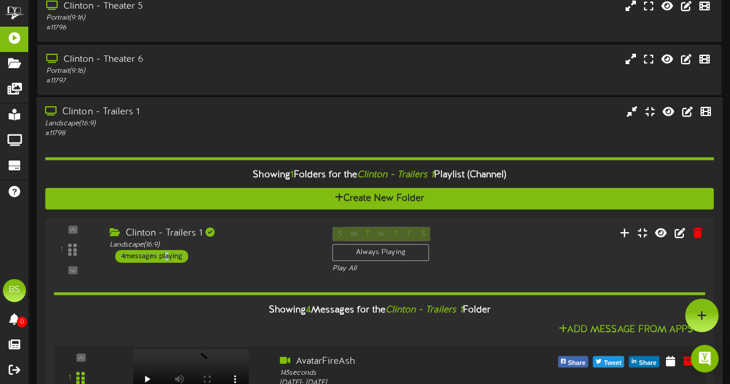
scroll to position [3059, 0]
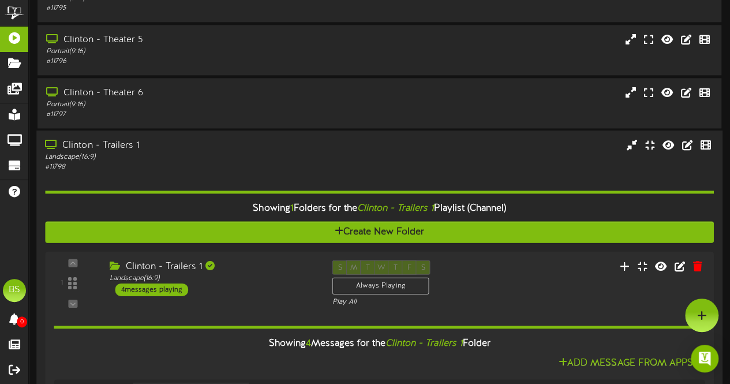
click at [122, 150] on div "Clinton - Trailers 1" at bounding box center [179, 145] width 269 height 13
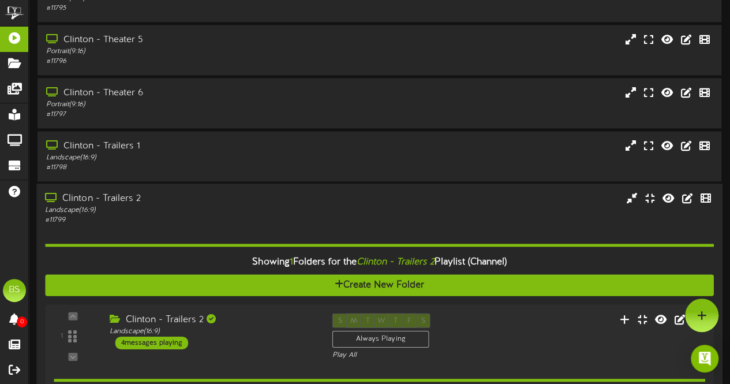
click at [137, 198] on div "Clinton - Trailers 2" at bounding box center [179, 198] width 269 height 13
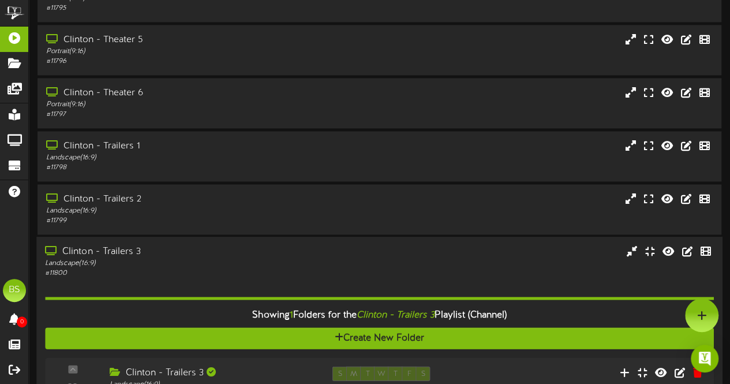
click at [121, 255] on div "Clinton - Trailers 3" at bounding box center [179, 251] width 269 height 13
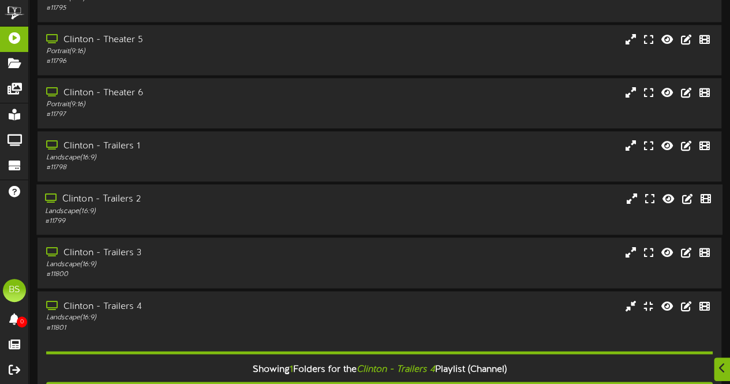
scroll to position [3232, 0]
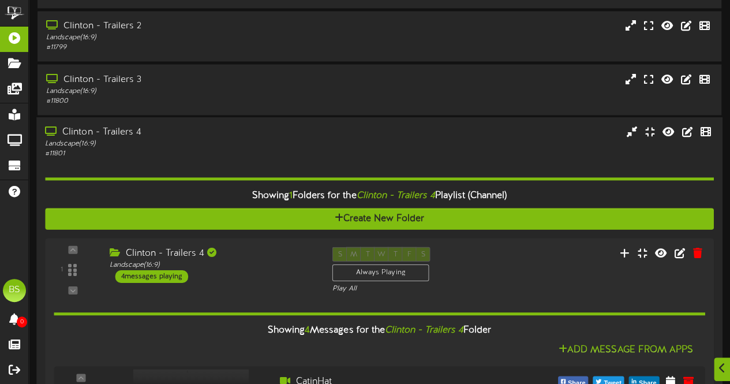
click at [135, 135] on div "Clinton - Trailers 4" at bounding box center [179, 131] width 269 height 13
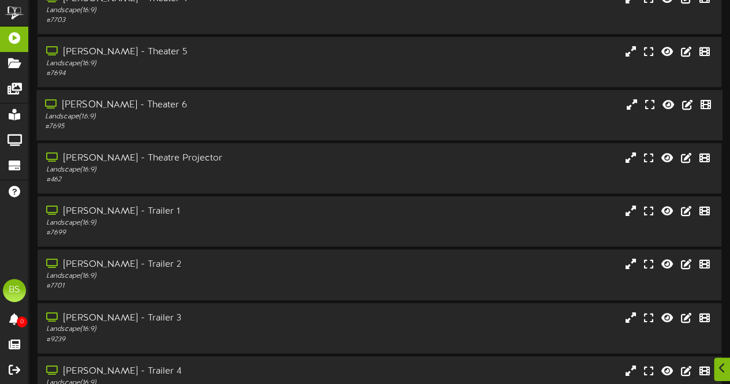
scroll to position [4330, 0]
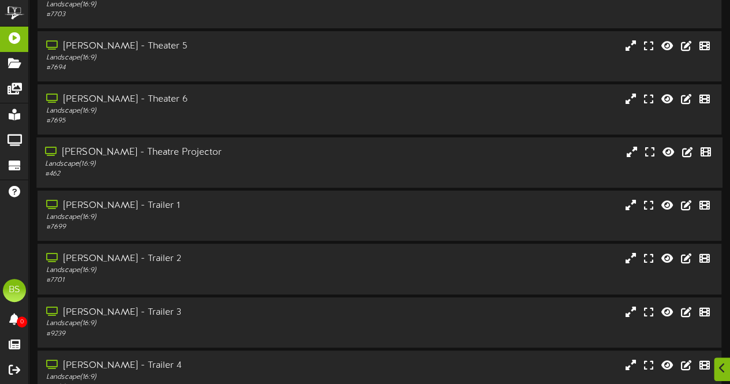
drag, startPoint x: 164, startPoint y: 154, endPoint x: 189, endPoint y: 150, distance: 25.7
click at [163, 152] on div "[PERSON_NAME] - Theatre Projector" at bounding box center [179, 152] width 269 height 13
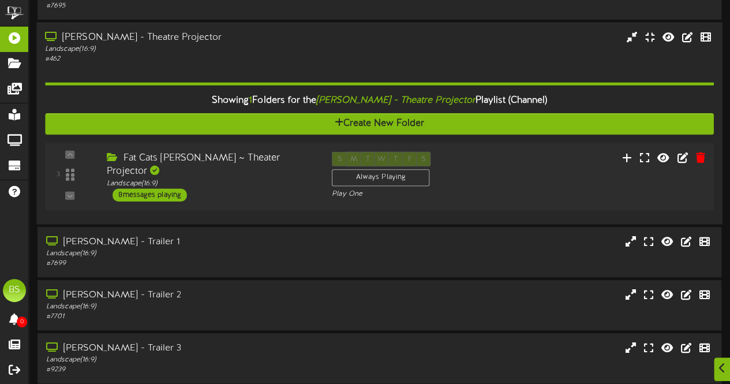
scroll to position [4445, 0]
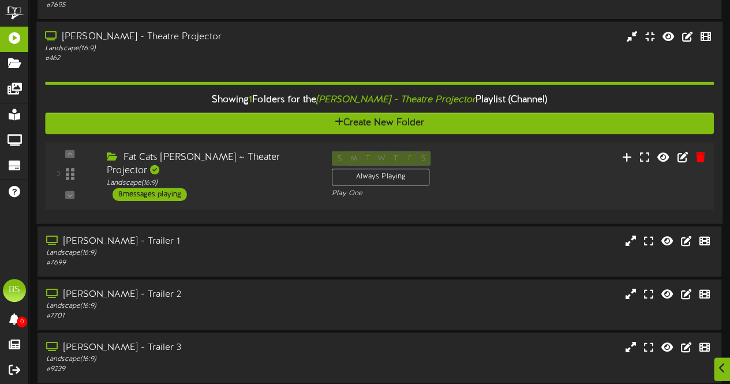
click at [179, 188] on div "8 messages playing" at bounding box center [150, 194] width 74 height 13
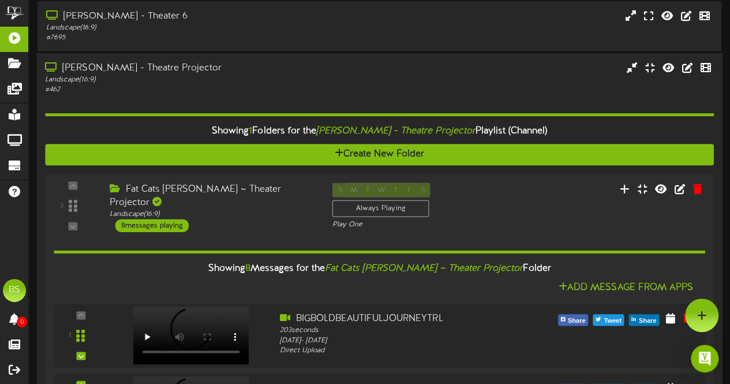
scroll to position [4386, 0]
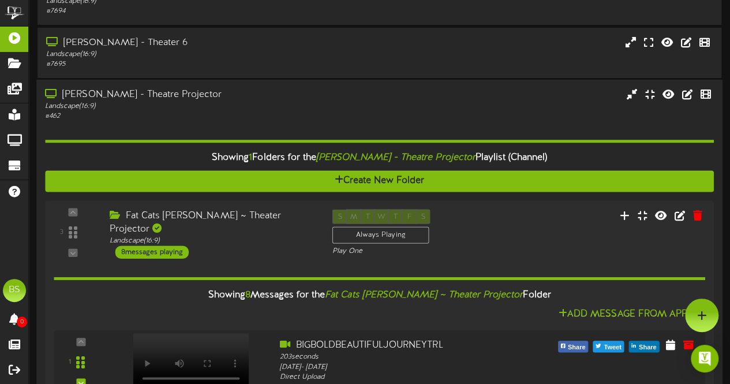
drag, startPoint x: 136, startPoint y: 96, endPoint x: 144, endPoint y: 93, distance: 8.8
click at [136, 96] on div "[PERSON_NAME] - Theatre Projector" at bounding box center [179, 94] width 269 height 13
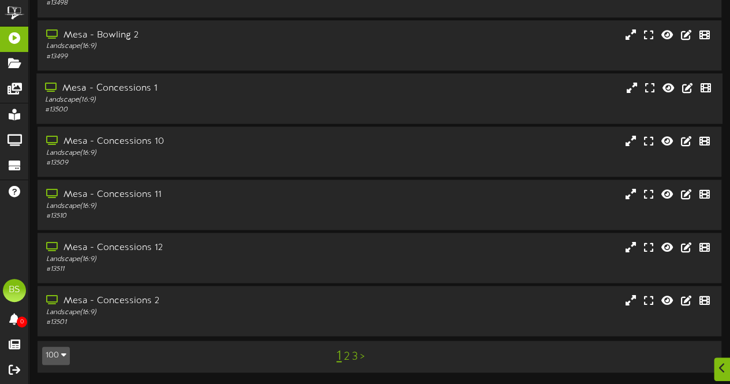
scroll to position [5034, 0]
click at [345, 359] on link "2" at bounding box center [347, 357] width 6 height 13
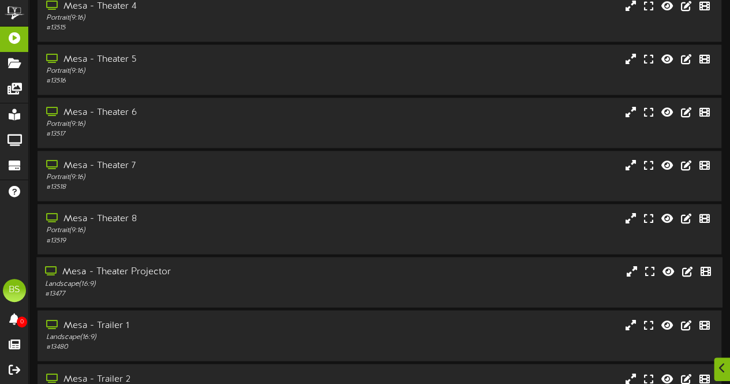
scroll to position [982, 0]
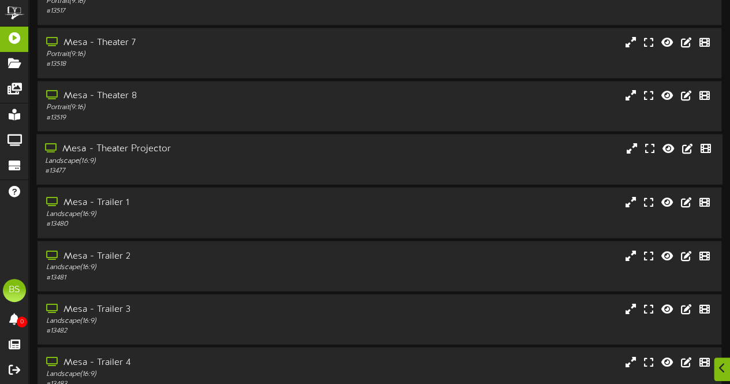
click at [152, 154] on div "Mesa - Theater Projector" at bounding box center [179, 149] width 269 height 13
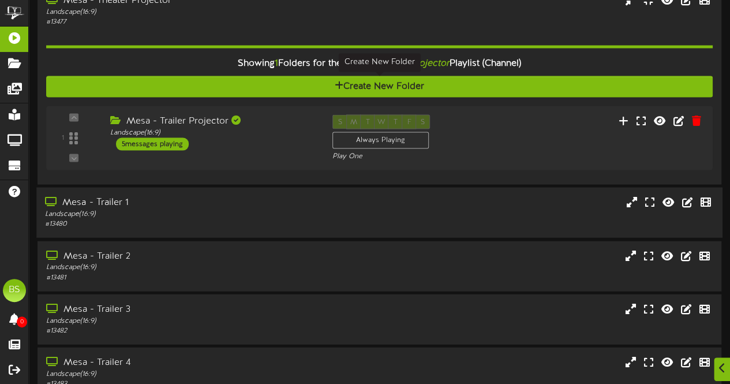
scroll to position [1155, 0]
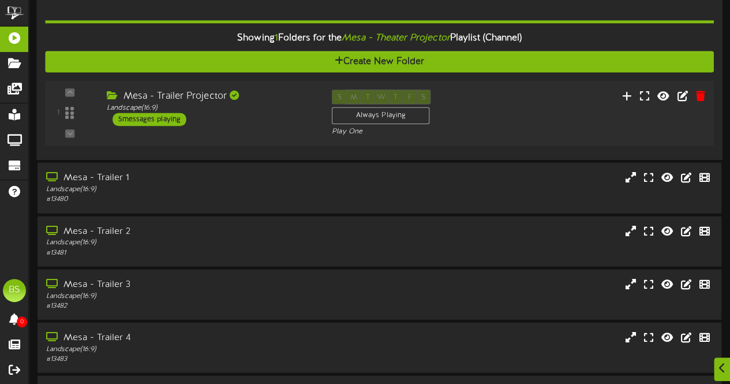
click at [165, 122] on div "5 messages playing" at bounding box center [150, 119] width 74 height 13
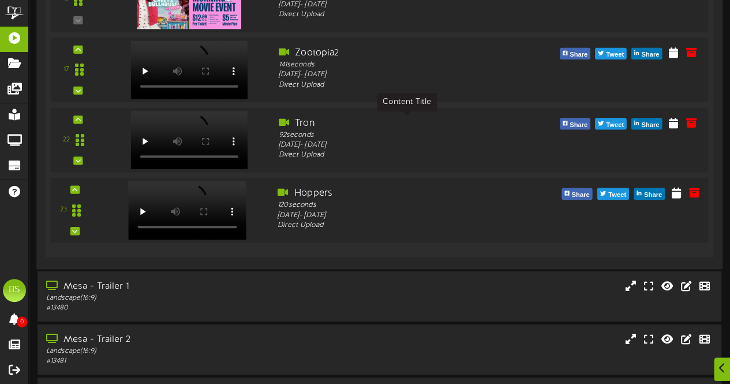
scroll to position [1499, 0]
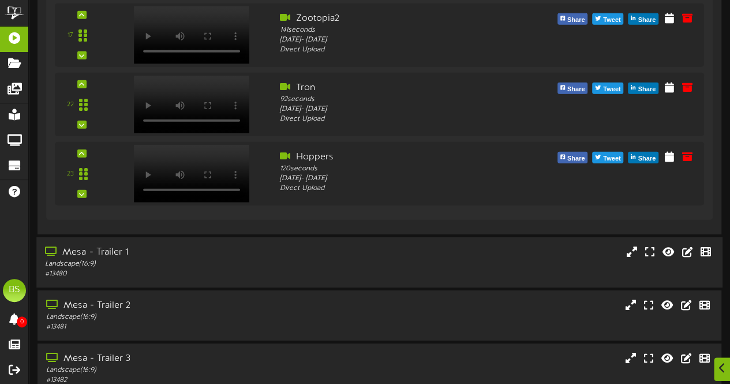
click at [109, 252] on div "Mesa - Trailer 1" at bounding box center [179, 252] width 269 height 13
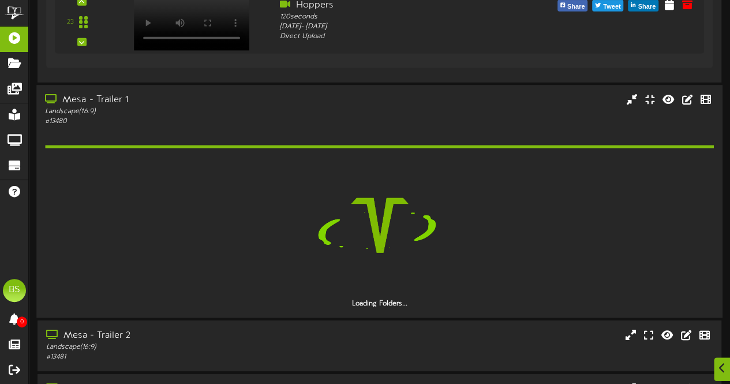
scroll to position [1672, 0]
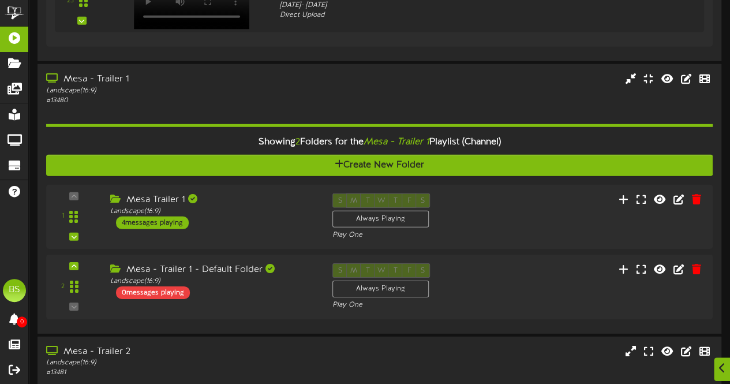
scroll to position [1903, 0]
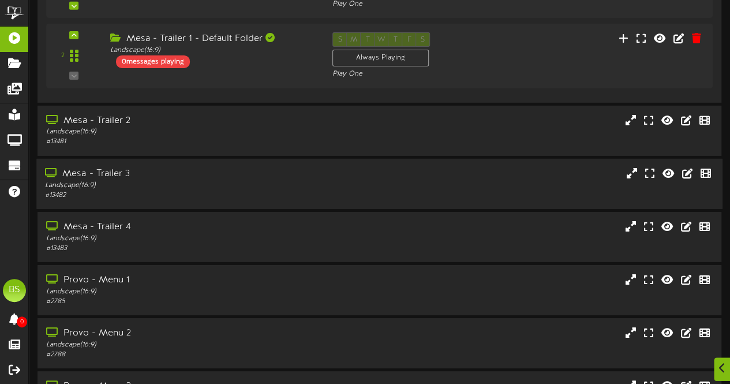
click at [115, 171] on div "Mesa - Trailer 3" at bounding box center [179, 173] width 269 height 13
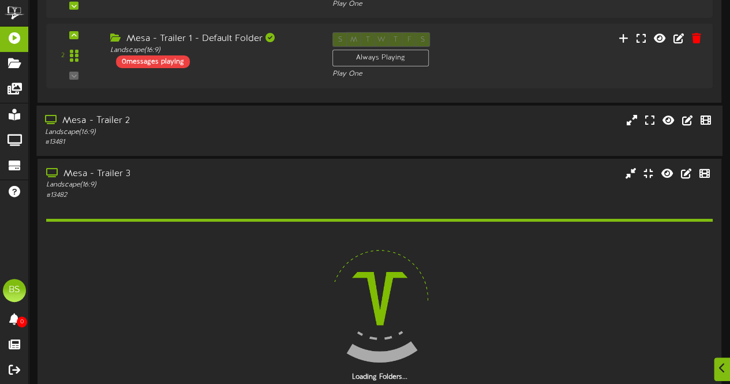
drag, startPoint x: 109, startPoint y: 121, endPoint x: 172, endPoint y: 143, distance: 67.0
click at [109, 121] on div "Mesa - Trailer 2" at bounding box center [179, 120] width 269 height 13
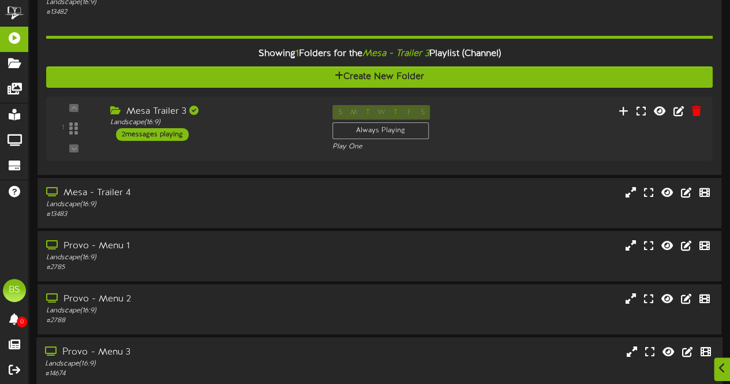
scroll to position [2365, 0]
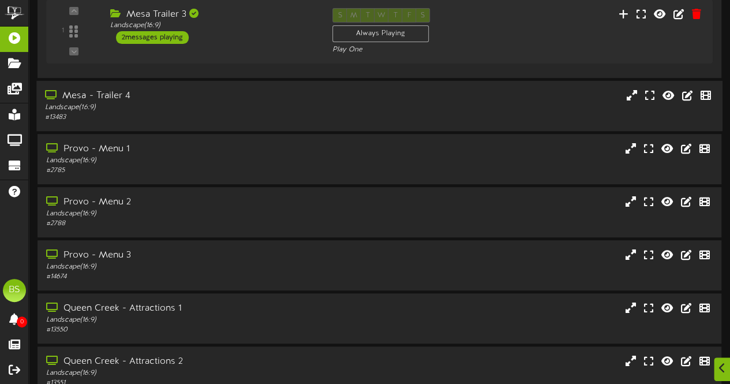
click at [121, 95] on div "Mesa - Trailer 4" at bounding box center [179, 96] width 269 height 13
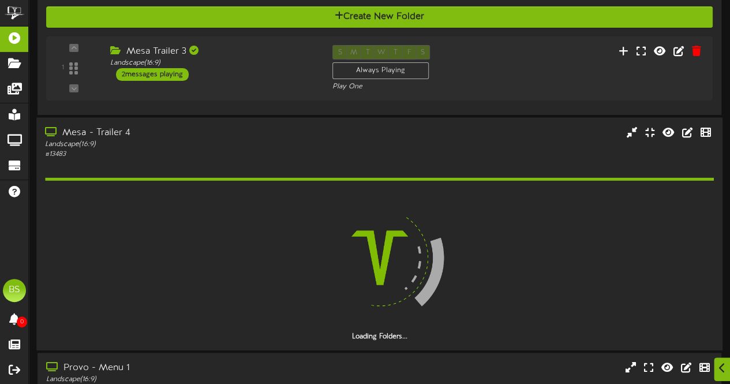
scroll to position [2401, 0]
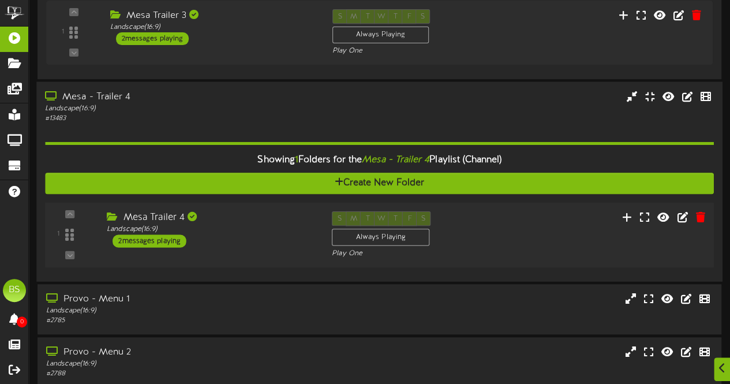
click at [160, 234] on div "2 messages playing" at bounding box center [150, 240] width 74 height 13
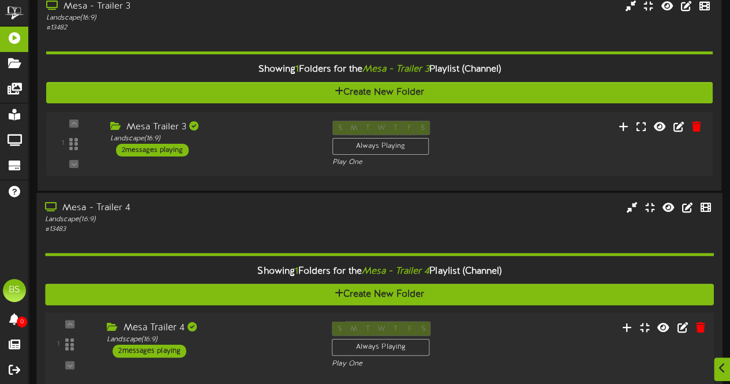
scroll to position [2516, 0]
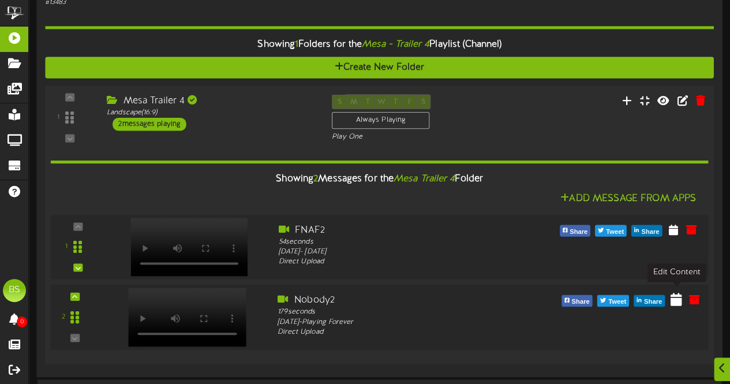
click at [678, 297] on icon at bounding box center [677, 299] width 12 height 13
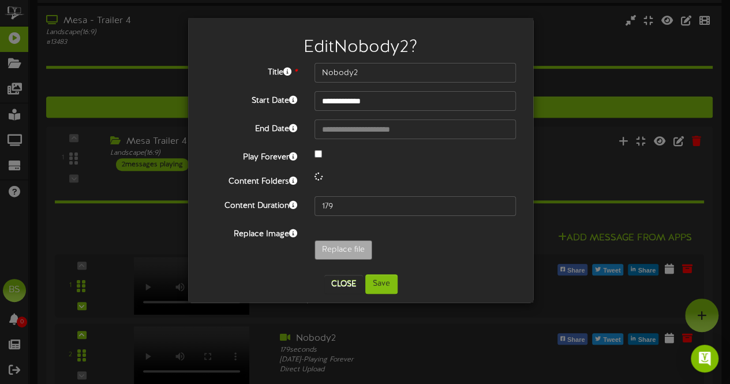
scroll to position [2459, 0]
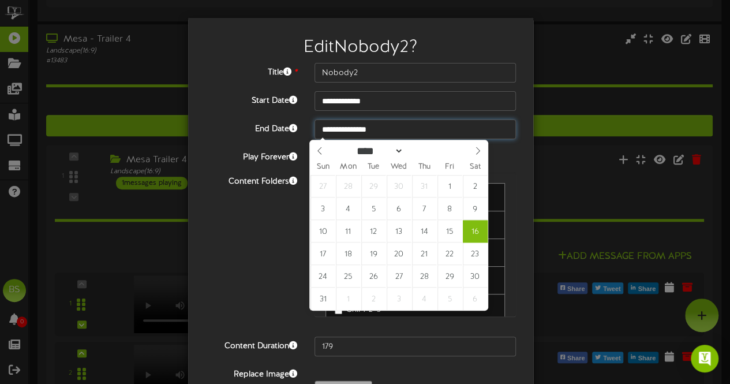
click at [351, 131] on input "**********" at bounding box center [416, 130] width 202 height 20
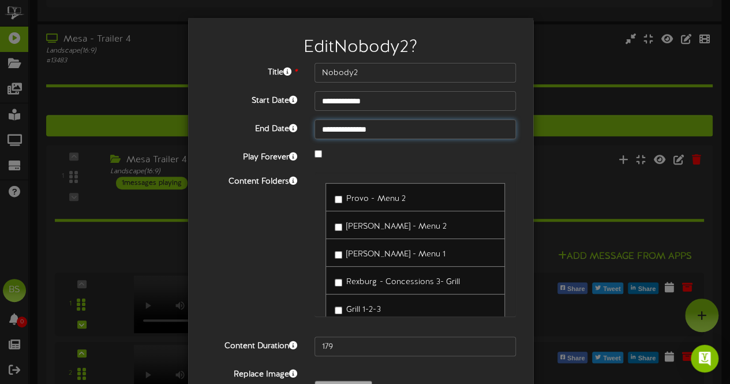
type input "**********"
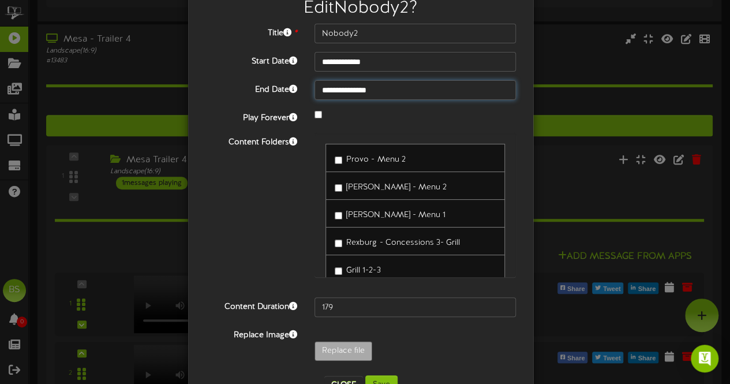
scroll to position [75, 0]
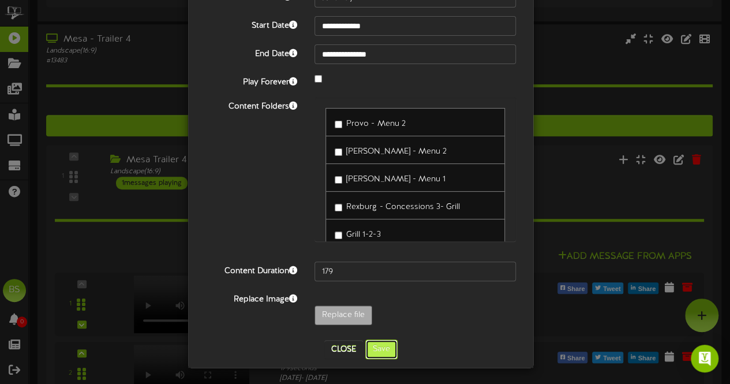
click at [379, 355] on button "Save" at bounding box center [382, 350] width 32 height 20
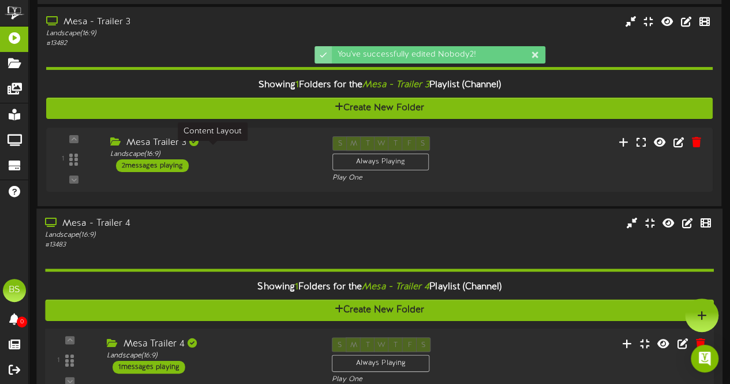
scroll to position [2228, 0]
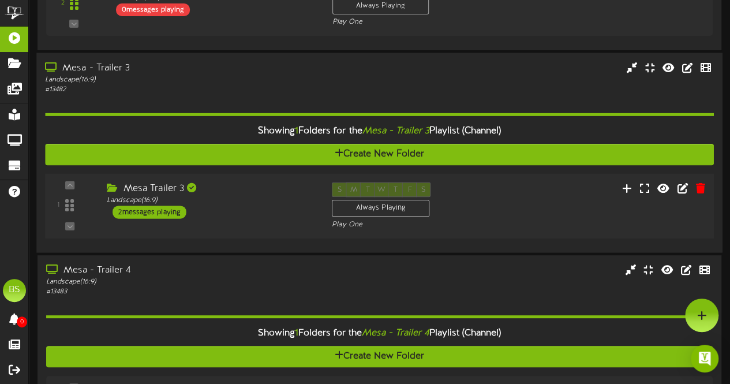
click at [163, 207] on div "2 messages playing" at bounding box center [150, 212] width 74 height 13
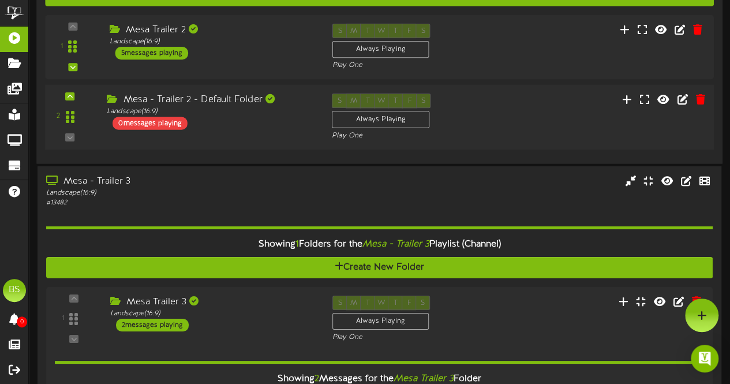
scroll to position [2055, 0]
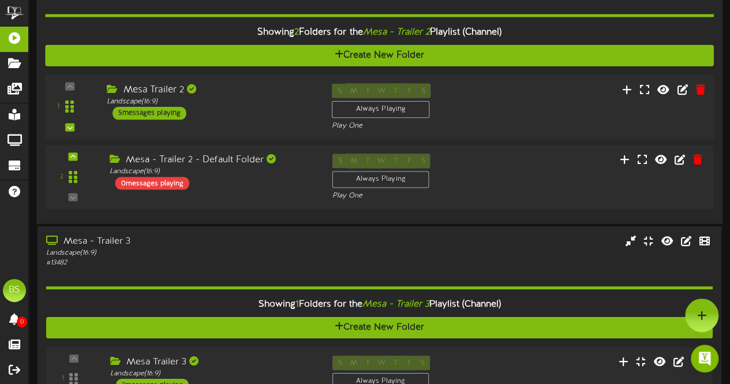
click at [171, 113] on div "5 messages playing" at bounding box center [150, 112] width 74 height 13
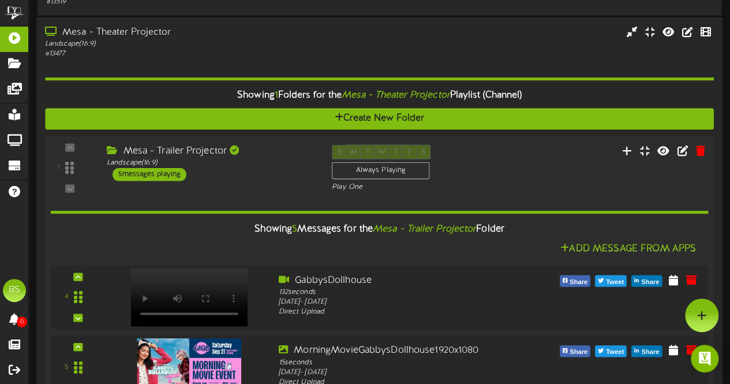
scroll to position [1015, 0]
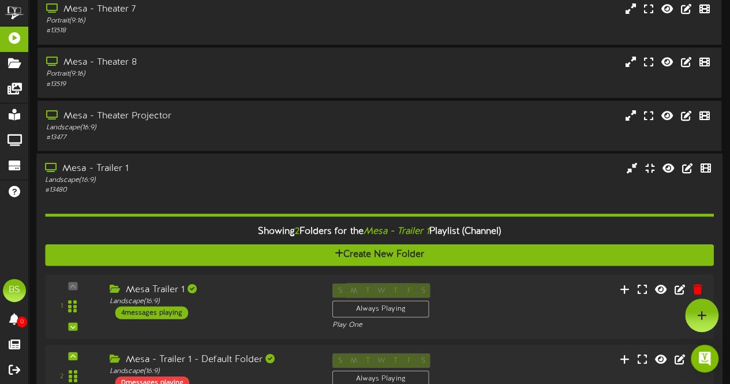
drag, startPoint x: 100, startPoint y: 170, endPoint x: 185, endPoint y: 169, distance: 84.9
click at [99, 169] on div "Mesa - Trailer 1" at bounding box center [179, 168] width 269 height 13
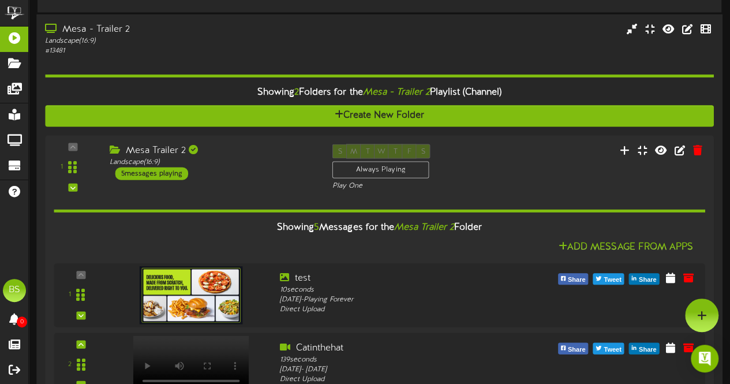
scroll to position [1073, 0]
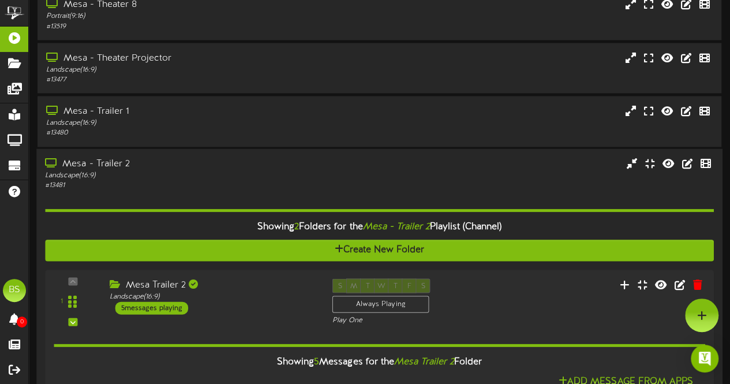
click at [106, 162] on div "Mesa - Trailer 2" at bounding box center [179, 163] width 269 height 13
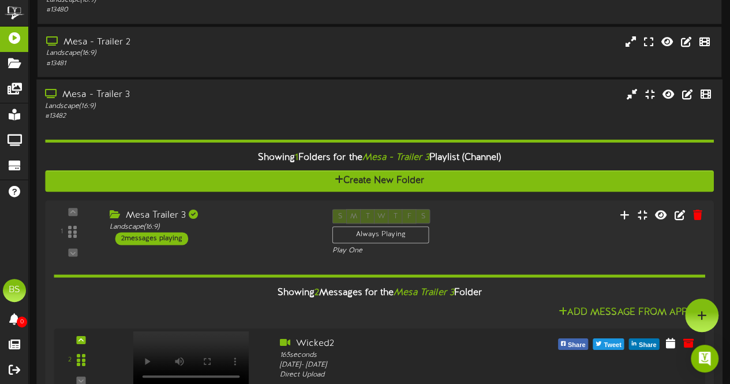
scroll to position [1188, 0]
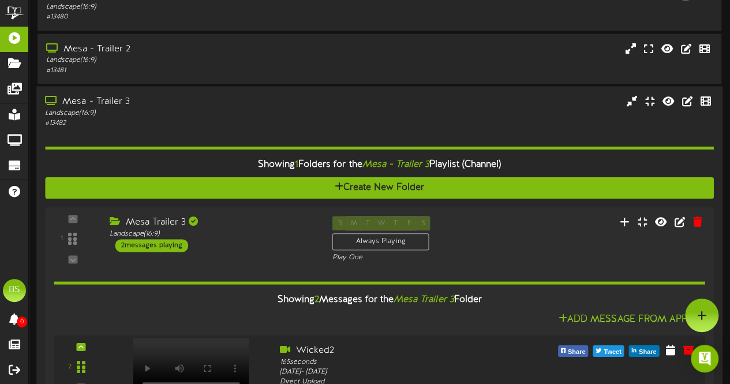
drag, startPoint x: 105, startPoint y: 100, endPoint x: 185, endPoint y: 148, distance: 93.2
click at [105, 100] on div "Mesa - Trailer 3" at bounding box center [179, 101] width 269 height 13
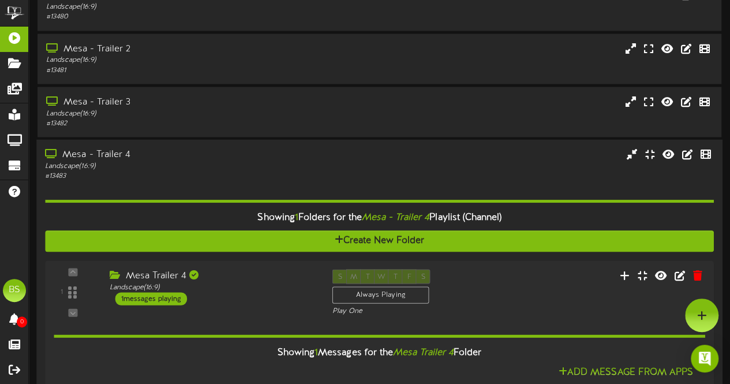
click at [119, 158] on div "Mesa - Trailer 4" at bounding box center [179, 154] width 269 height 13
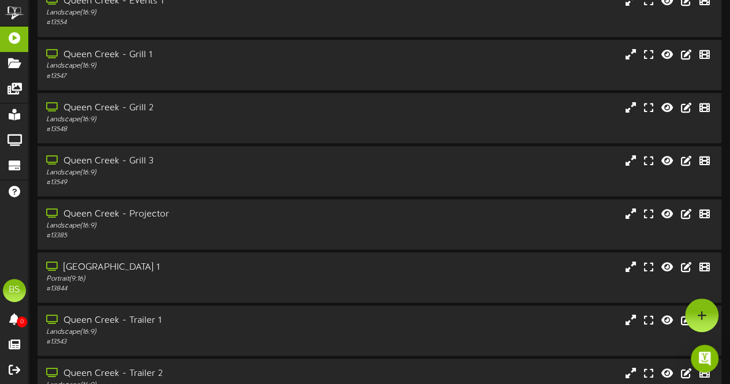
scroll to position [2459, 0]
click at [161, 214] on div "Queen Creek - Projector" at bounding box center [179, 214] width 269 height 13
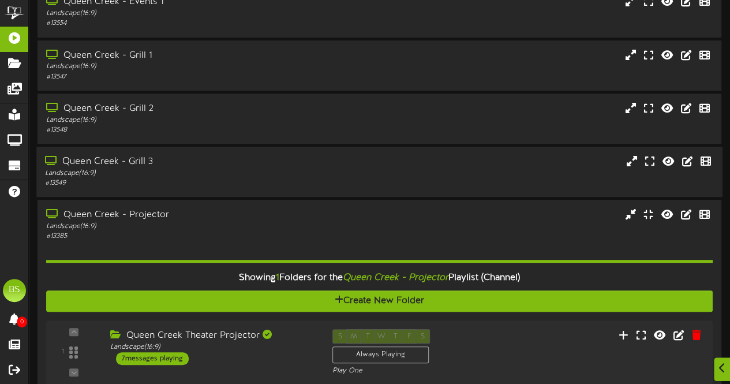
scroll to position [2574, 0]
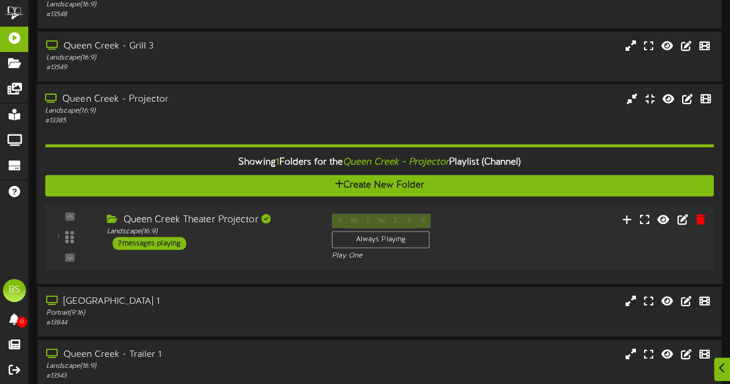
click at [146, 243] on div "7 messages playing" at bounding box center [150, 243] width 74 height 13
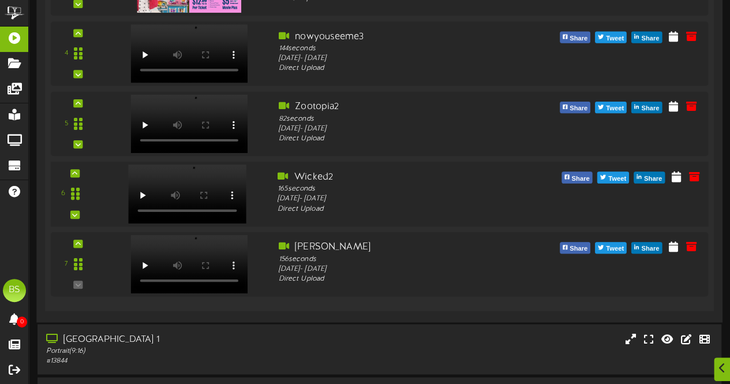
scroll to position [3325, 0]
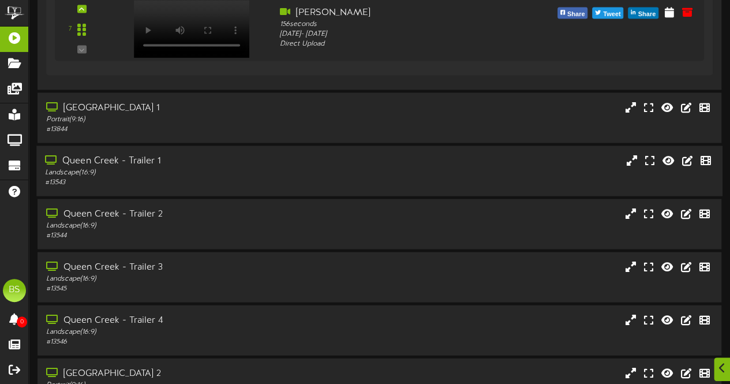
click at [142, 166] on div "Queen Creek - Trailer 1" at bounding box center [179, 161] width 269 height 13
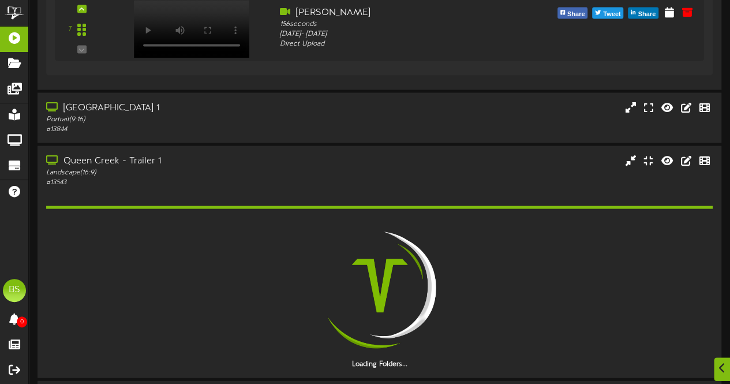
scroll to position [3556, 0]
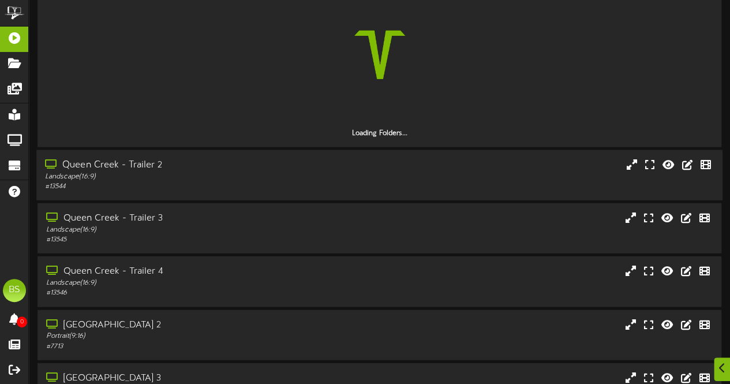
click at [152, 169] on div "Queen Creek - Trailer 2" at bounding box center [179, 165] width 269 height 13
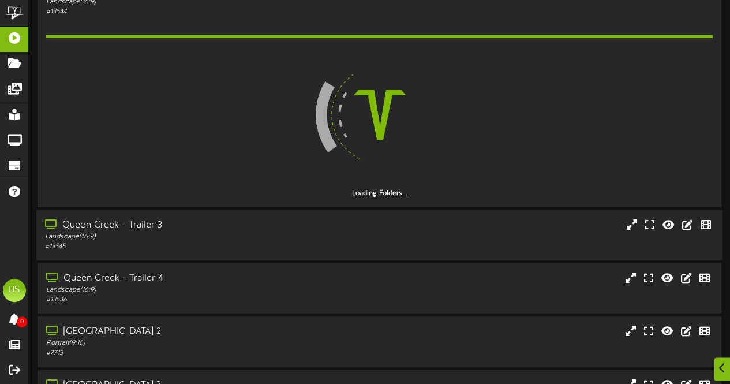
scroll to position [3729, 0]
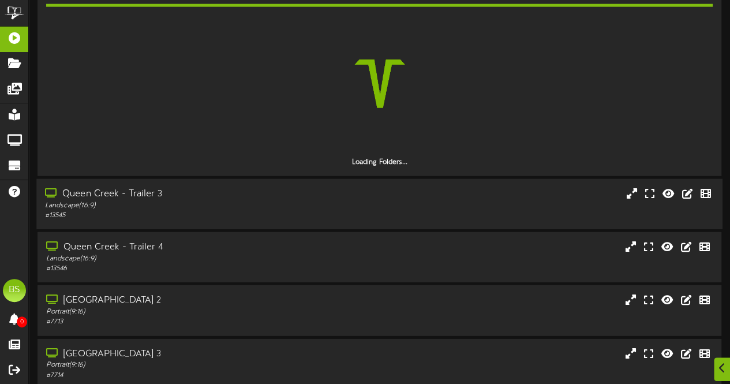
drag, startPoint x: 137, startPoint y: 197, endPoint x: 198, endPoint y: 197, distance: 61.2
click at [137, 196] on div "Queen Creek - Trailer 3" at bounding box center [179, 194] width 269 height 13
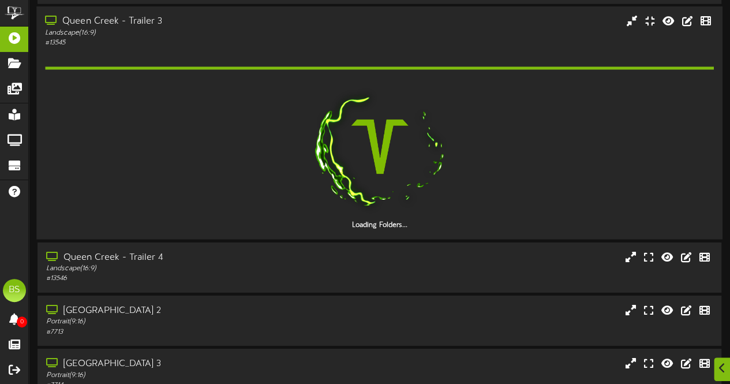
scroll to position [3902, 0]
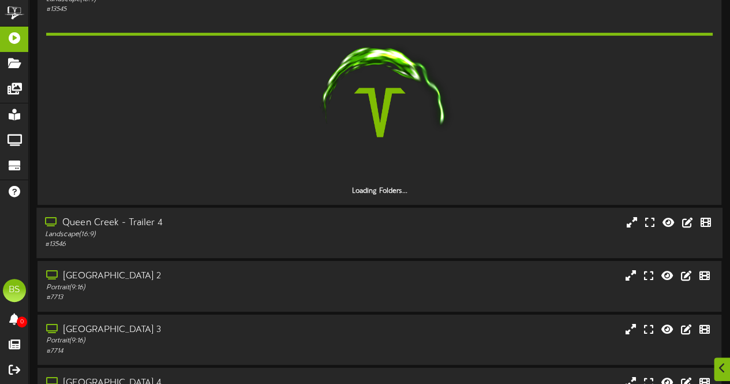
click at [153, 223] on div "Queen Creek - Trailer 4" at bounding box center [179, 223] width 269 height 13
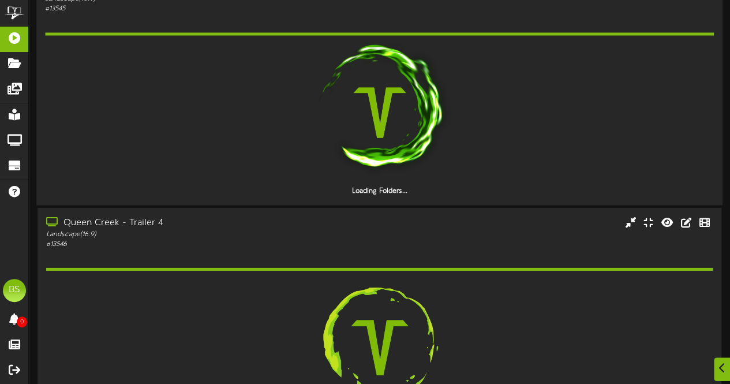
scroll to position [4076, 0]
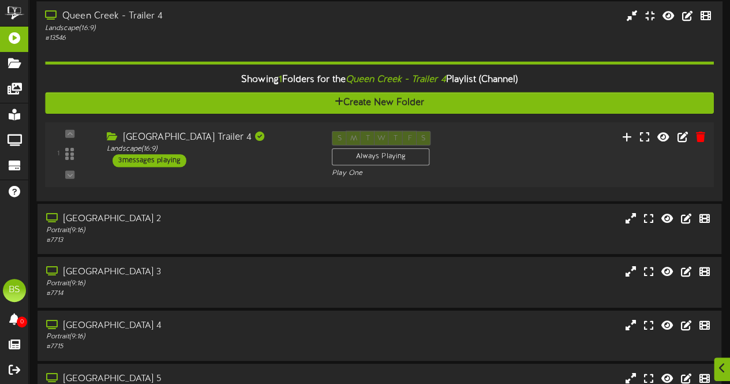
click at [164, 159] on div "3 messages playing" at bounding box center [150, 160] width 74 height 13
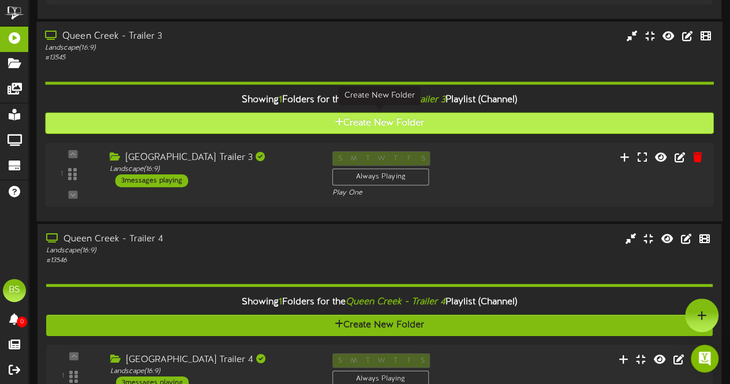
scroll to position [3845, 0]
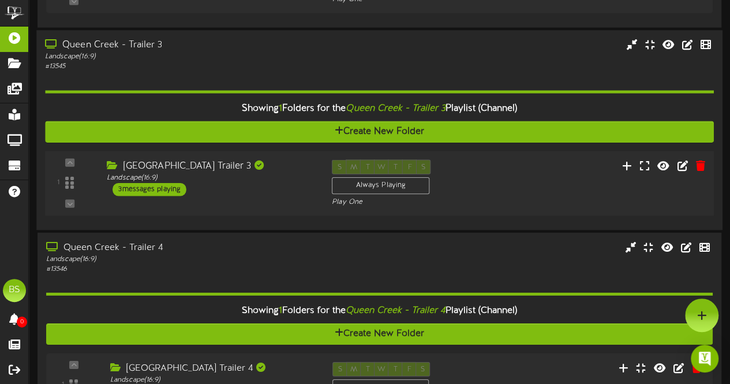
click at [167, 185] on div "3 messages playing" at bounding box center [150, 189] width 74 height 13
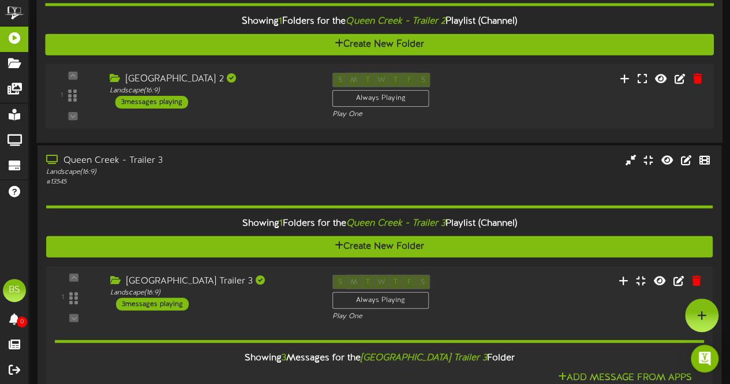
scroll to position [3729, 0]
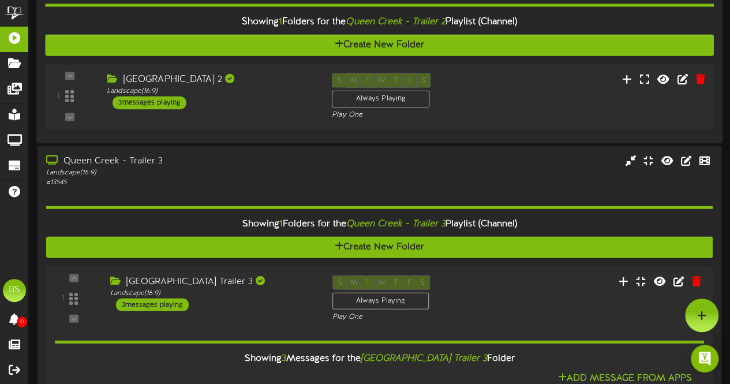
click at [171, 102] on div "3 messages playing" at bounding box center [150, 102] width 74 height 13
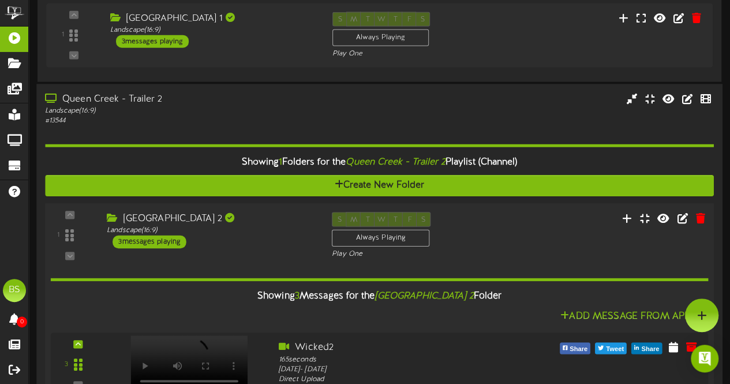
scroll to position [3498, 0]
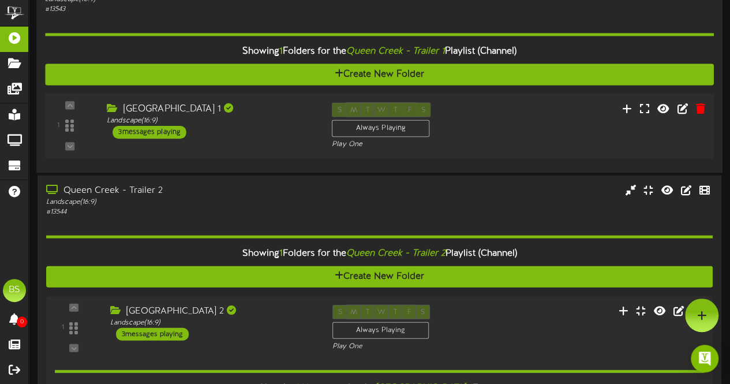
click at [167, 135] on div "3 messages playing" at bounding box center [150, 132] width 74 height 13
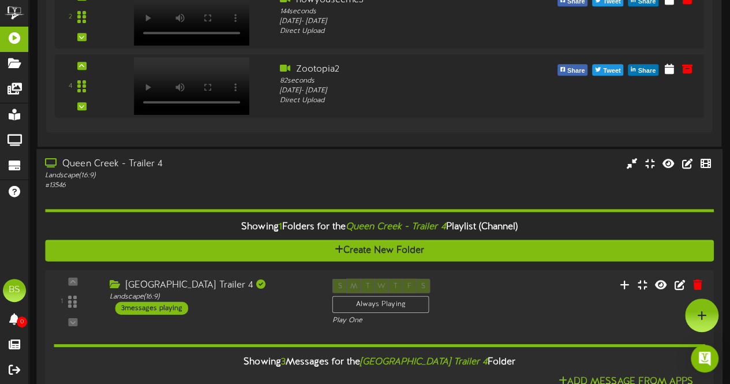
scroll to position [4767, 0]
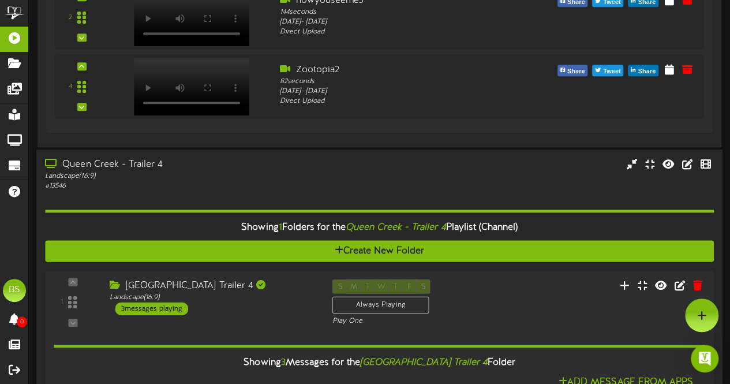
click at [117, 161] on div "Queen Creek - Trailer 4" at bounding box center [179, 164] width 269 height 13
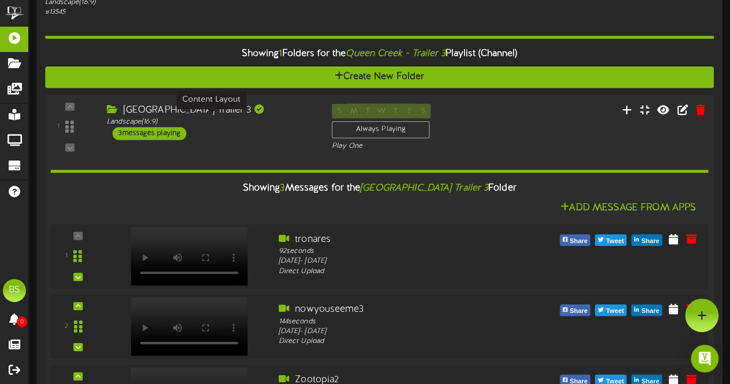
scroll to position [4420, 0]
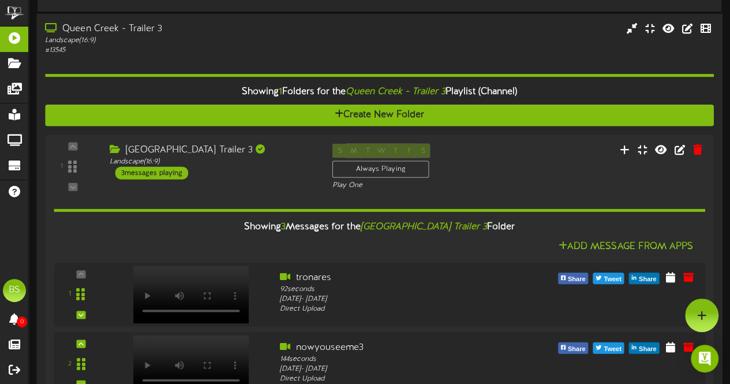
click at [130, 26] on div "Queen Creek - Trailer 3" at bounding box center [179, 29] width 269 height 13
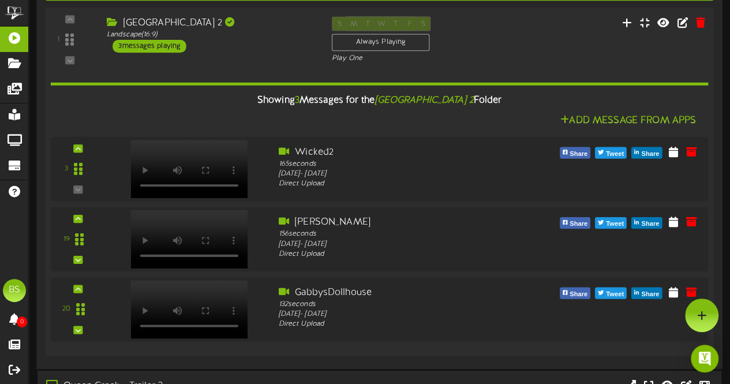
scroll to position [3958, 0]
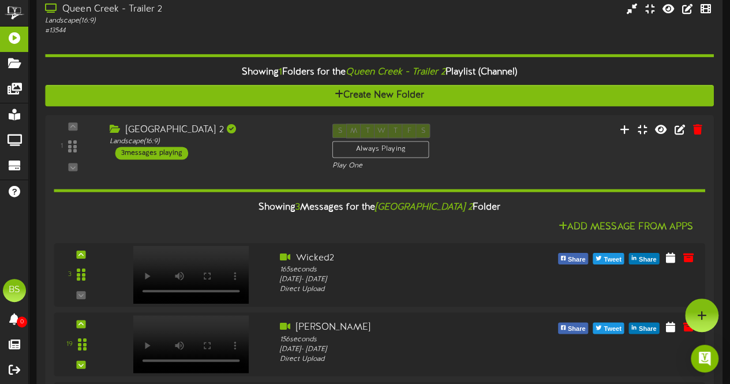
click at [112, 9] on div "Queen Creek - Trailer 2" at bounding box center [179, 8] width 269 height 13
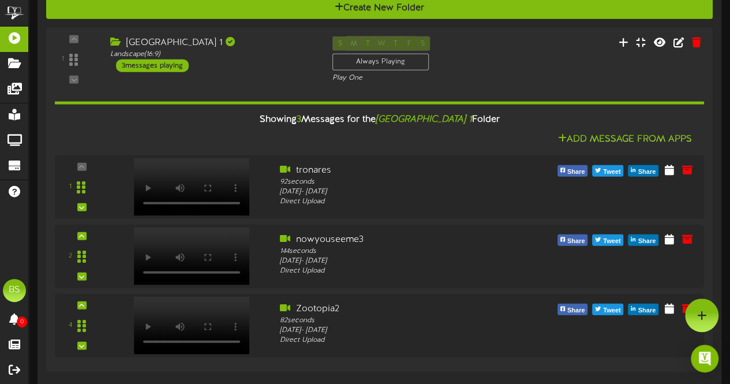
scroll to position [3439, 0]
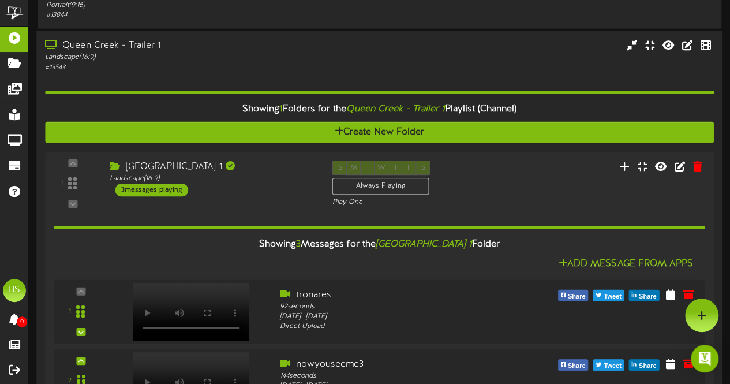
click at [115, 43] on div "Queen Creek - Trailer 1" at bounding box center [179, 46] width 269 height 13
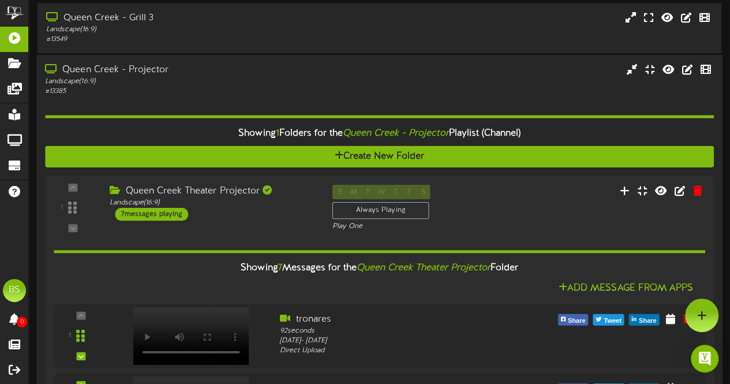
scroll to position [2573, 0]
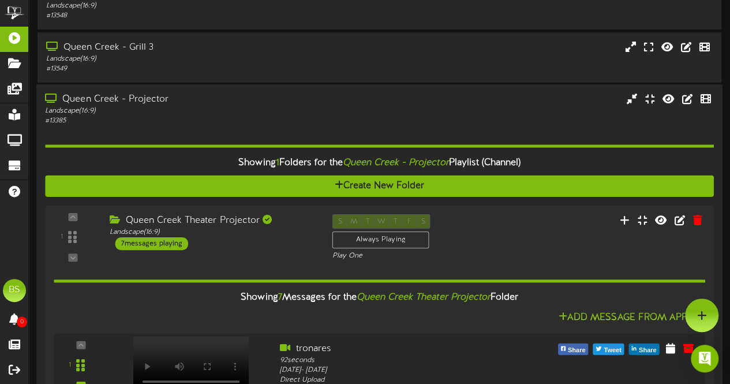
click at [117, 102] on div "Queen Creek - Projector" at bounding box center [179, 99] width 269 height 13
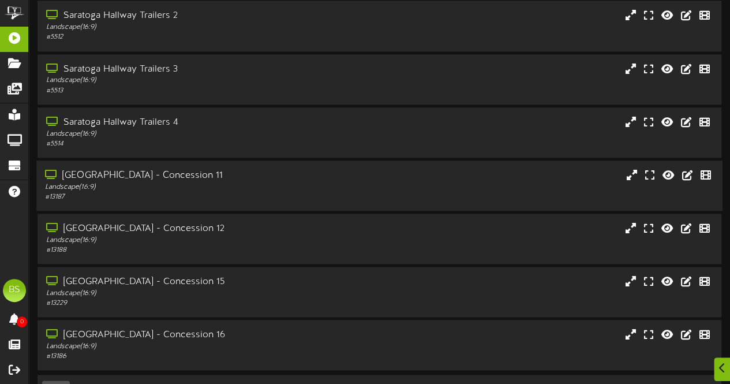
scroll to position [5034, 0]
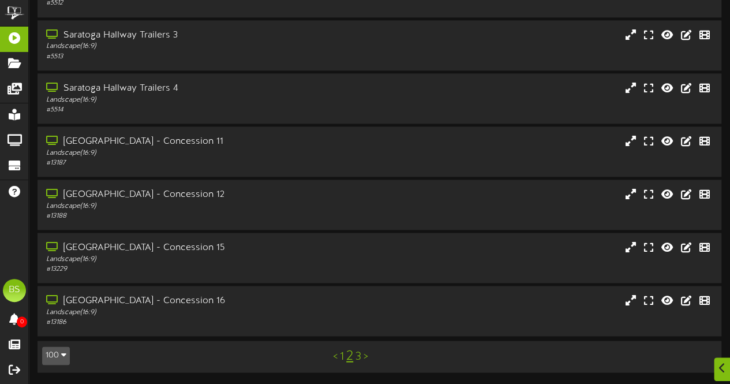
click at [360, 356] on link "3" at bounding box center [359, 357] width 6 height 13
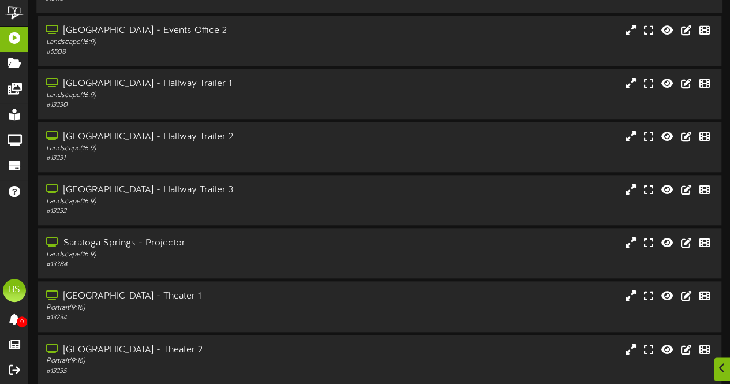
scroll to position [520, 0]
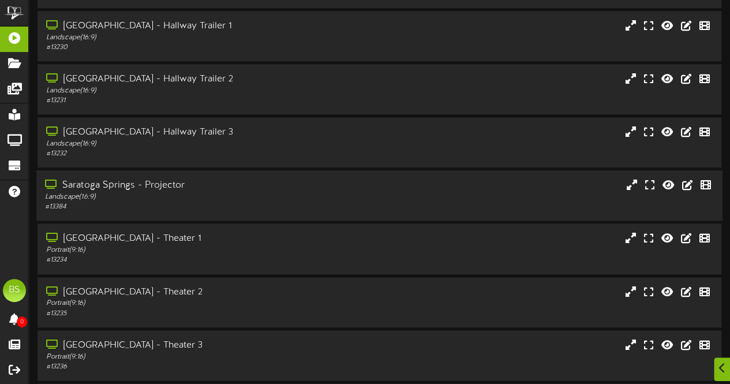
click at [165, 186] on div "Saratoga Springs - Projector" at bounding box center [179, 185] width 269 height 13
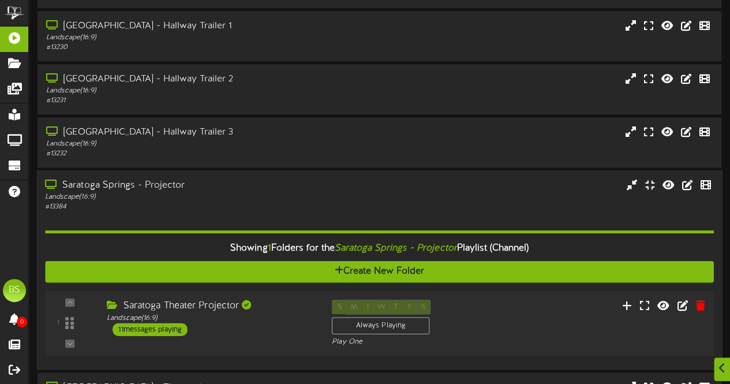
click at [154, 331] on div "11 messages playing" at bounding box center [150, 329] width 75 height 13
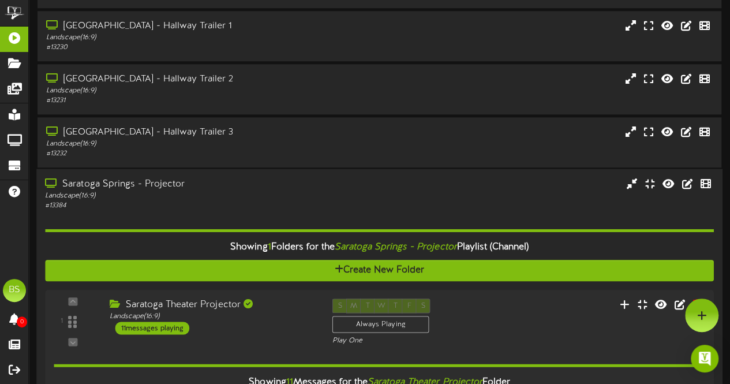
click at [166, 182] on div "Saratoga Springs - Projector" at bounding box center [179, 184] width 269 height 13
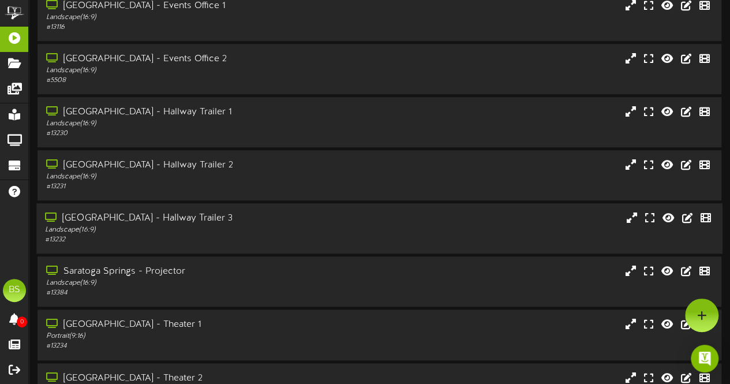
scroll to position [404, 0]
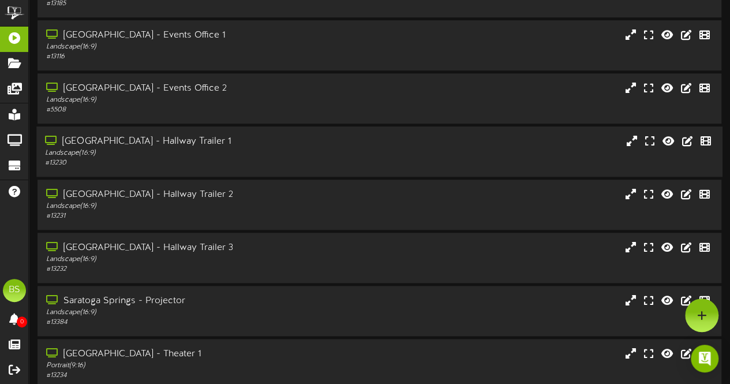
click at [192, 146] on div "[GEOGRAPHIC_DATA] - Hallway Trailer 1" at bounding box center [179, 141] width 269 height 13
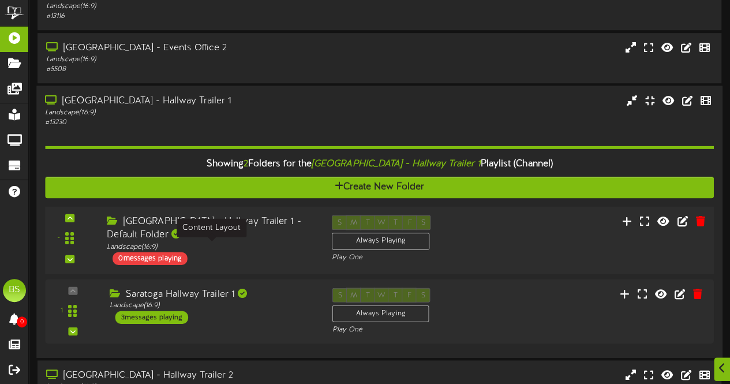
scroll to position [462, 0]
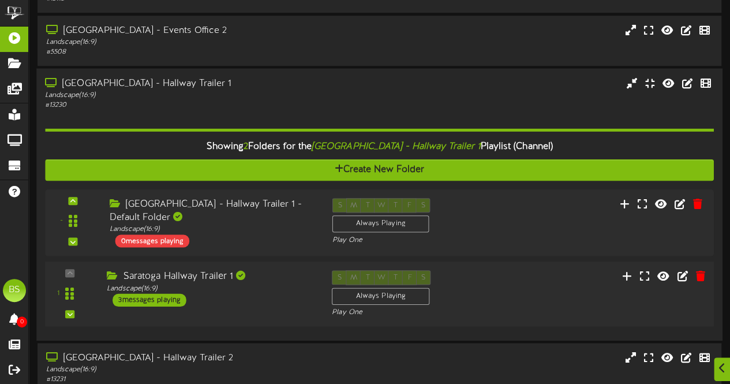
click at [172, 301] on div "3 messages playing" at bounding box center [150, 299] width 74 height 13
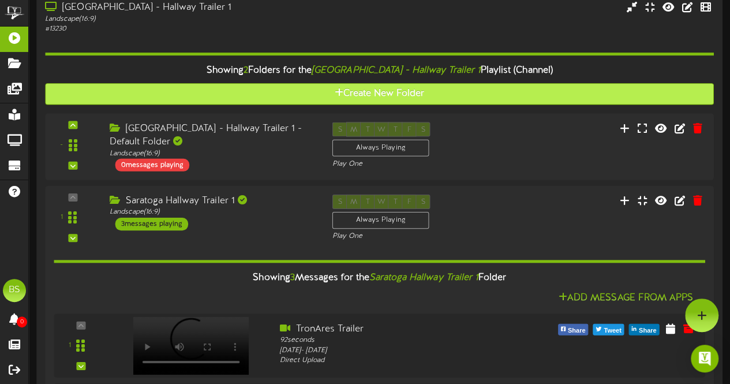
scroll to position [461, 0]
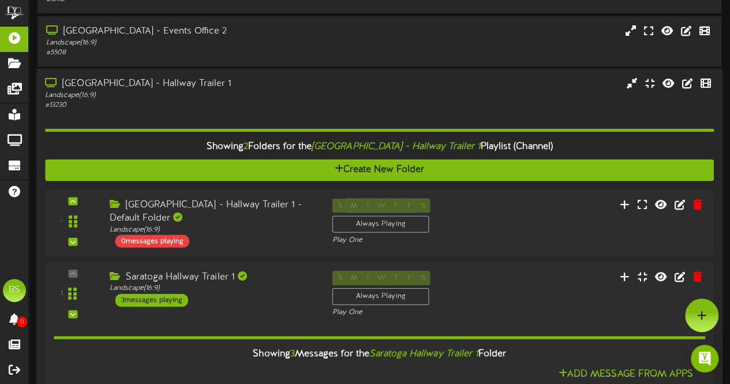
click at [169, 82] on div "[GEOGRAPHIC_DATA] - Hallway Trailer 1" at bounding box center [179, 83] width 269 height 13
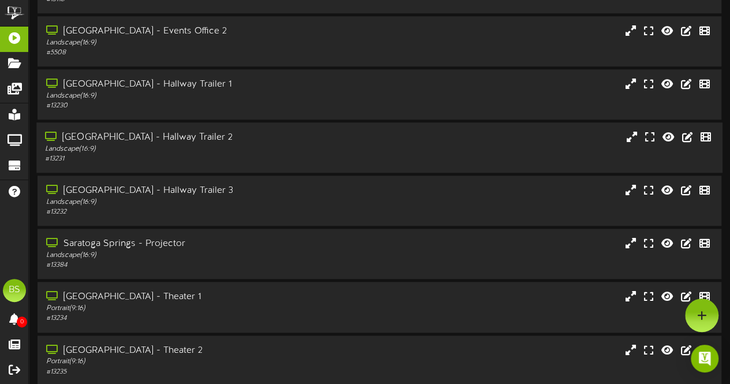
click at [207, 137] on div "[GEOGRAPHIC_DATA] - Hallway Trailer 2" at bounding box center [179, 137] width 269 height 13
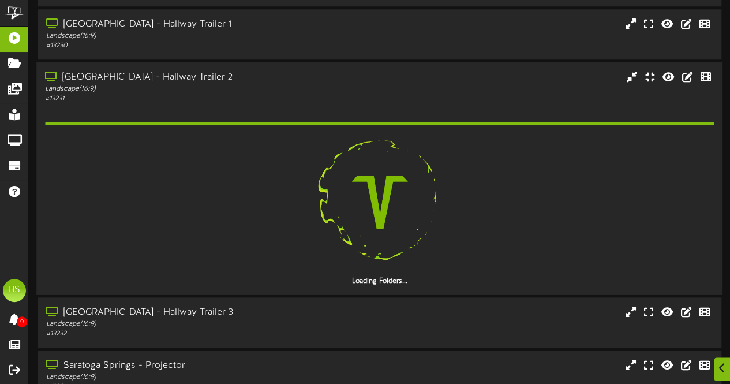
scroll to position [635, 0]
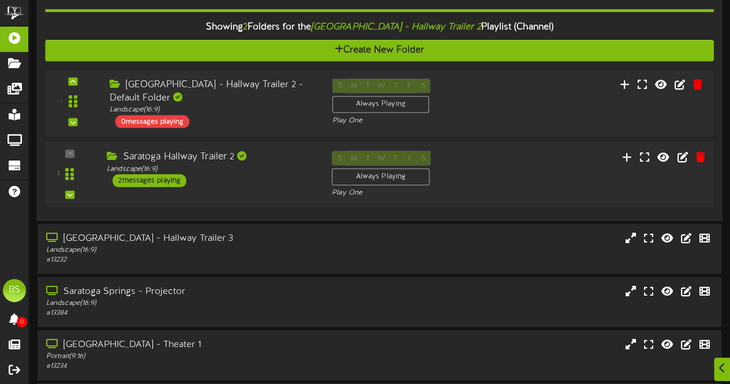
click at [166, 181] on div "2 messages playing" at bounding box center [150, 180] width 74 height 13
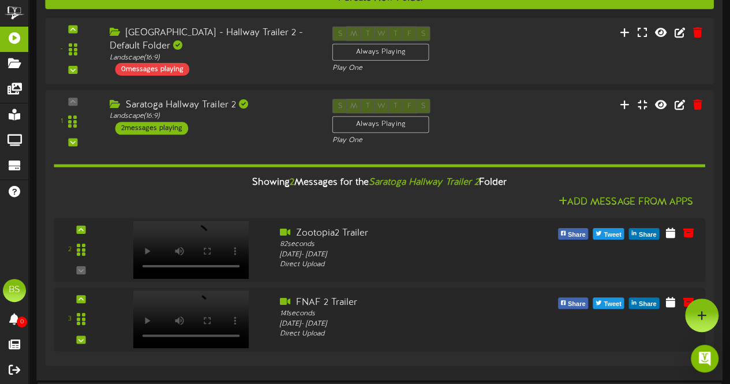
scroll to position [519, 0]
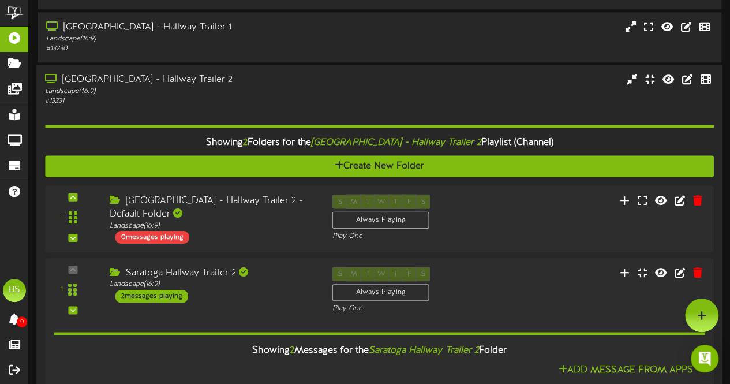
click at [161, 76] on div "[GEOGRAPHIC_DATA] - Hallway Trailer 2" at bounding box center [179, 79] width 269 height 13
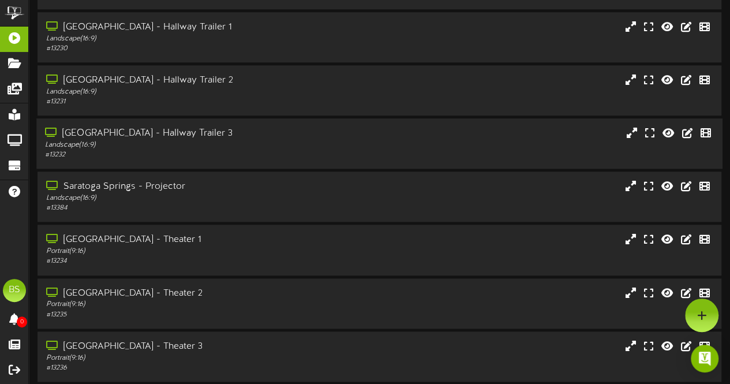
click at [182, 137] on div "[GEOGRAPHIC_DATA] - Hallway Trailer 3" at bounding box center [179, 133] width 269 height 13
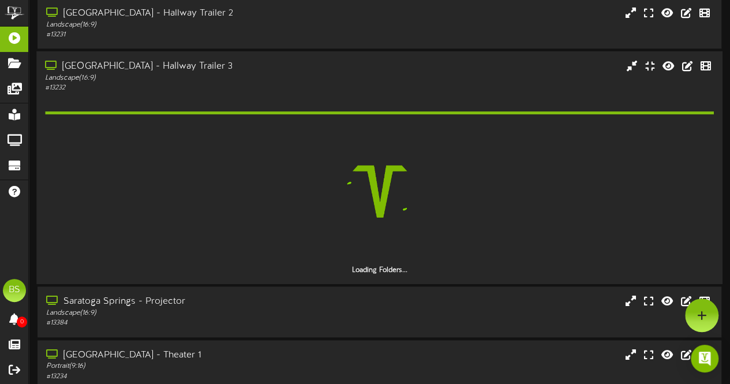
scroll to position [576, 0]
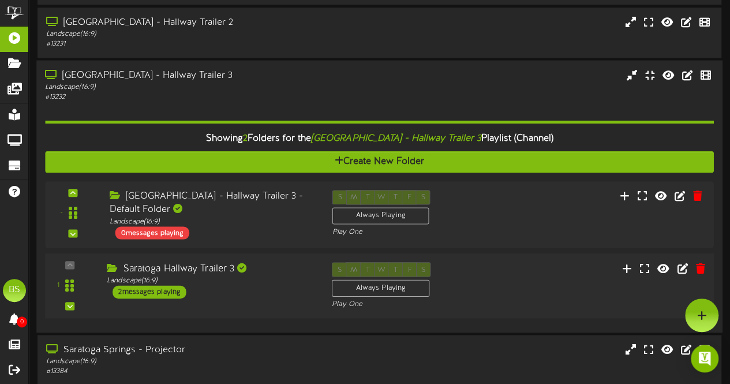
click at [156, 294] on div "2 messages playing" at bounding box center [150, 291] width 74 height 13
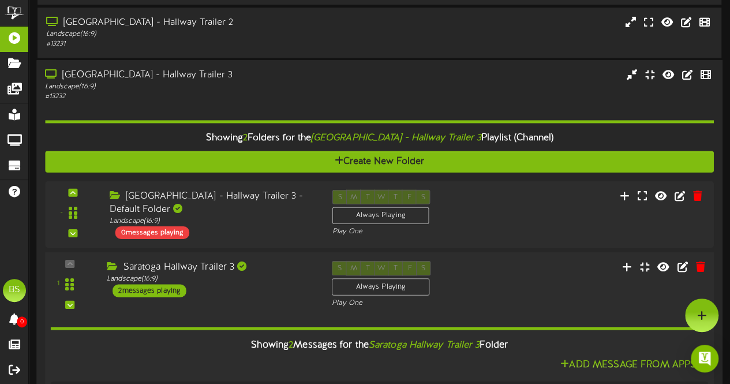
click at [211, 267] on div "Saratoga Hallway Trailer 3" at bounding box center [211, 266] width 208 height 13
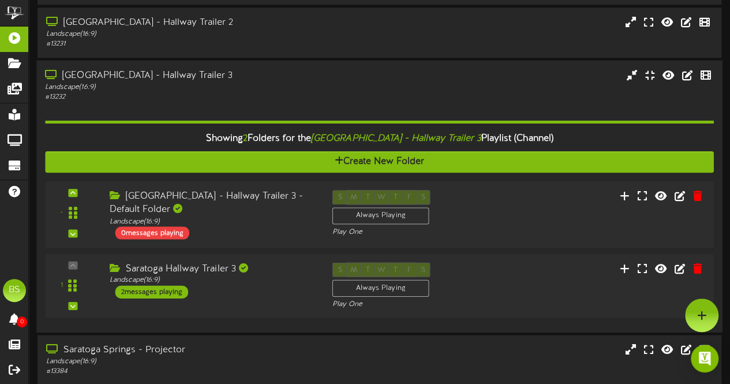
click at [185, 80] on div "[GEOGRAPHIC_DATA] - Hallway Trailer 3" at bounding box center [179, 75] width 269 height 13
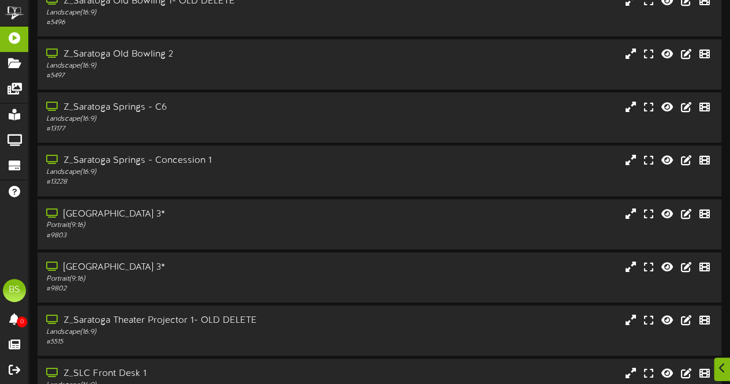
scroll to position [4608, 0]
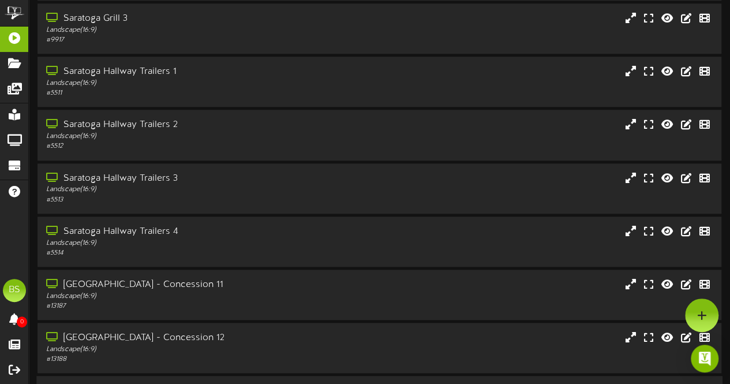
scroll to position [4860, 0]
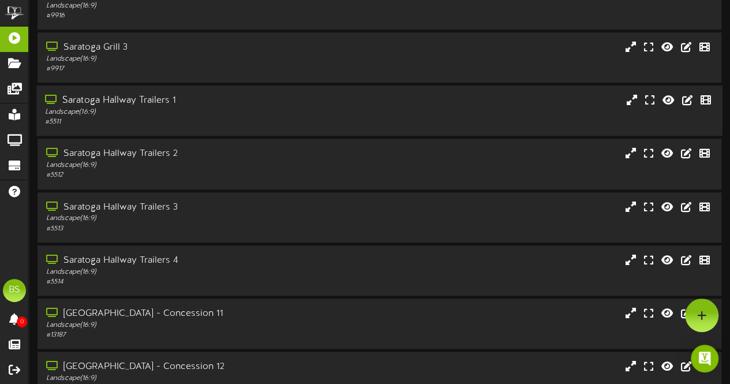
click at [156, 101] on div "Saratoga Hallway Trailers 1" at bounding box center [179, 100] width 269 height 13
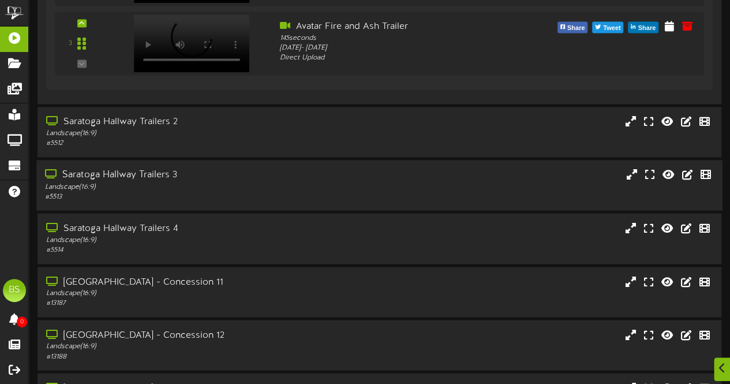
scroll to position [5322, 0]
click at [151, 118] on div "Saratoga Hallway Trailers 2" at bounding box center [179, 120] width 269 height 13
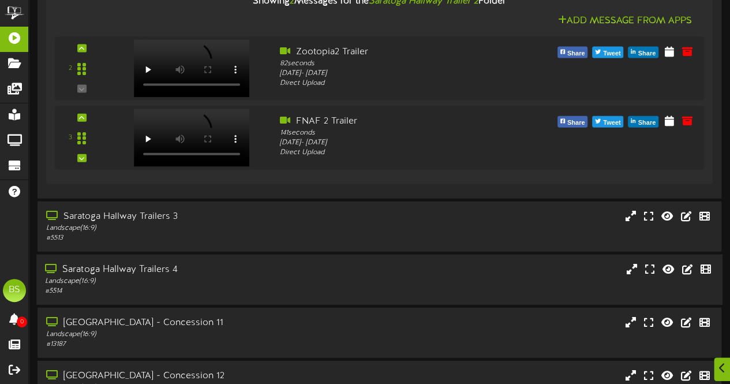
scroll to position [5726, 0]
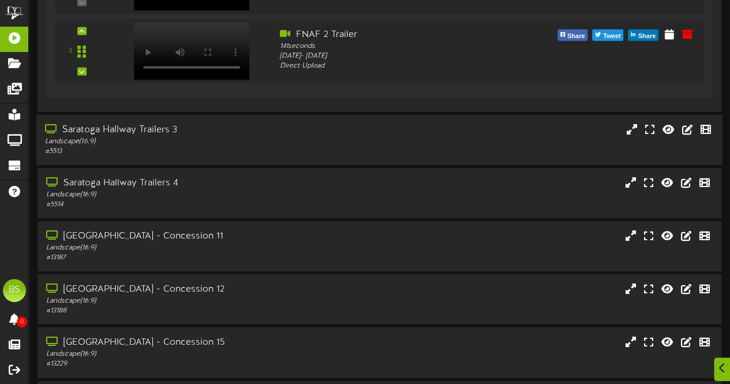
click at [161, 131] on div "Saratoga Hallway Trailers 3" at bounding box center [179, 130] width 269 height 13
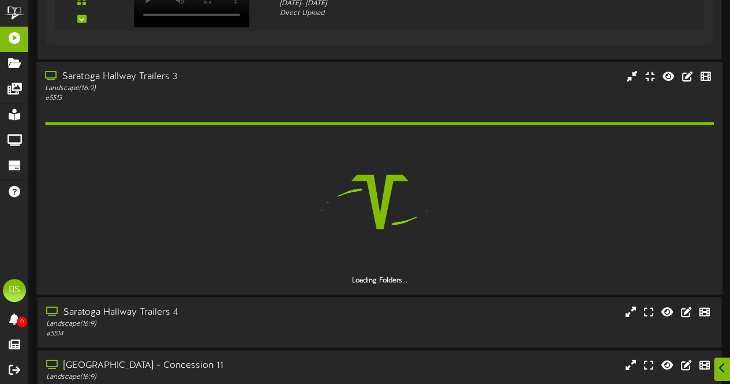
scroll to position [5899, 0]
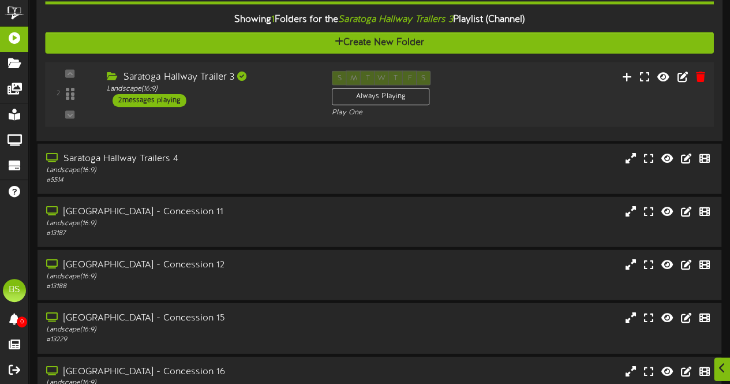
click at [168, 98] on div "2 messages playing" at bounding box center [150, 100] width 74 height 13
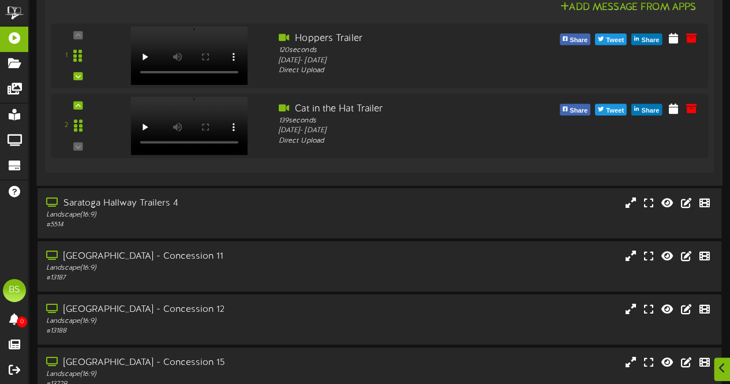
scroll to position [6072, 0]
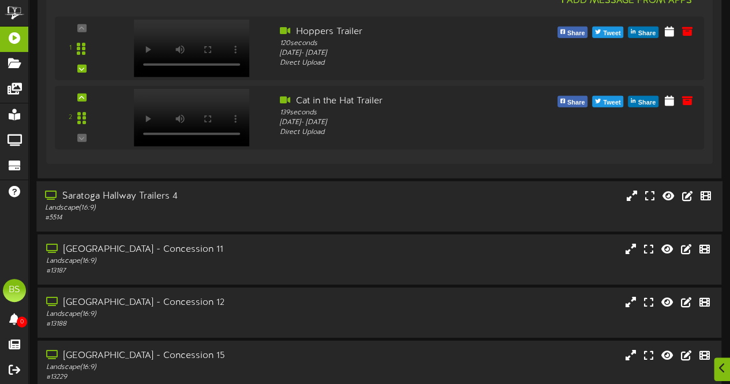
drag, startPoint x: 170, startPoint y: 195, endPoint x: 189, endPoint y: 185, distance: 21.7
click at [170, 193] on div "Saratoga Hallway Trailers 4" at bounding box center [179, 196] width 269 height 13
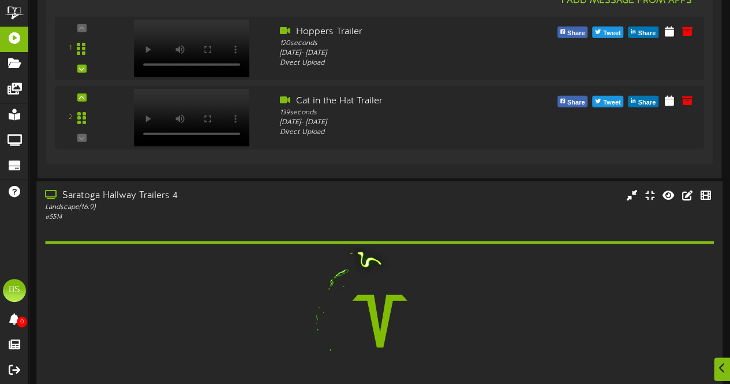
scroll to position [6246, 0]
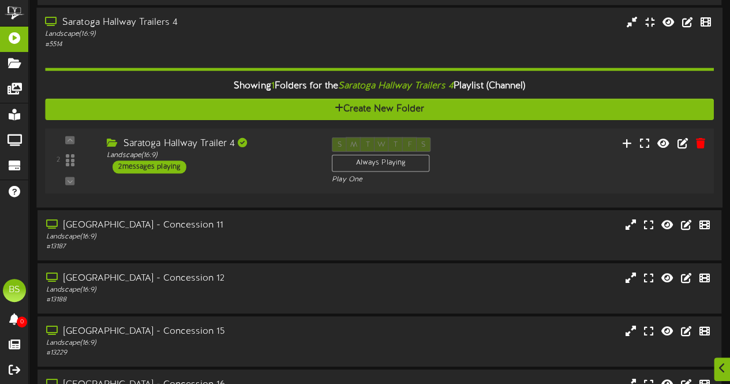
click at [166, 165] on div "2 messages playing" at bounding box center [150, 167] width 74 height 13
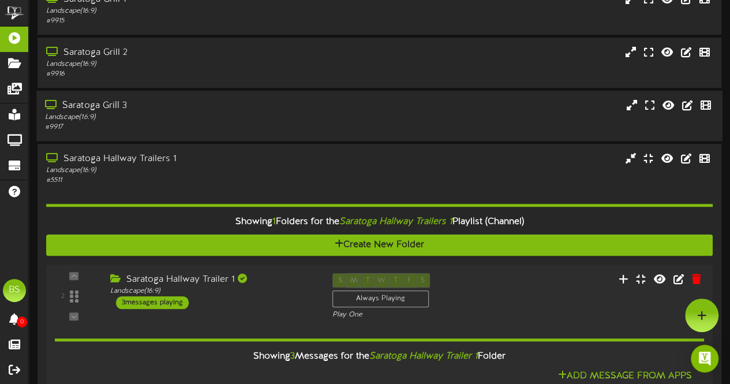
scroll to position [4802, 0]
click at [128, 161] on div "Saratoga Hallway Trailers 1" at bounding box center [179, 158] width 269 height 13
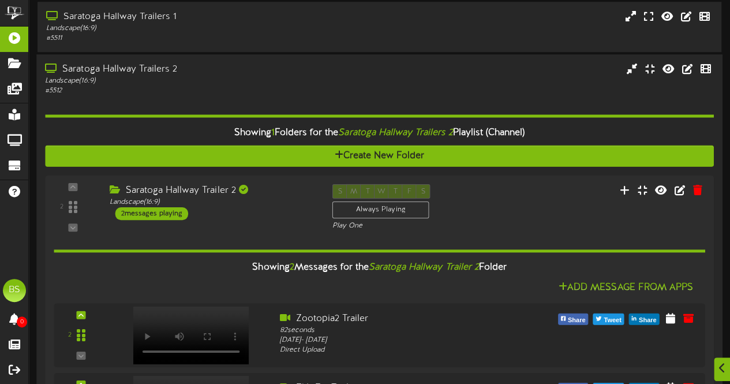
scroll to position [4975, 0]
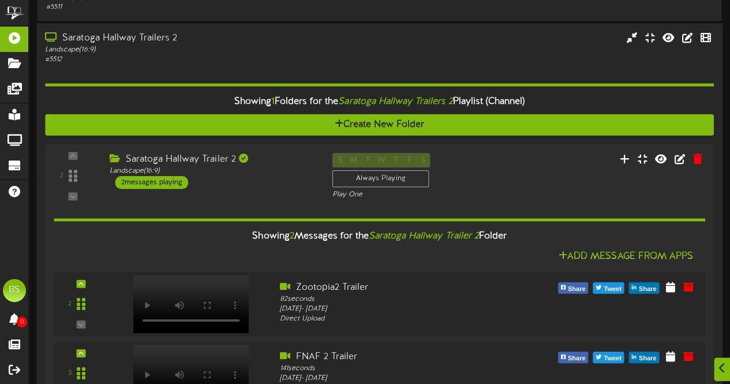
click at [154, 39] on div "Saratoga Hallway Trailers 2" at bounding box center [179, 38] width 269 height 13
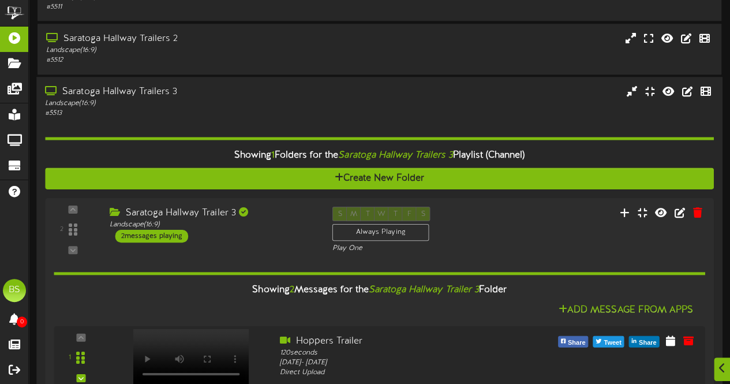
click at [152, 93] on div "Saratoga Hallway Trailers 3" at bounding box center [179, 91] width 269 height 13
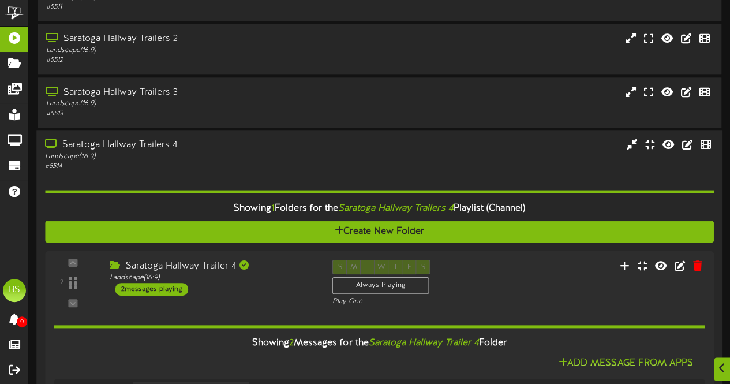
drag, startPoint x: 142, startPoint y: 147, endPoint x: 146, endPoint y: 143, distance: 6.1
click at [142, 147] on div "Saratoga Hallway Trailers 4" at bounding box center [179, 145] width 269 height 13
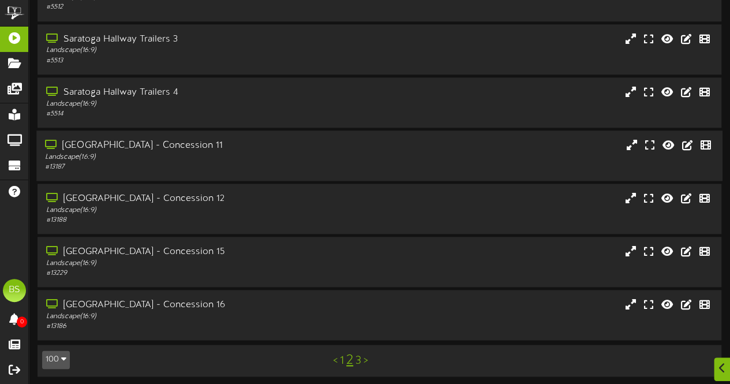
scroll to position [5034, 0]
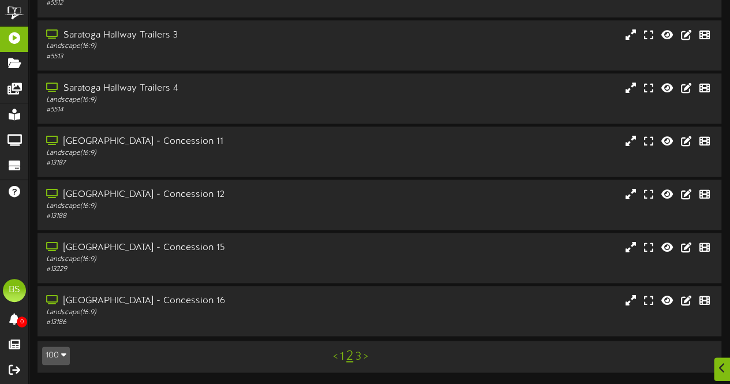
click at [358, 358] on link "3" at bounding box center [359, 357] width 6 height 13
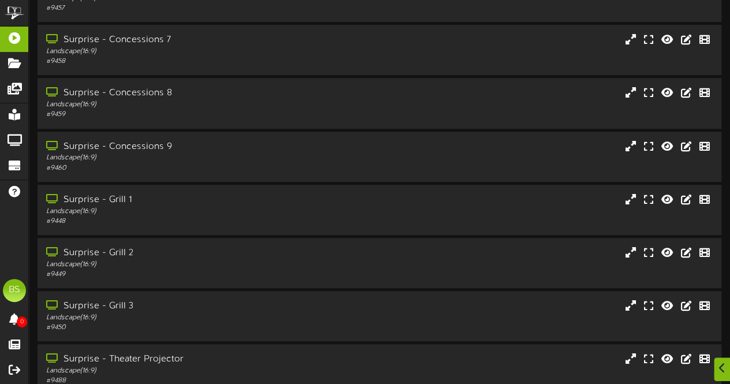
scroll to position [2541, 0]
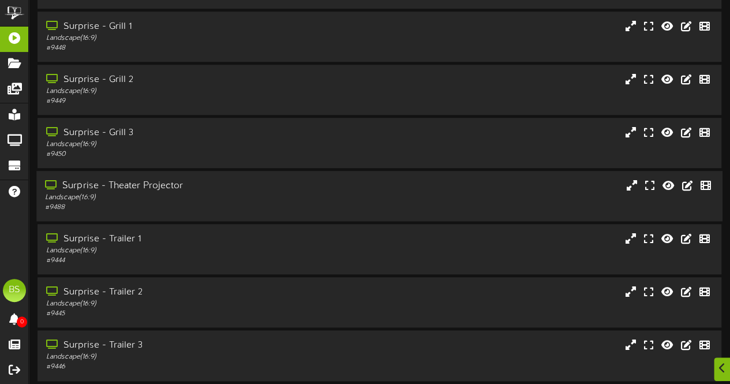
click at [156, 183] on div "Surprise - Theater Projector" at bounding box center [179, 186] width 269 height 13
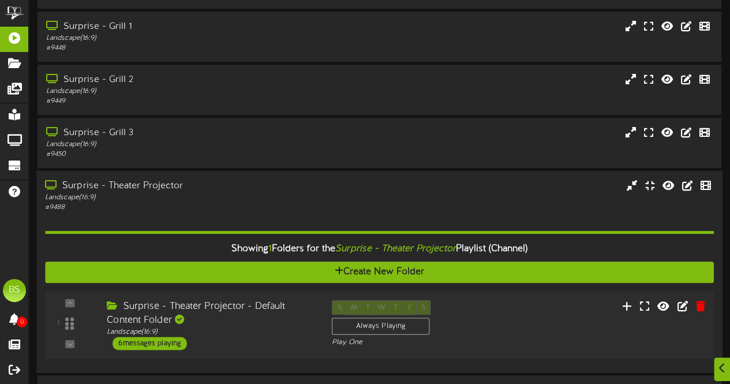
click at [167, 344] on div "6 messages playing" at bounding box center [150, 343] width 74 height 13
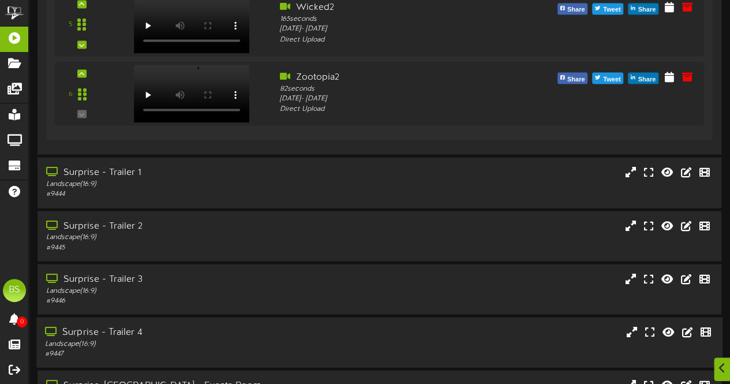
scroll to position [3349, 0]
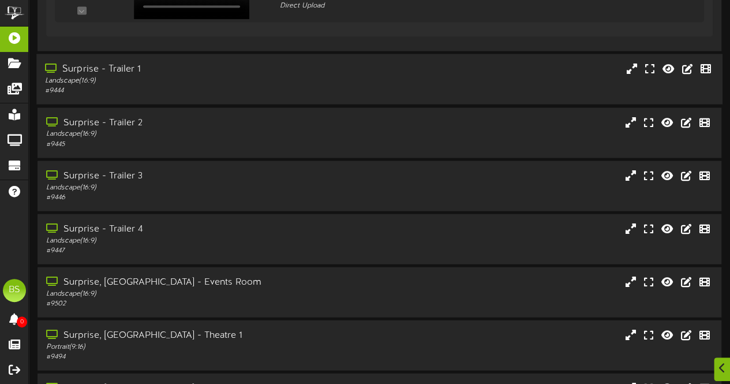
click at [135, 70] on div "Surprise - Trailer 1" at bounding box center [179, 69] width 269 height 13
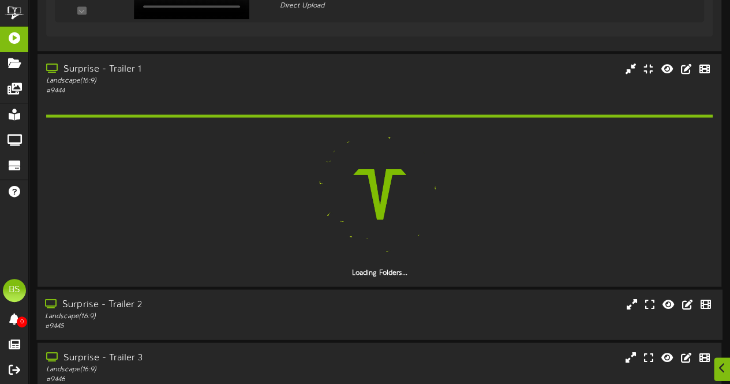
click at [125, 307] on div "Surprise - Trailer 2" at bounding box center [179, 305] width 269 height 13
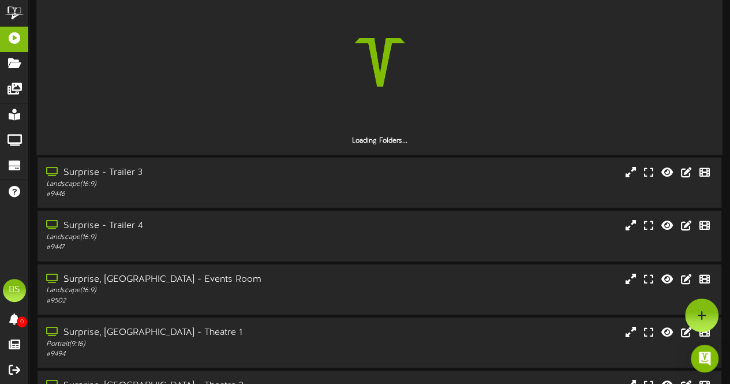
scroll to position [3681, 0]
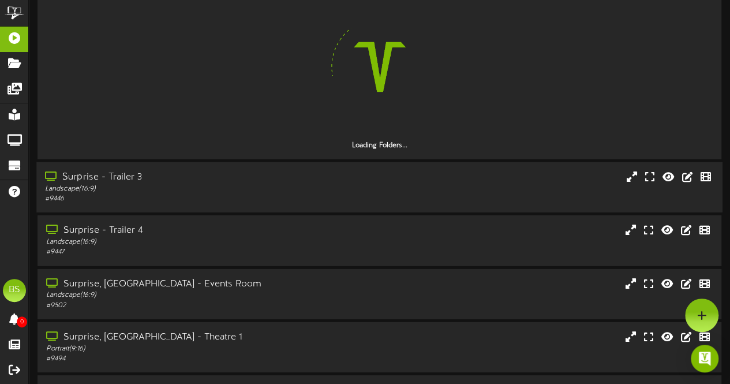
click at [131, 177] on div "Surprise - Trailer 3 Landscape ( 16:9 ) # 9446" at bounding box center [379, 187] width 687 height 50
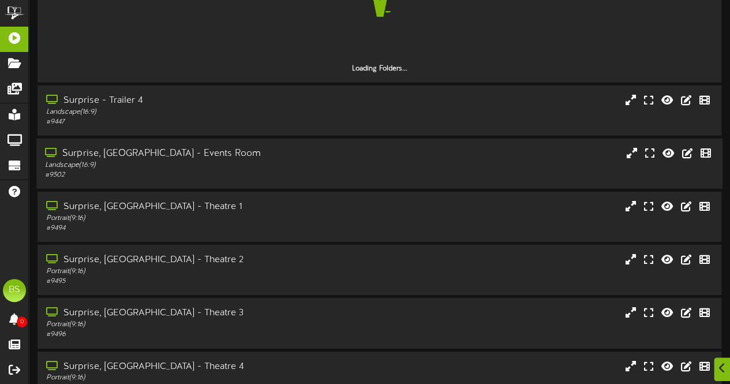
scroll to position [3957, 0]
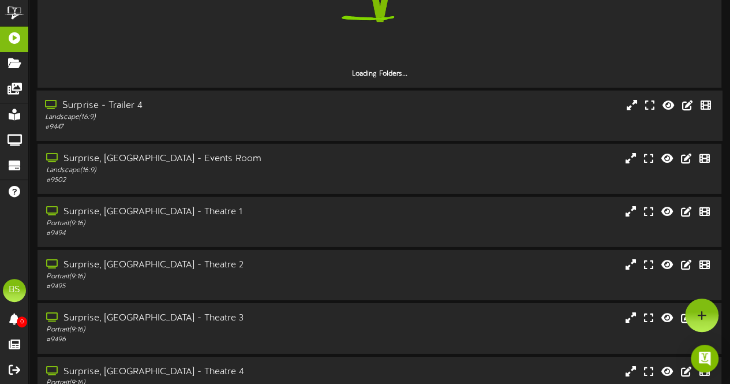
click at [132, 102] on div "Surprise - Trailer 4" at bounding box center [179, 105] width 269 height 13
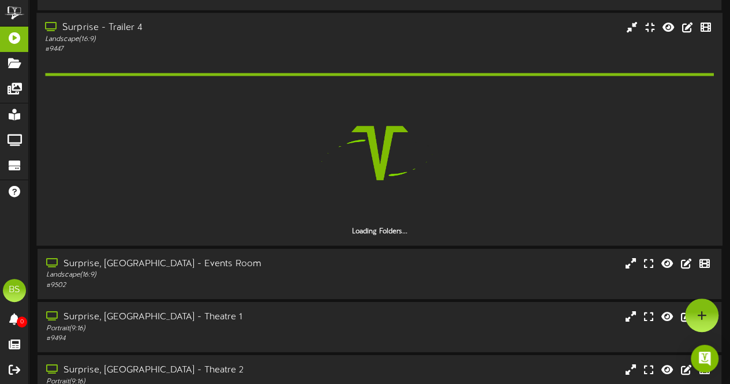
scroll to position [3991, 0]
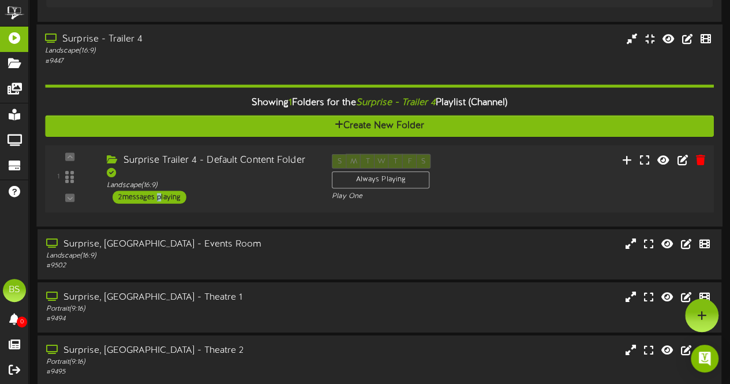
click at [157, 200] on div "1 Landscape (" at bounding box center [380, 179] width 676 height 67
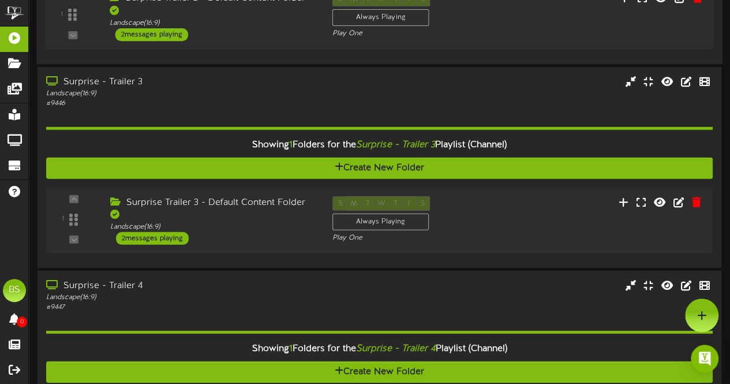
scroll to position [3700, 0]
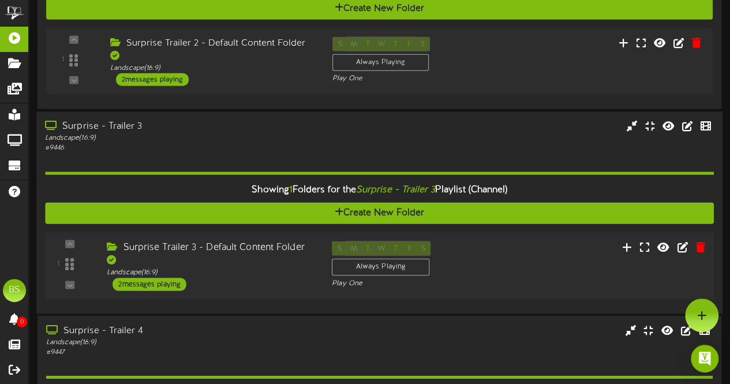
click at [155, 280] on div "2 messages playing" at bounding box center [150, 284] width 74 height 13
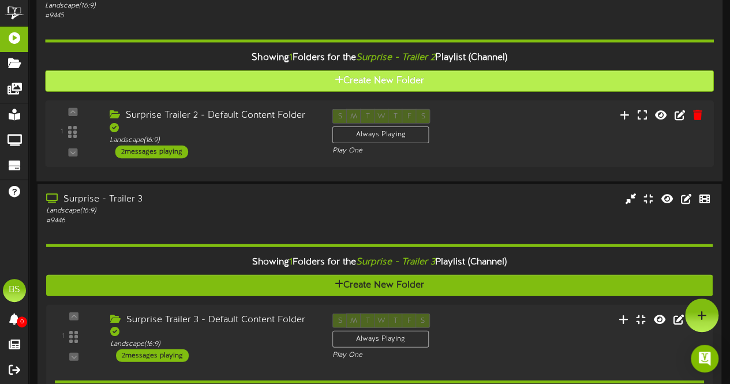
scroll to position [3567, 0]
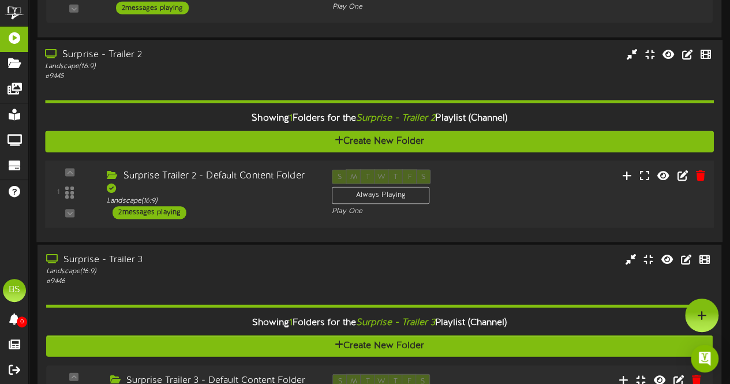
click at [172, 212] on div "2 messages playing" at bounding box center [150, 212] width 74 height 13
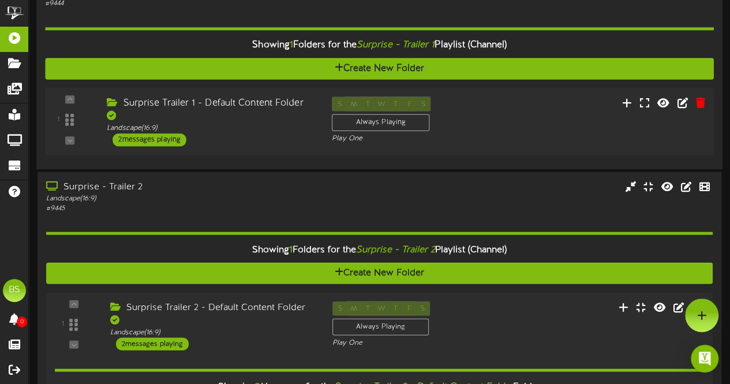
scroll to position [3411, 0]
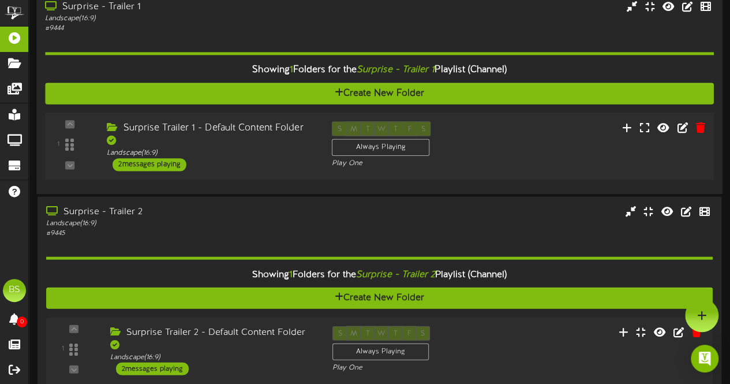
click at [166, 159] on div "2 messages playing" at bounding box center [150, 165] width 74 height 13
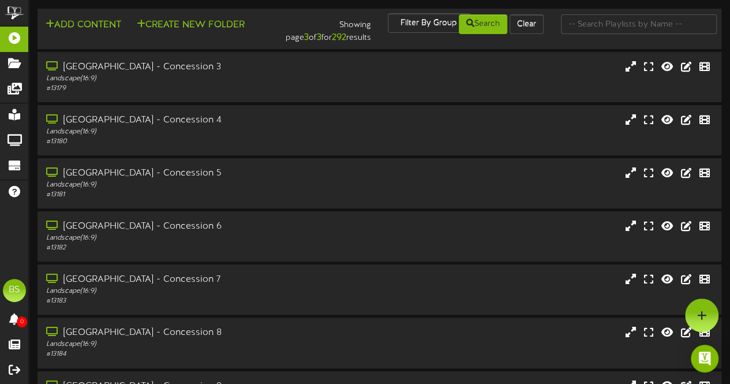
scroll to position [6687, 0]
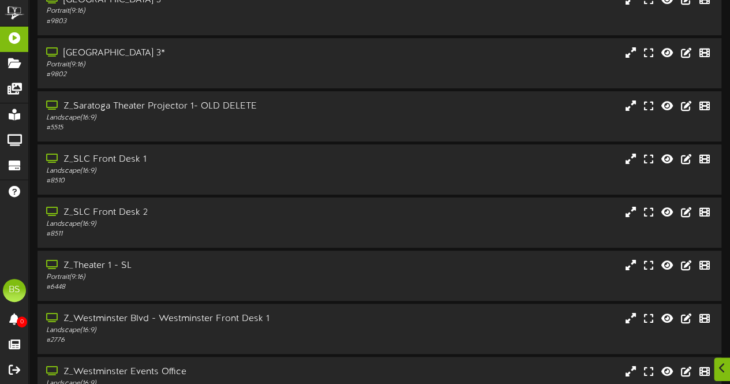
drag, startPoint x: 355, startPoint y: 357, endPoint x: 355, endPoint y: 348, distance: 9.2
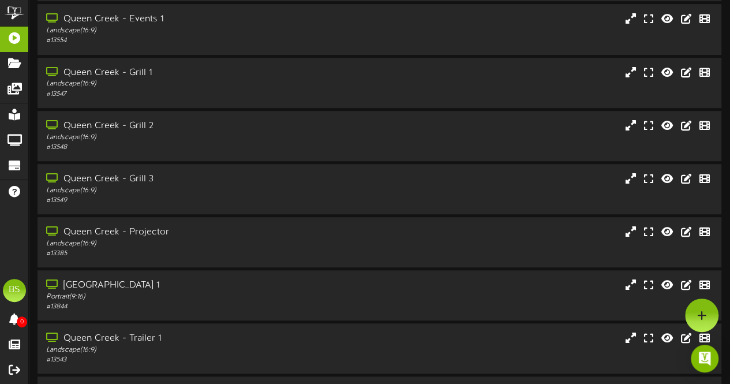
scroll to position [2435, 0]
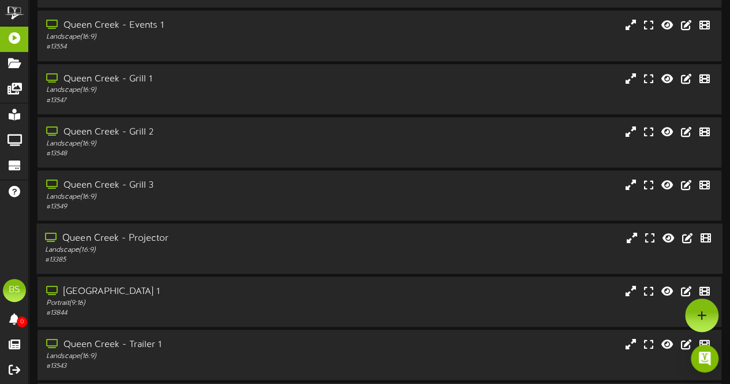
click at [150, 241] on div "Queen Creek - Projector" at bounding box center [179, 238] width 269 height 13
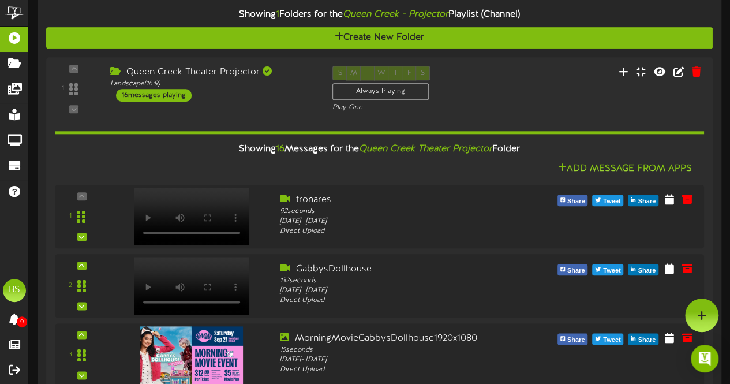
scroll to position [2549, 0]
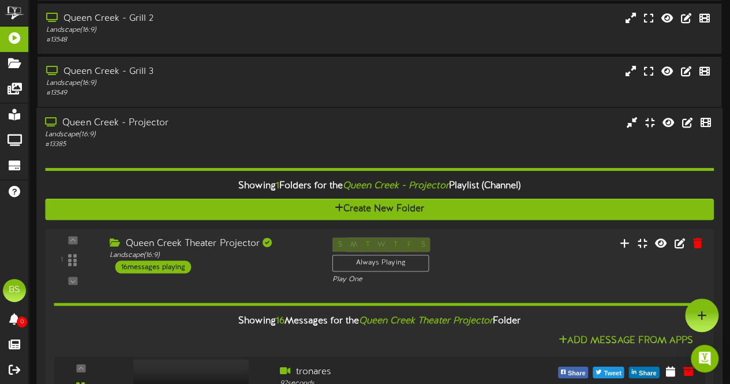
click at [136, 124] on div "Queen Creek - Projector" at bounding box center [179, 122] width 269 height 13
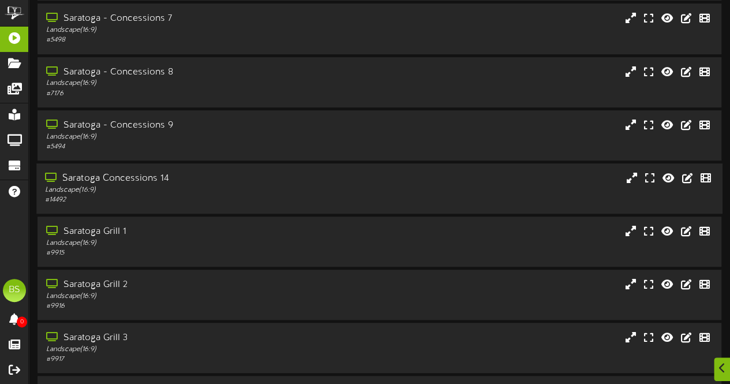
scroll to position [5034, 0]
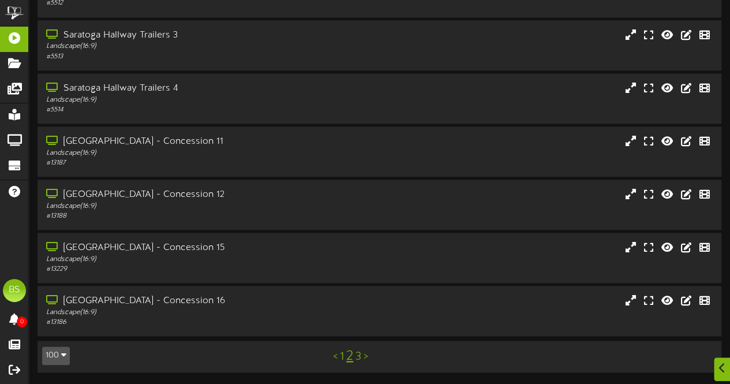
click at [359, 356] on link "3" at bounding box center [359, 357] width 6 height 13
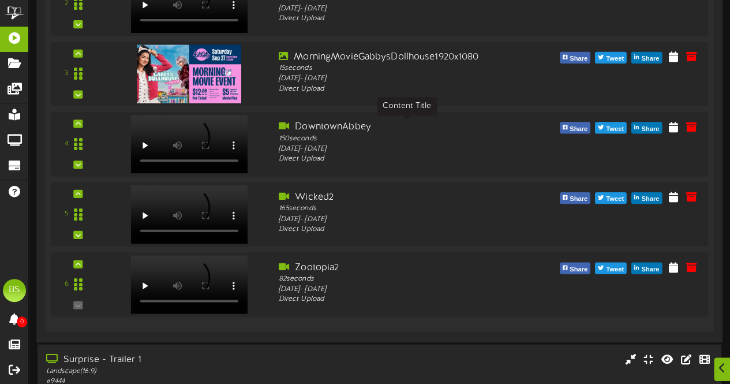
scroll to position [3118, 0]
